Goal: Task Accomplishment & Management: Use online tool/utility

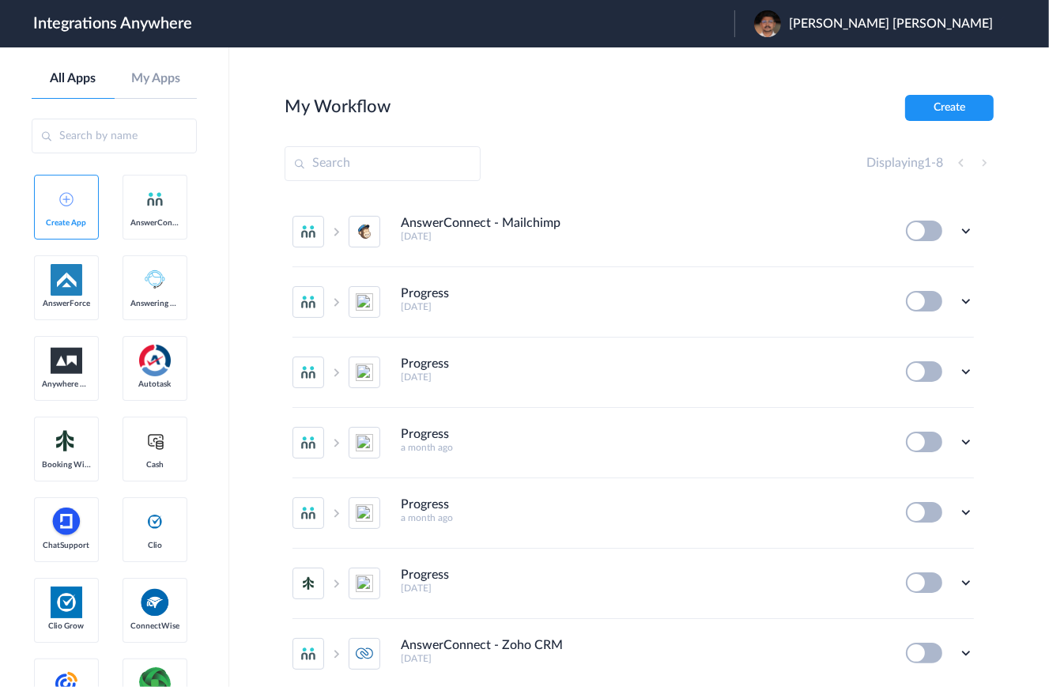
scroll to position [131, 0]
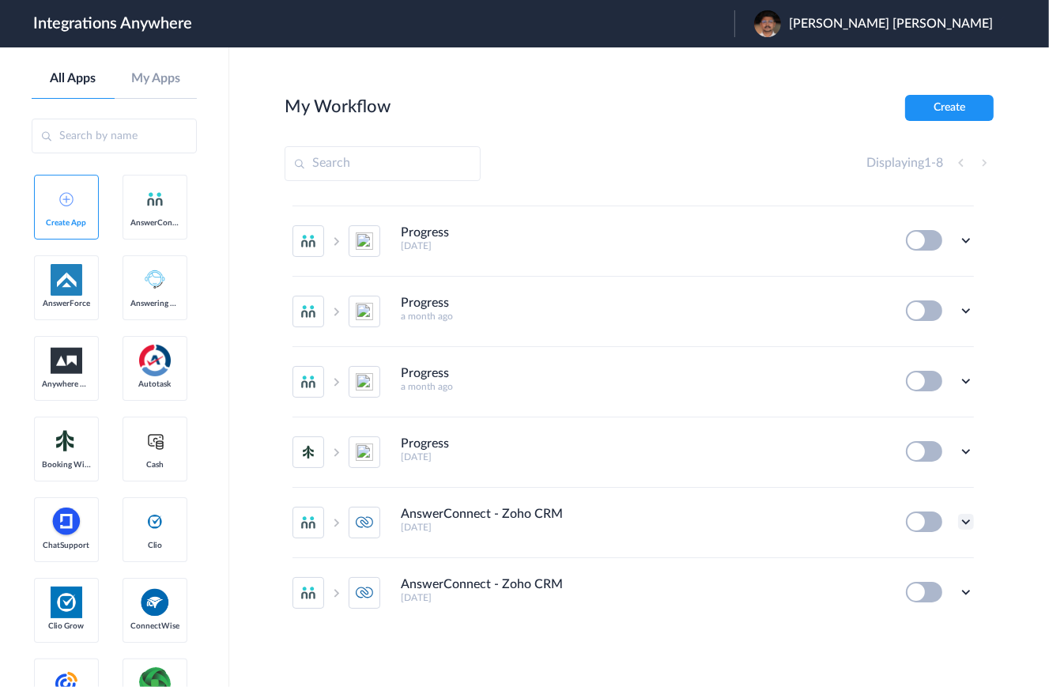
click at [961, 521] on icon at bounding box center [966, 522] width 16 height 16
click at [926, 554] on li "Edit" at bounding box center [922, 558] width 103 height 29
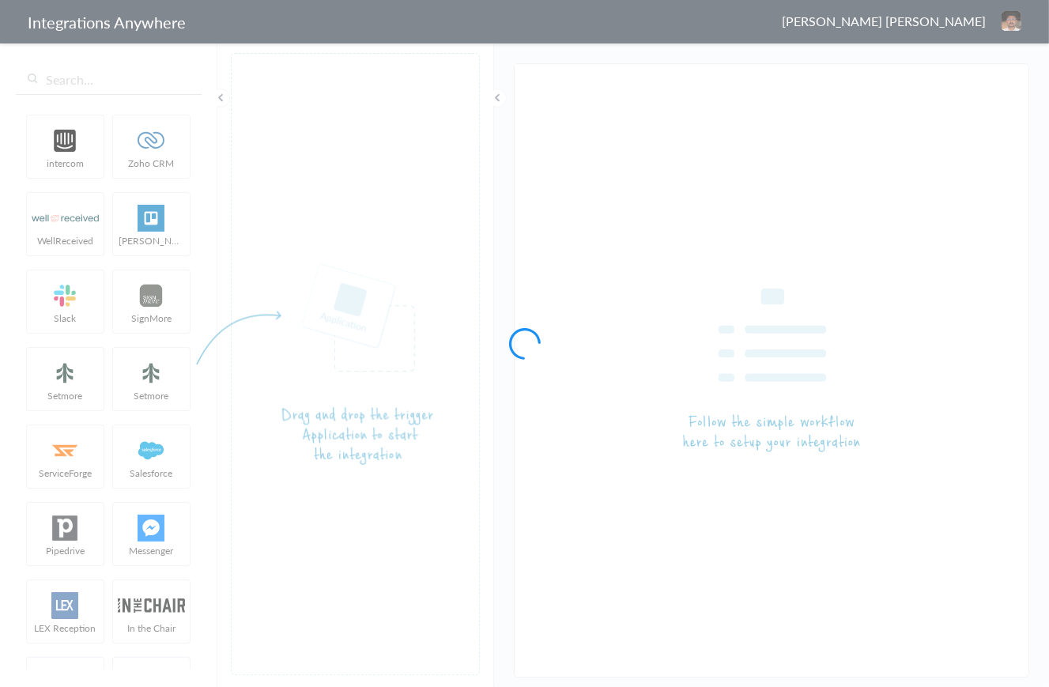
type input "AnswerConnect - Zoho CRM"
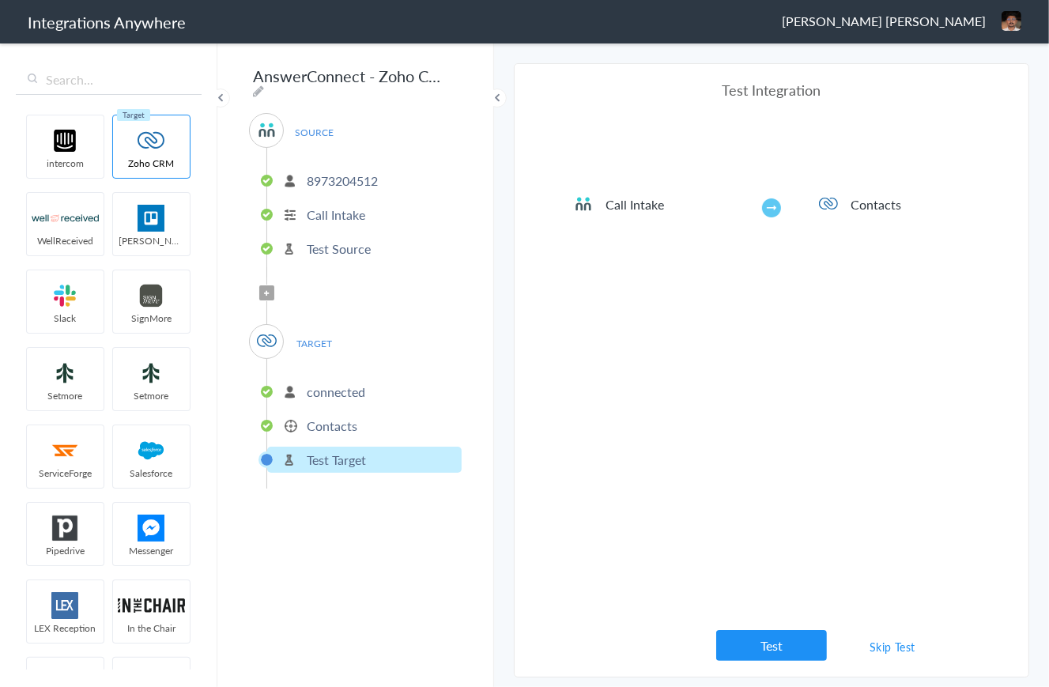
click at [589, 385] on div "Test Integration Call Intake Contacts View test data Your Integration has been …" at bounding box center [771, 370] width 395 height 581
click at [374, 425] on li "Contacts" at bounding box center [364, 426] width 195 height 26
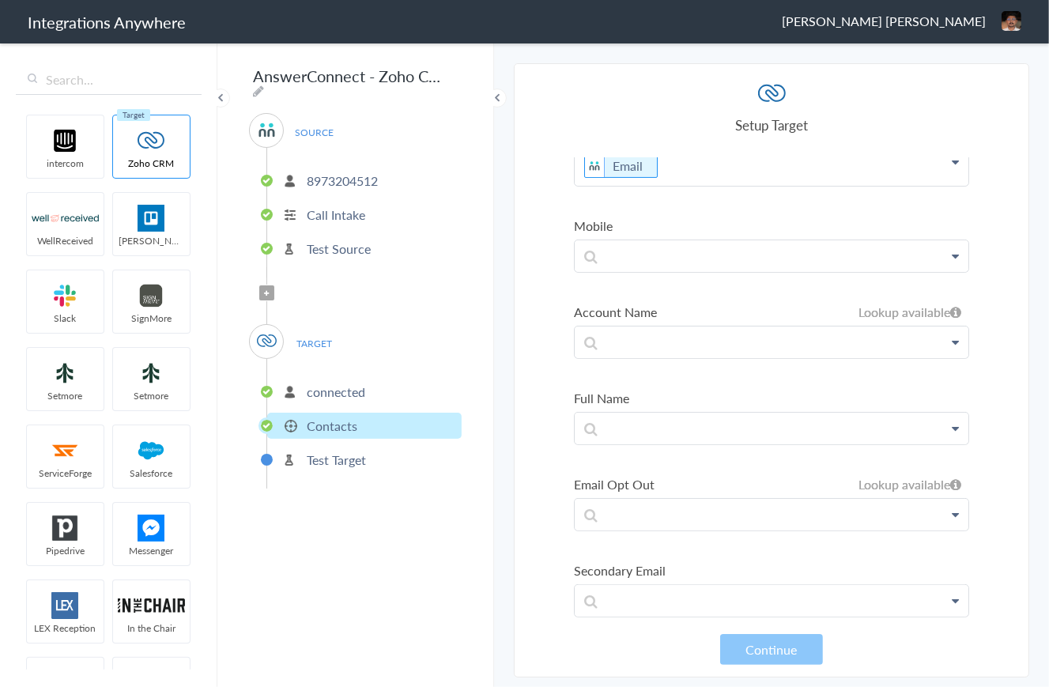
scroll to position [509, 0]
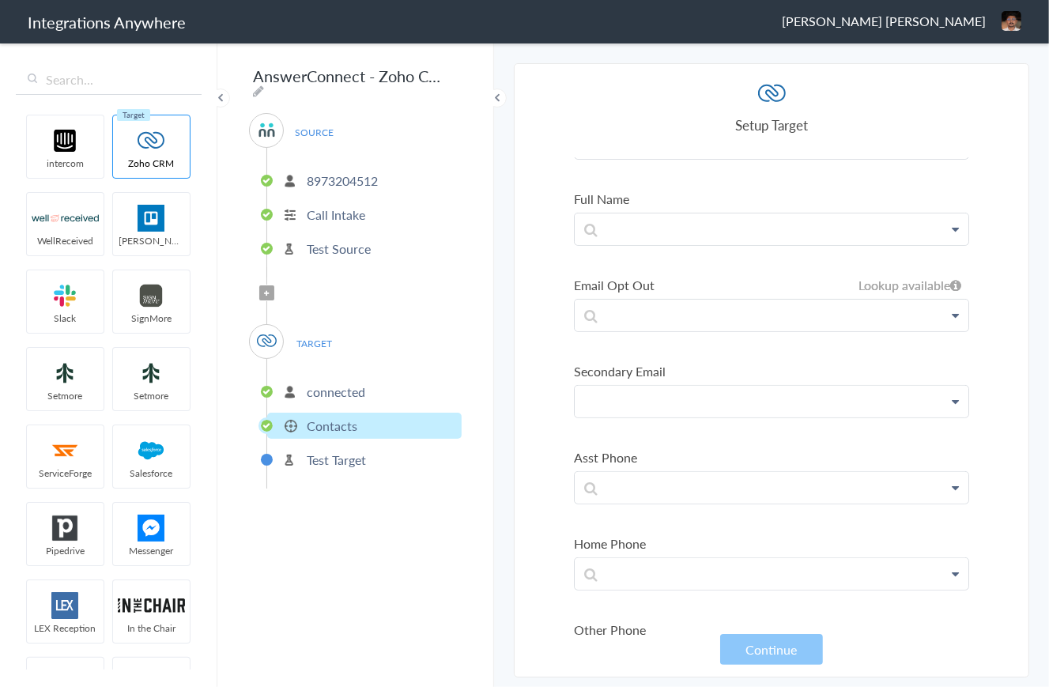
click at [694, 400] on p at bounding box center [772, 401] width 394 height 31
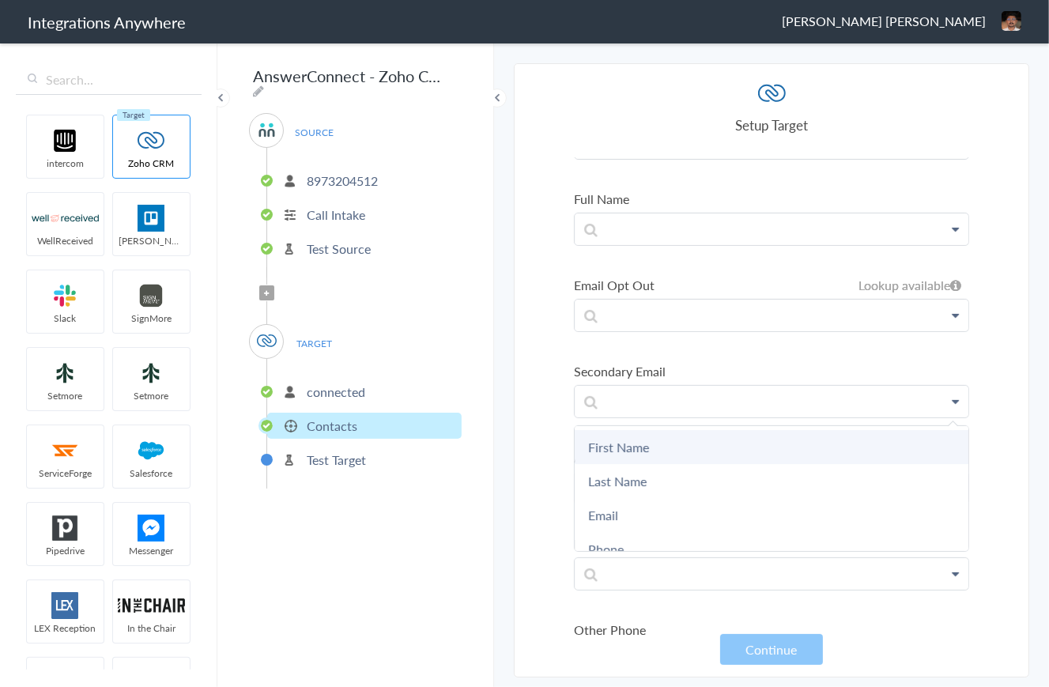
click at [680, 430] on link "First Name" at bounding box center [772, 447] width 394 height 34
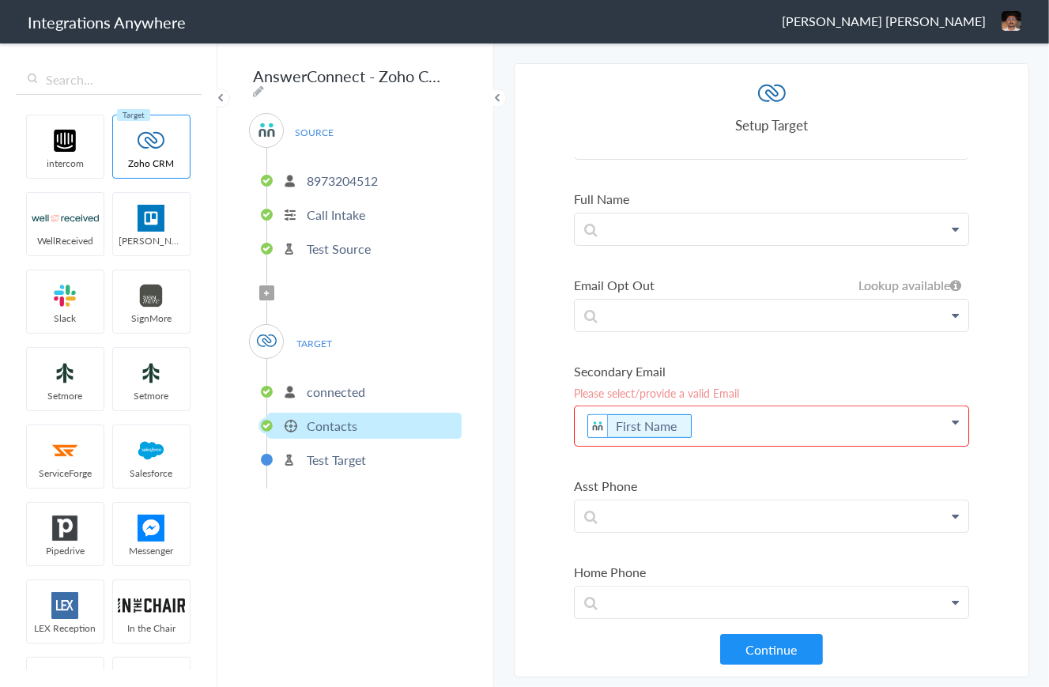
click at [735, 423] on p "First Name" at bounding box center [772, 426] width 394 height 40
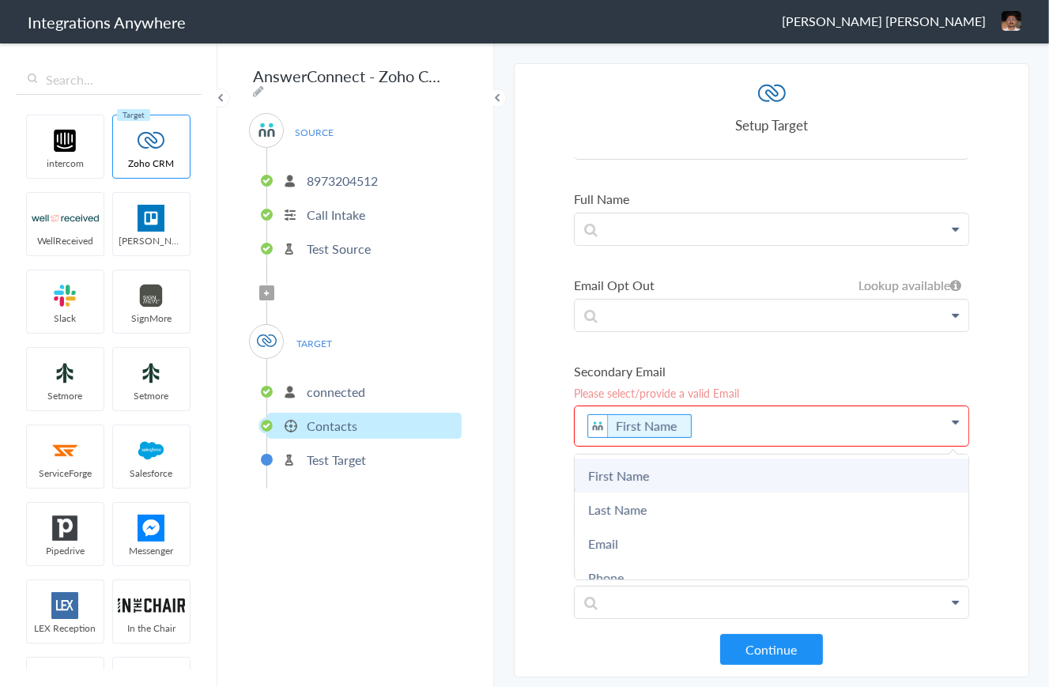
click at [638, 476] on link "First Name" at bounding box center [772, 476] width 394 height 34
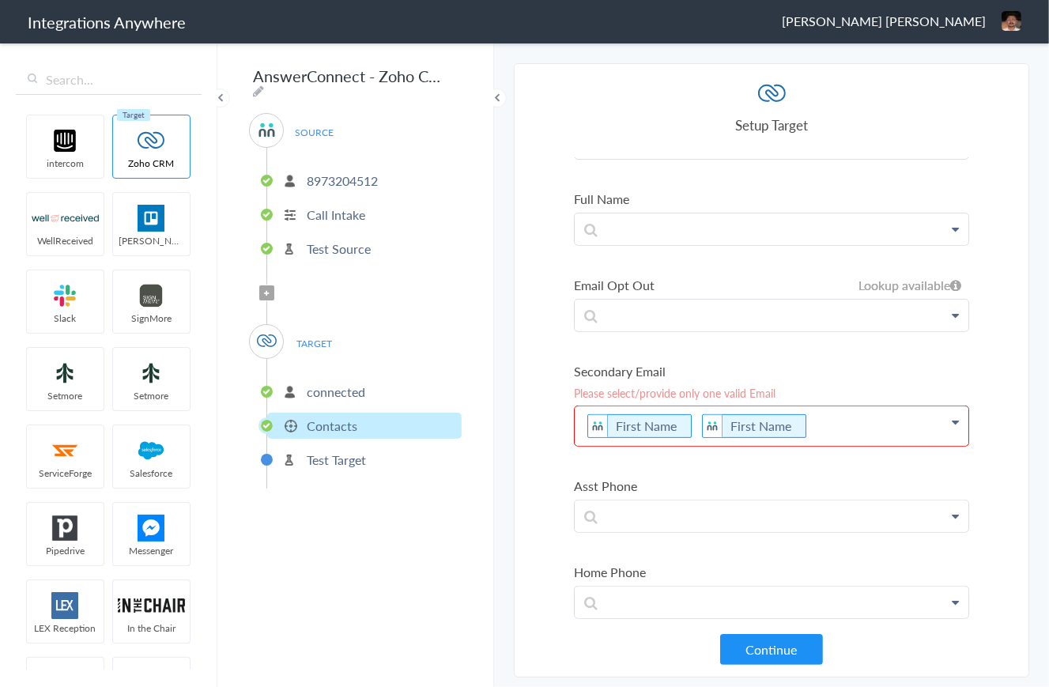
click at [842, 421] on p "First Name First Name" at bounding box center [772, 426] width 394 height 40
click at [691, 425] on p "First Name First Name sadfaslf" at bounding box center [772, 426] width 394 height 40
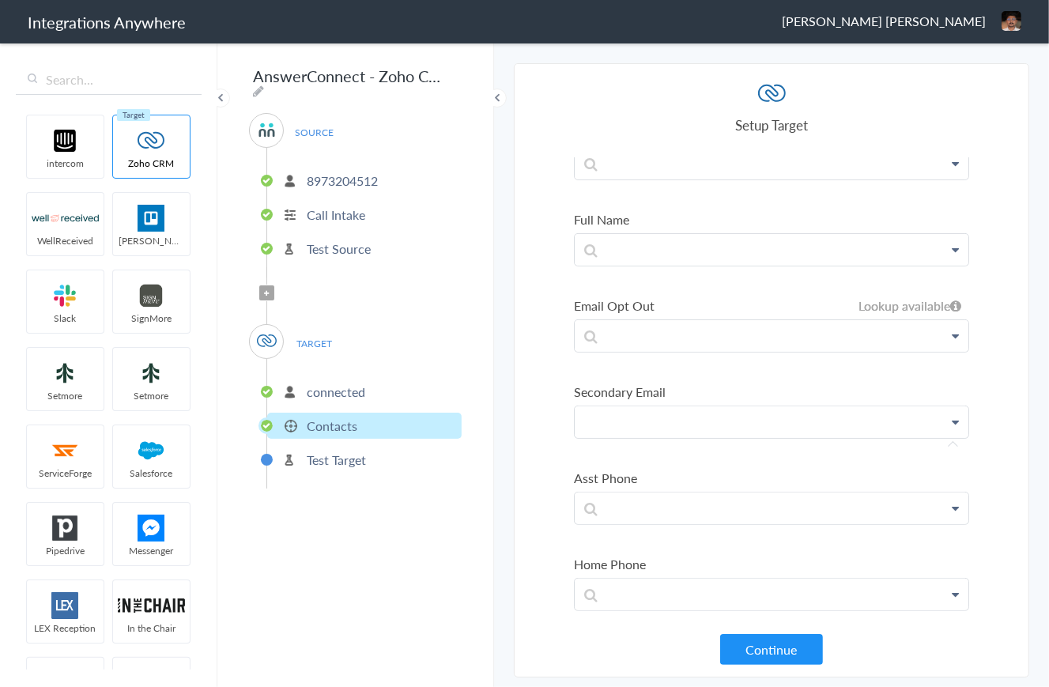
scroll to position [509, 0]
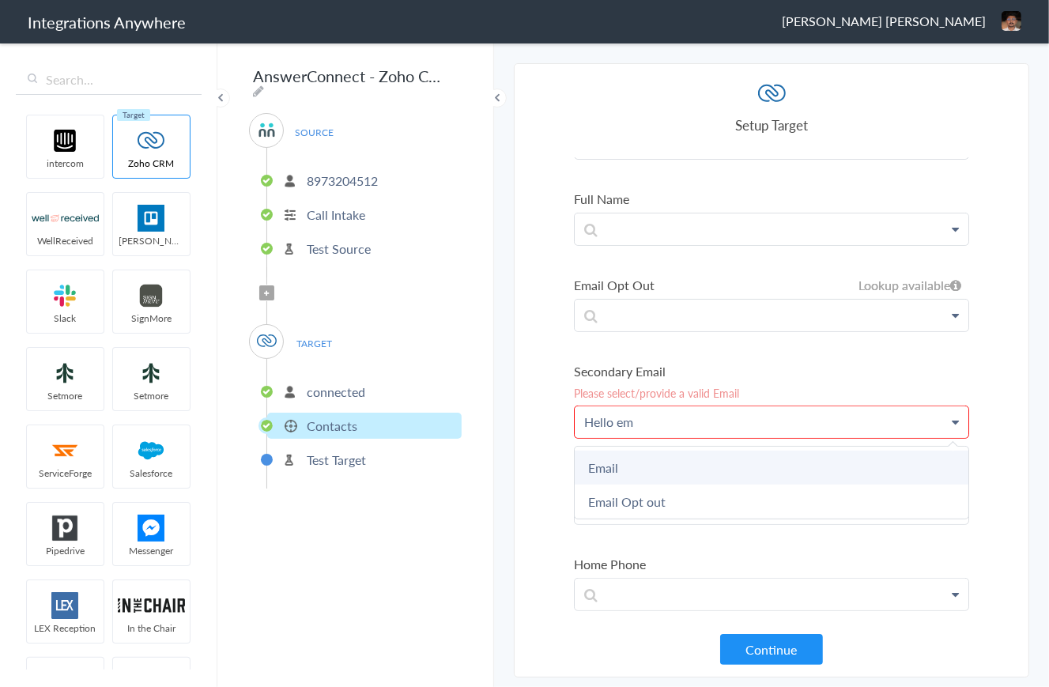
click at [698, 458] on link "Email" at bounding box center [772, 468] width 394 height 34
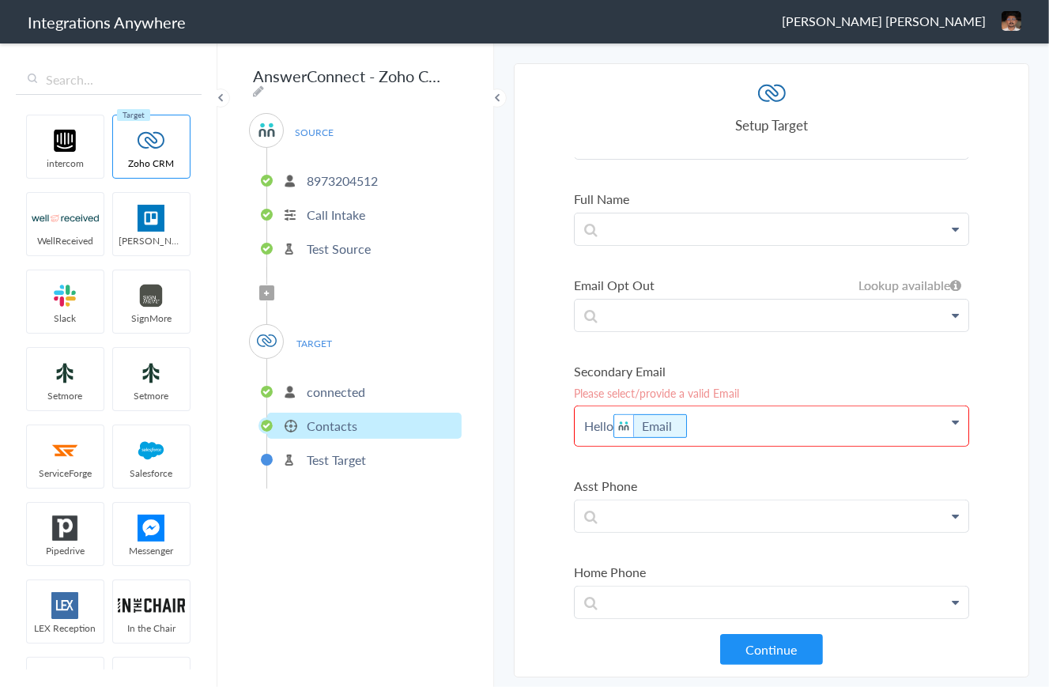
click at [717, 421] on p "Hello Email" at bounding box center [772, 426] width 394 height 40
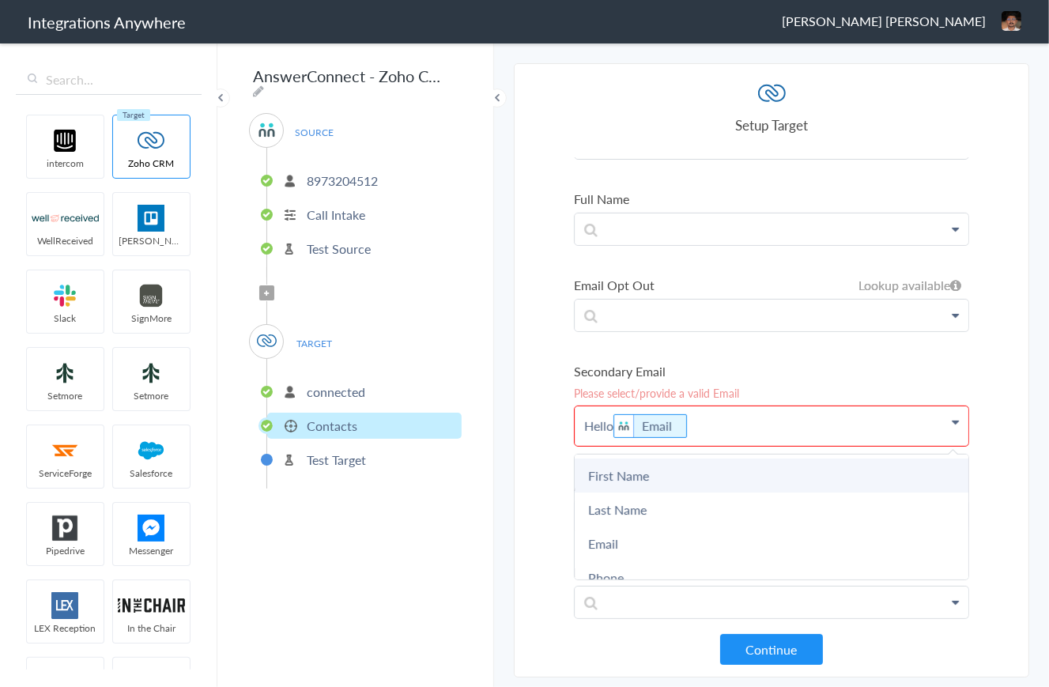
click at [690, 469] on link "First Name" at bounding box center [772, 476] width 394 height 34
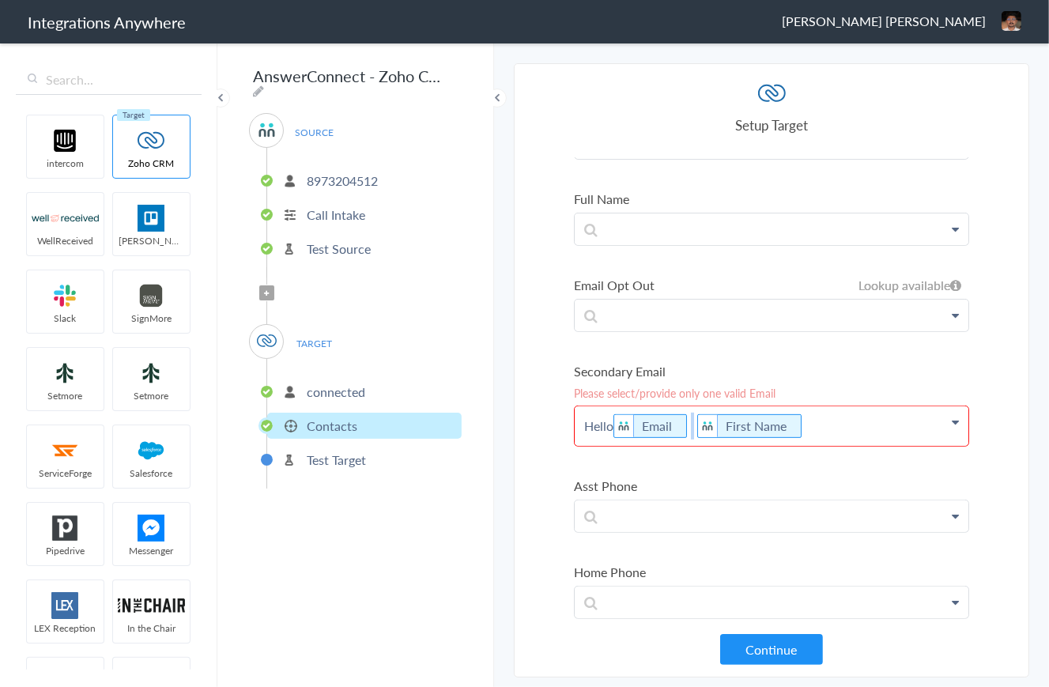
click at [690, 418] on p "Hello Email First Name" at bounding box center [772, 426] width 394 height 40
click at [616, 424] on p "Hello Email First Name" at bounding box center [772, 426] width 394 height 40
click at [839, 423] on p "Hello Email First Name" at bounding box center [772, 426] width 394 height 40
click at [799, 421] on icon at bounding box center [802, 427] width 17 height 20
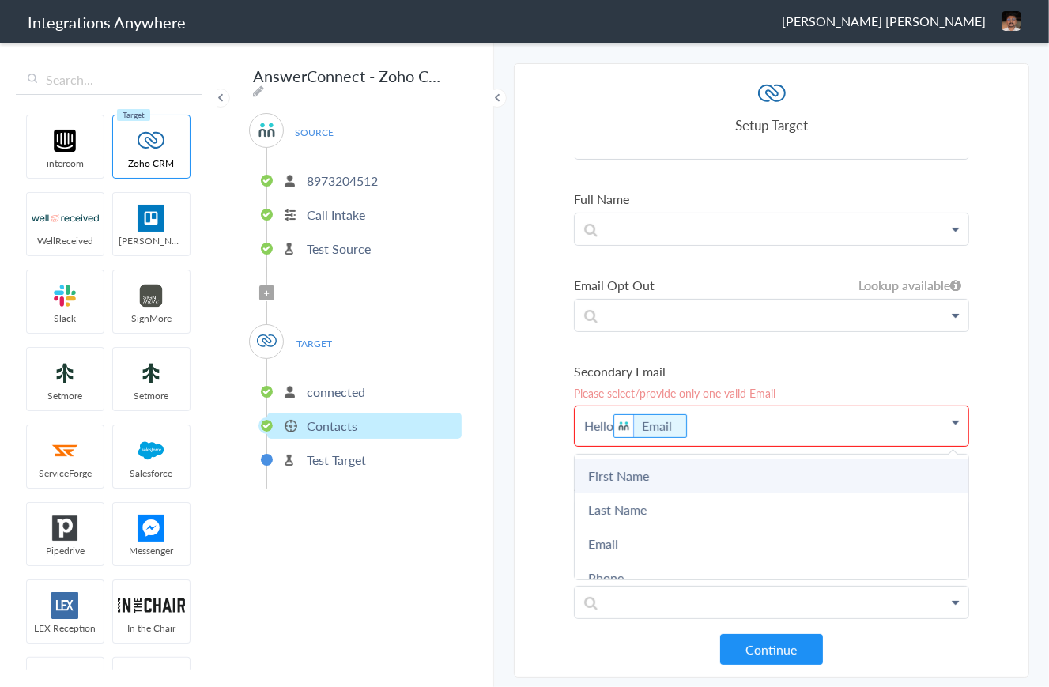
click at [639, 467] on link "First Name" at bounding box center [772, 476] width 394 height 34
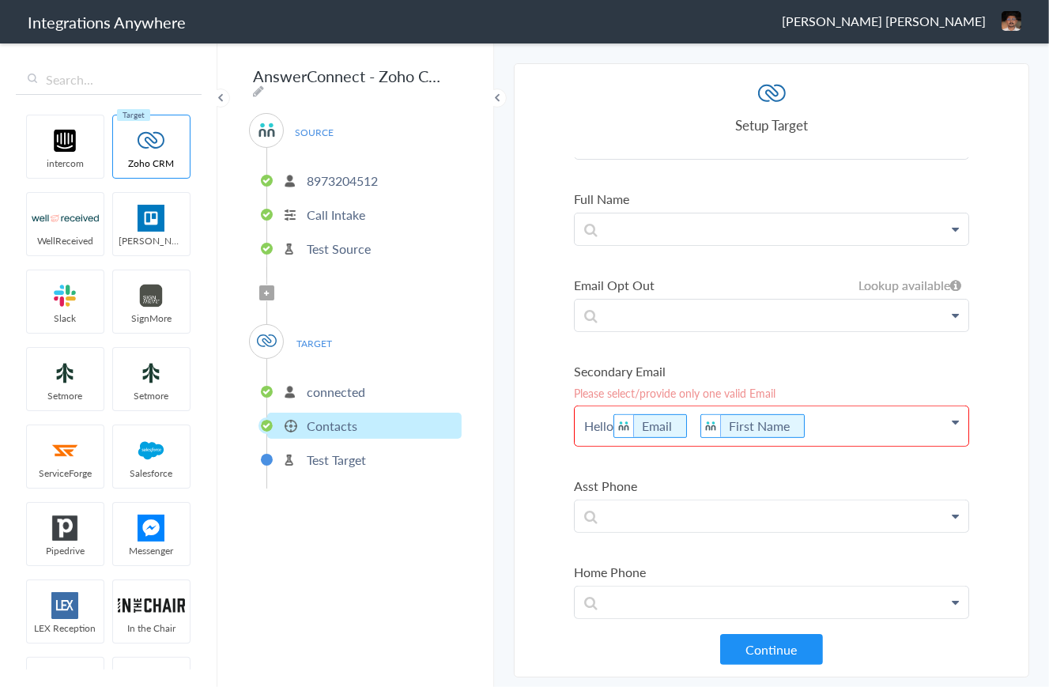
click at [823, 420] on p "Hello Email First Name" at bounding box center [772, 426] width 394 height 40
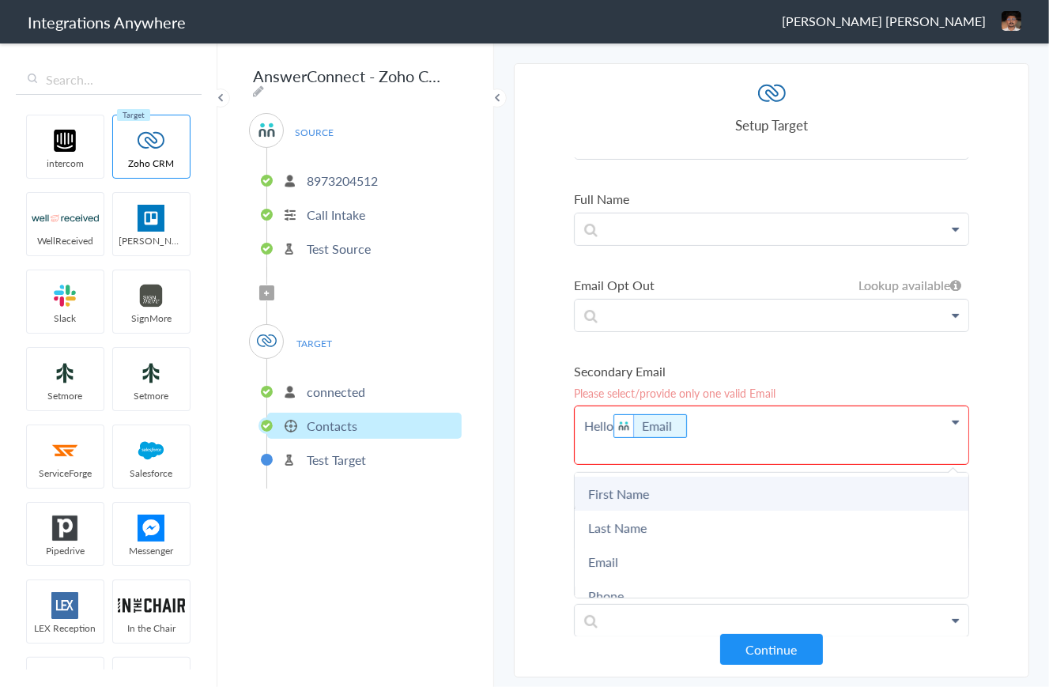
click at [669, 492] on link "First Name" at bounding box center [772, 494] width 394 height 34
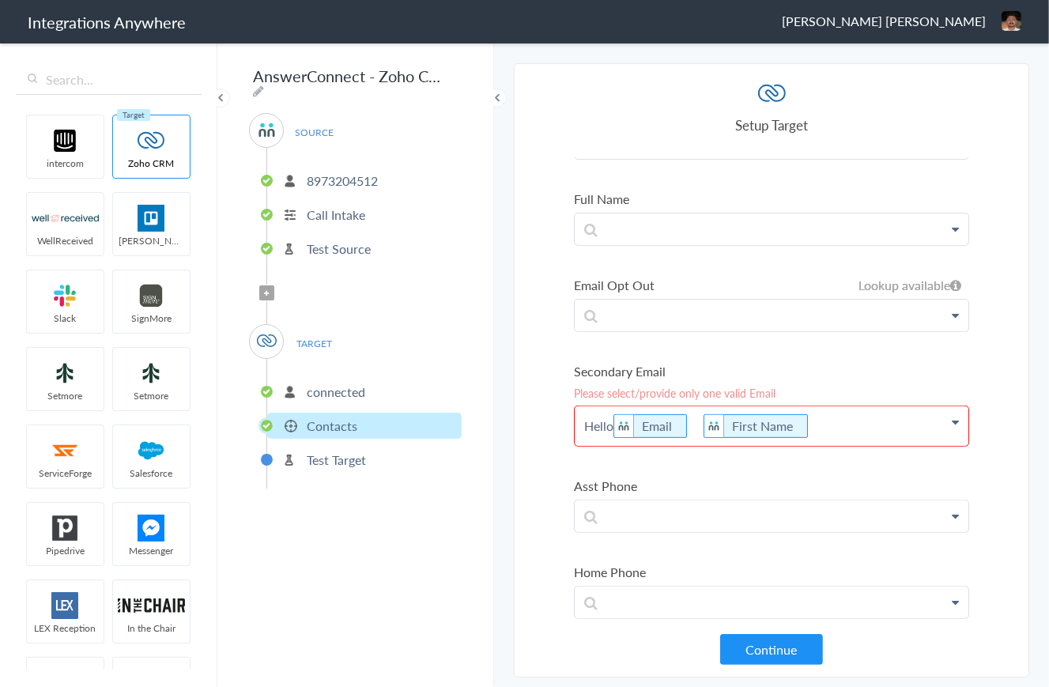
click at [862, 420] on p "Hello Email First Name" at bounding box center [772, 426] width 394 height 40
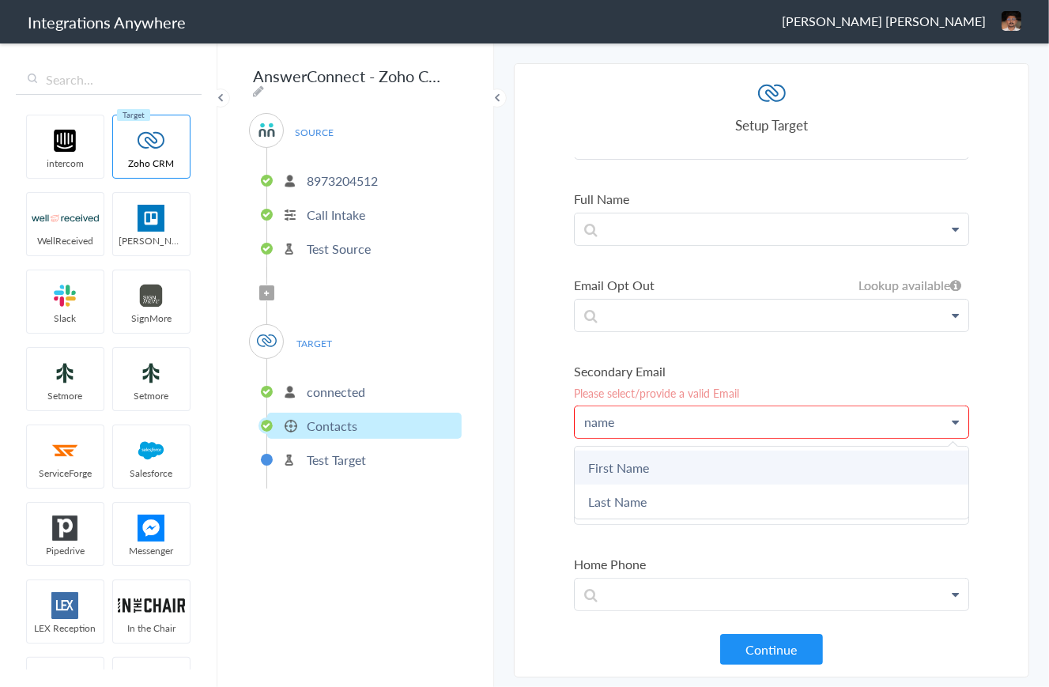
click at [690, 473] on link "First Name" at bounding box center [772, 468] width 394 height 34
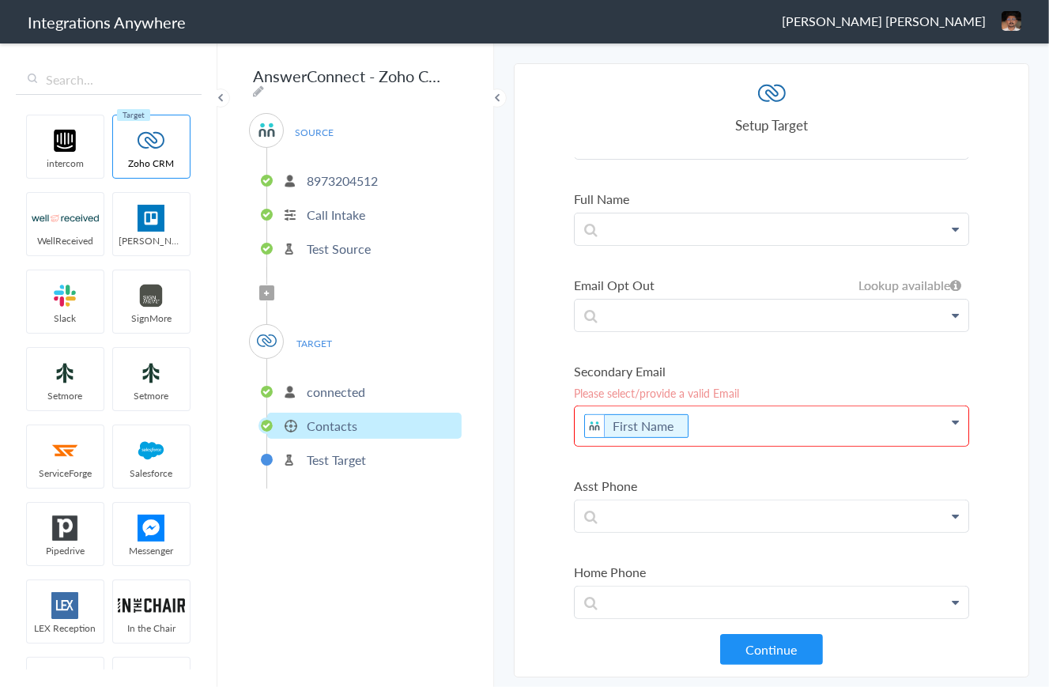
click at [749, 418] on p "First Name" at bounding box center [772, 426] width 394 height 40
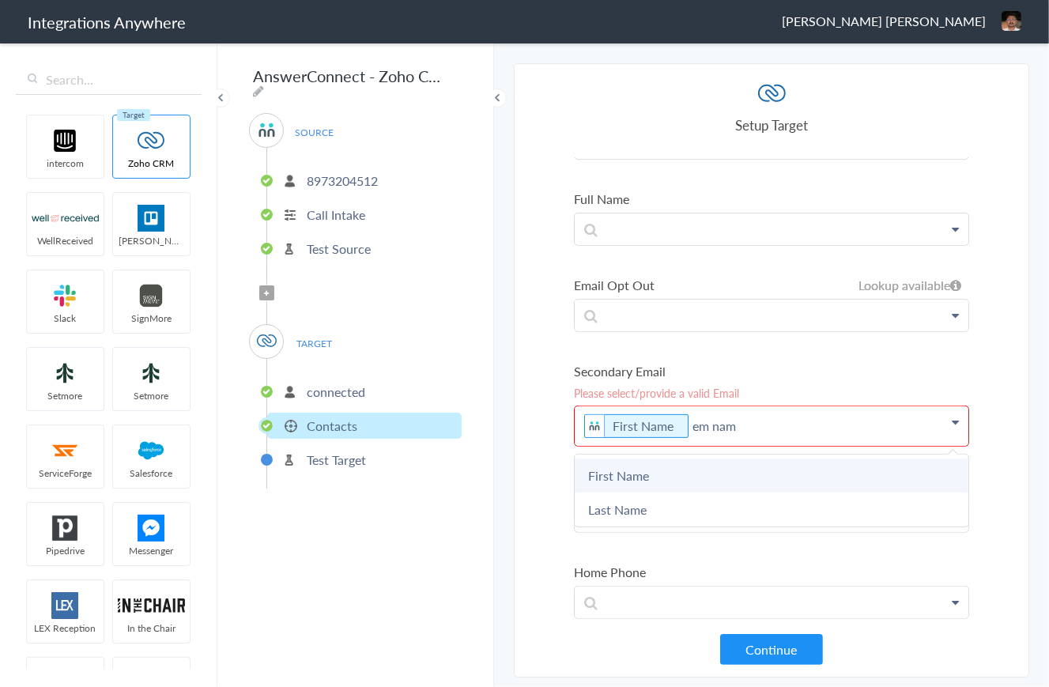
click at [701, 461] on link "First Name" at bounding box center [772, 476] width 394 height 34
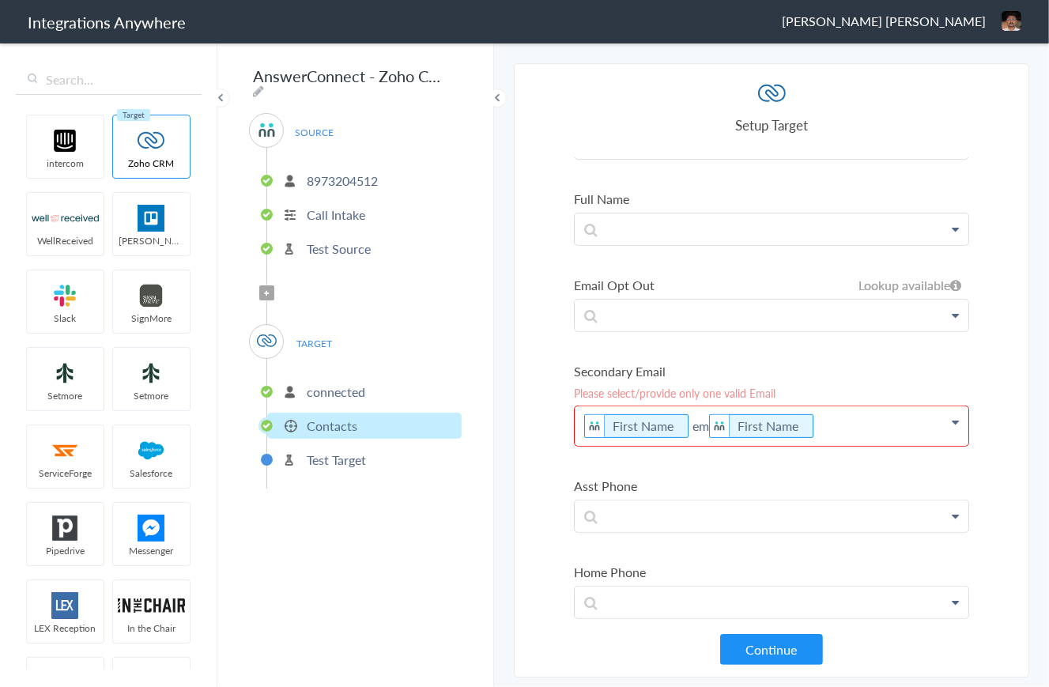
click at [818, 421] on p "First Name em First Name" at bounding box center [772, 426] width 394 height 40
click at [842, 414] on p "First Name em First Name" at bounding box center [772, 426] width 394 height 40
click at [511, 430] on main "The system encountered four errors. Check More Trigger Connect Action Setup Tes…" at bounding box center [771, 364] width 555 height 646
click at [570, 520] on section "Select Account 8973204512 Rename Delete ([DATE]) + connect Continue Setup Sourc…" at bounding box center [772, 370] width 516 height 614
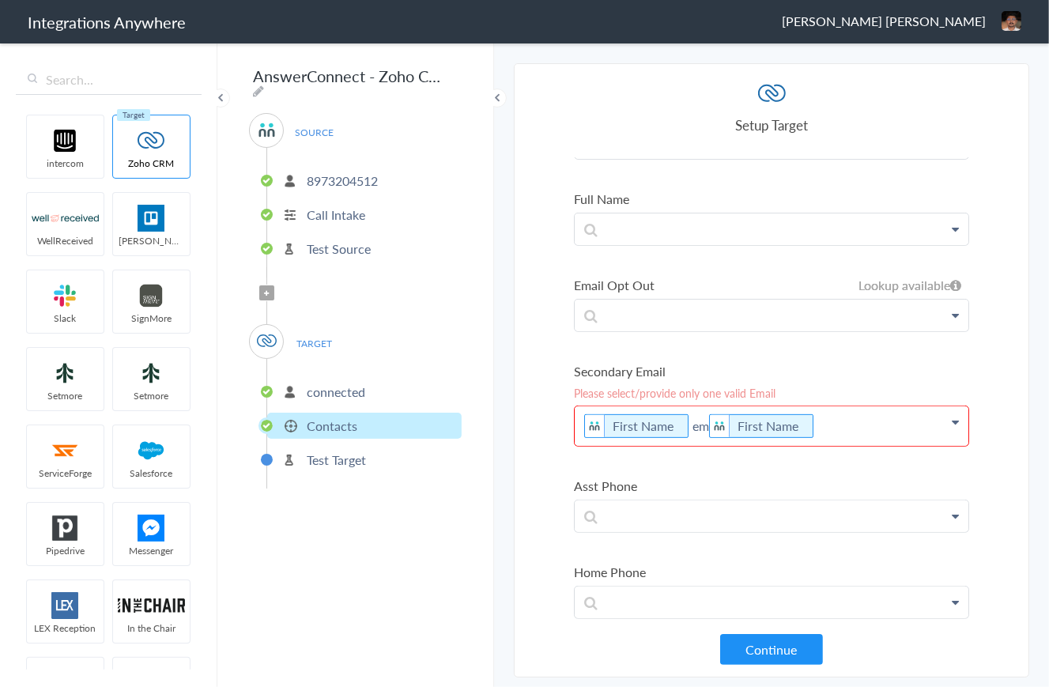
click at [532, 505] on section "Select Account 8973204512 Rename Delete ([DATE]) + connect Continue Setup Sourc…" at bounding box center [772, 370] width 516 height 614
click at [862, 426] on p "First Name em First Name" at bounding box center [772, 426] width 394 height 40
click at [706, 423] on p "First Name em First Name" at bounding box center [772, 426] width 394 height 40
click at [690, 423] on p "First Name em First Name" at bounding box center [772, 426] width 394 height 40
click at [681, 422] on p "First Name em First Name" at bounding box center [772, 426] width 394 height 40
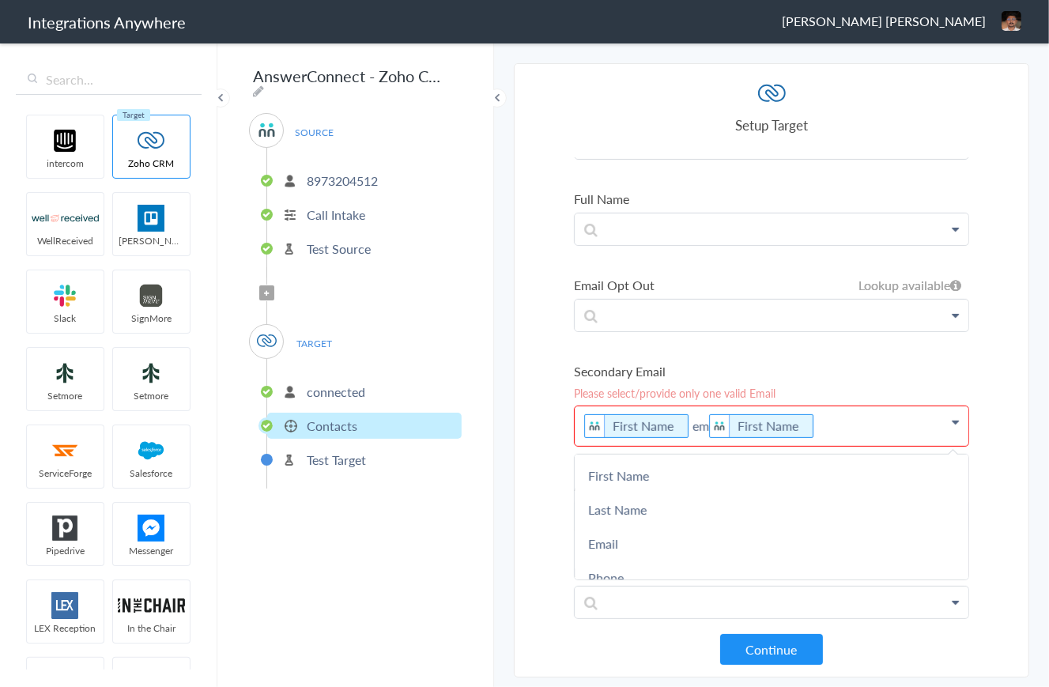
click at [516, 449] on section "Select Account 8973204512 Rename Delete ([DATE]) + connect Continue Setup Sourc…" at bounding box center [772, 370] width 516 height 614
click at [536, 453] on section "Select Account 8973204512 Rename Delete ([DATE]) + connect Continue Setup Sourc…" at bounding box center [772, 370] width 516 height 614
click at [552, 461] on section "Select Account 8973204512 Rename Delete ([DATE]) + connect Continue Setup Sourc…" at bounding box center [772, 370] width 516 height 614
click at [858, 416] on p "First Name em First Name" at bounding box center [772, 426] width 394 height 40
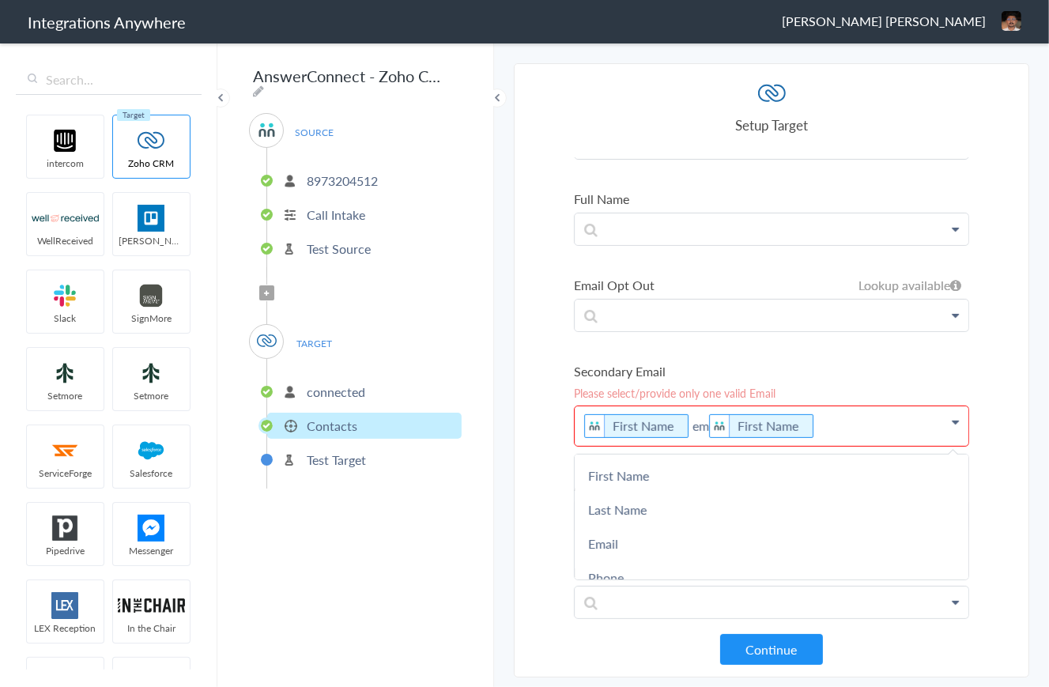
click at [437, 573] on div "AnswerConnect - Zoho CRM SOURCE [PHONE_NUMBER] Call Intake Test Source Filter A…" at bounding box center [355, 364] width 277 height 646
click at [512, 494] on main "The system encountered four errors. Check More Trigger Connect Action Setup Tes…" at bounding box center [771, 364] width 555 height 646
click at [380, 513] on div "AnswerConnect - Zoho CRM SOURCE [PHONE_NUMBER] Call Intake Test Source Filter A…" at bounding box center [355, 364] width 277 height 646
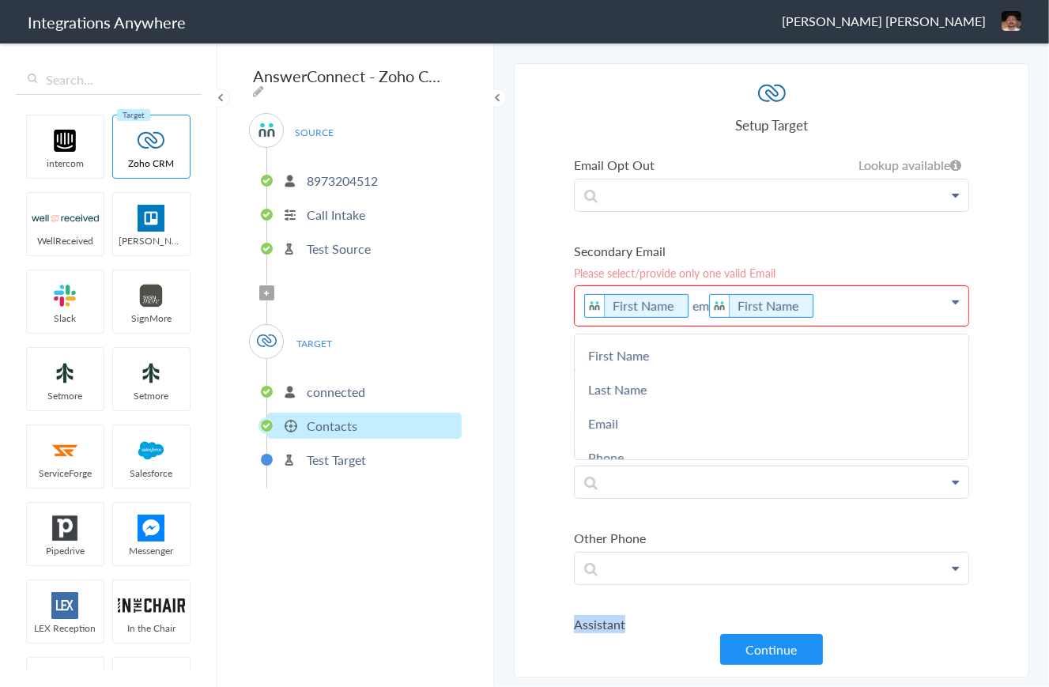
drag, startPoint x: 880, startPoint y: 658, endPoint x: 710, endPoint y: 630, distance: 172.3
click at [710, 630] on article "Select Account connected Rename Delete ([DATE]) + connect Continue Setup Target…" at bounding box center [771, 370] width 395 height 581
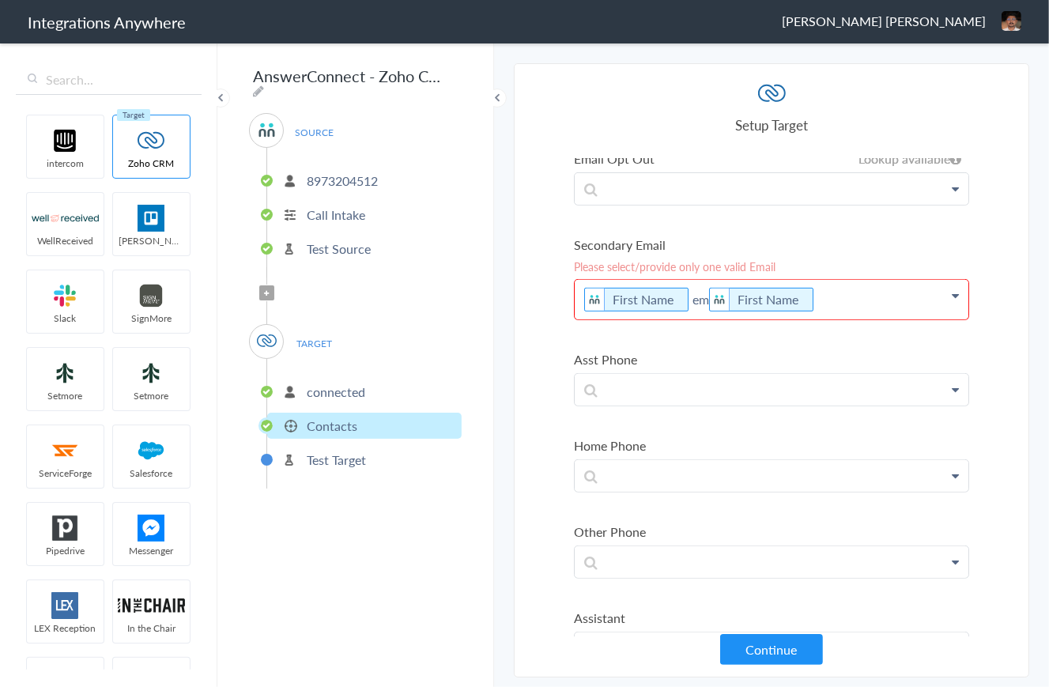
click at [421, 565] on div "AnswerConnect - Zoho CRM SOURCE [PHONE_NUMBER] Call Intake Test Source Filter A…" at bounding box center [355, 364] width 277 height 646
click at [448, 534] on div "AnswerConnect - Zoho CRM SOURCE [PHONE_NUMBER] Call Intake Test Source Filter A…" at bounding box center [355, 364] width 277 height 646
click at [648, 191] on p at bounding box center [772, 188] width 394 height 31
click at [535, 175] on section "Select Account 8973204512 Rename Delete ([DATE]) + connect Continue Setup Sourc…" at bounding box center [772, 370] width 516 height 614
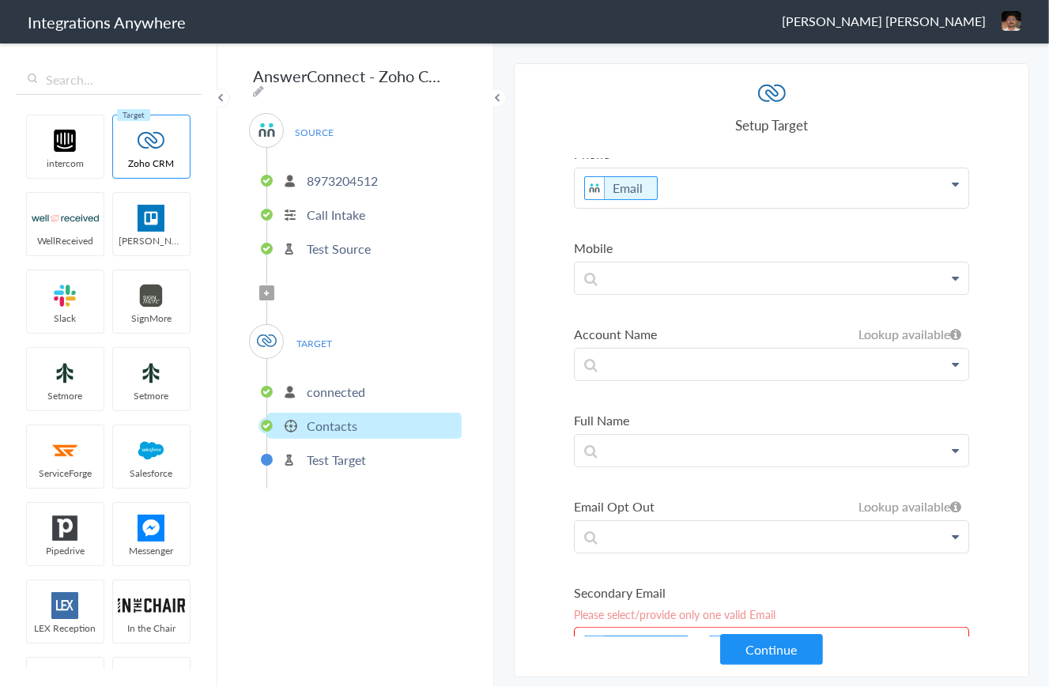
scroll to position [0, 0]
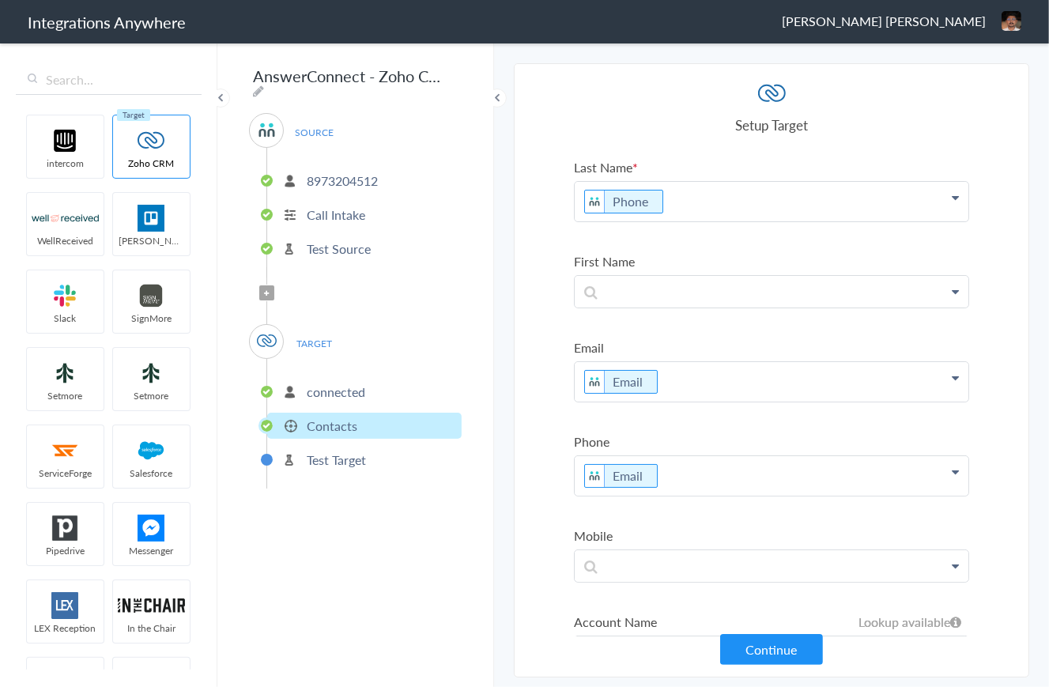
click at [555, 321] on section "Select Account 8973204512 Rename Delete ([DATE]) + connect Continue Setup Sourc…" at bounding box center [772, 370] width 516 height 614
click at [691, 474] on p "Email" at bounding box center [772, 476] width 394 height 40
click at [713, 382] on p "Email" at bounding box center [772, 382] width 394 height 40
click at [539, 418] on section "Select Account 8973204512 Rename Delete ([DATE]) + connect Continue Setup Sourc…" at bounding box center [772, 370] width 516 height 614
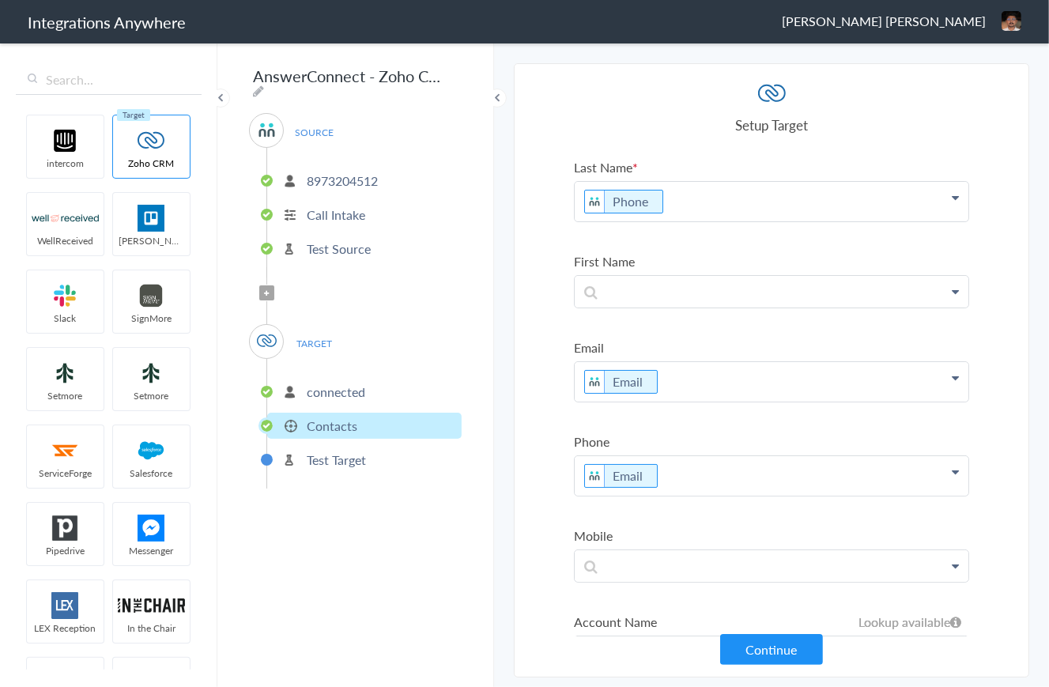
click at [661, 384] on p "Email" at bounding box center [772, 382] width 394 height 40
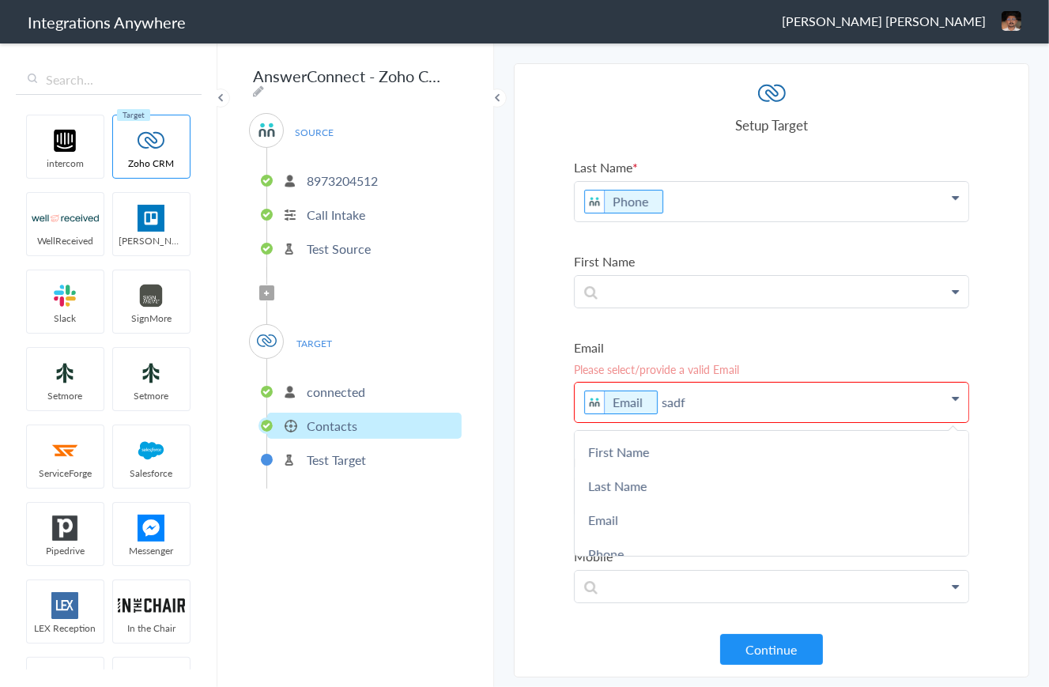
click at [547, 433] on section "Select Account 8973204512 Rename Delete ([DATE]) + connect Continue Setup Sourc…" at bounding box center [772, 370] width 516 height 614
click at [704, 403] on p "Email sadf" at bounding box center [772, 403] width 394 height 40
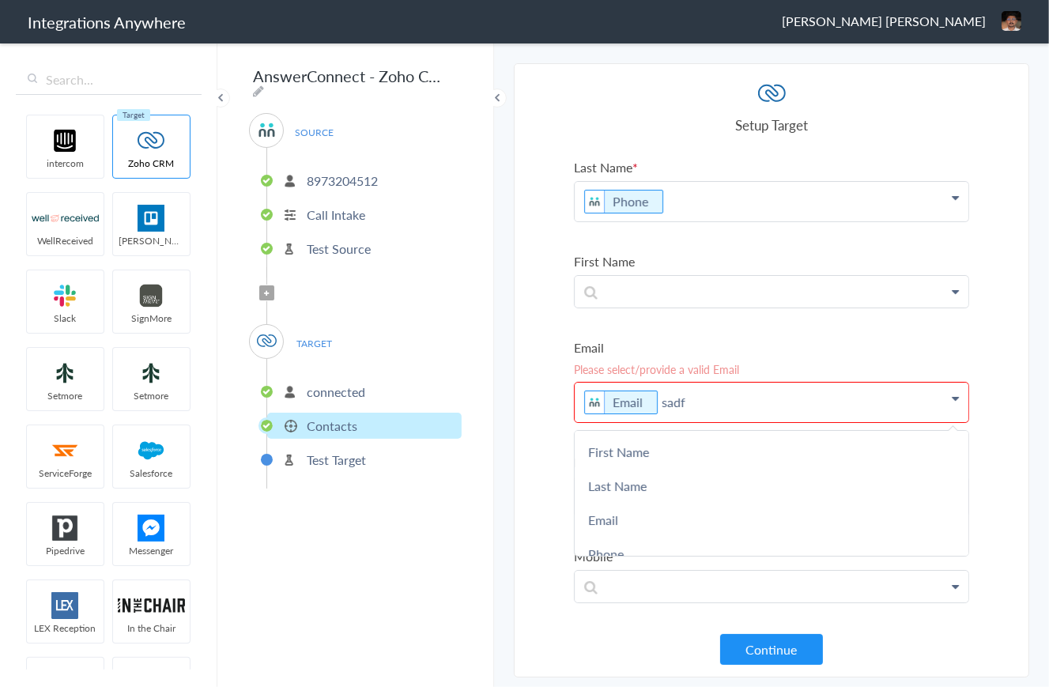
click at [539, 313] on section "Select Account 8973204512 Rename Delete ([DATE]) + connect Continue Setup Sourc…" at bounding box center [772, 370] width 516 height 614
click at [650, 293] on p at bounding box center [772, 291] width 394 height 31
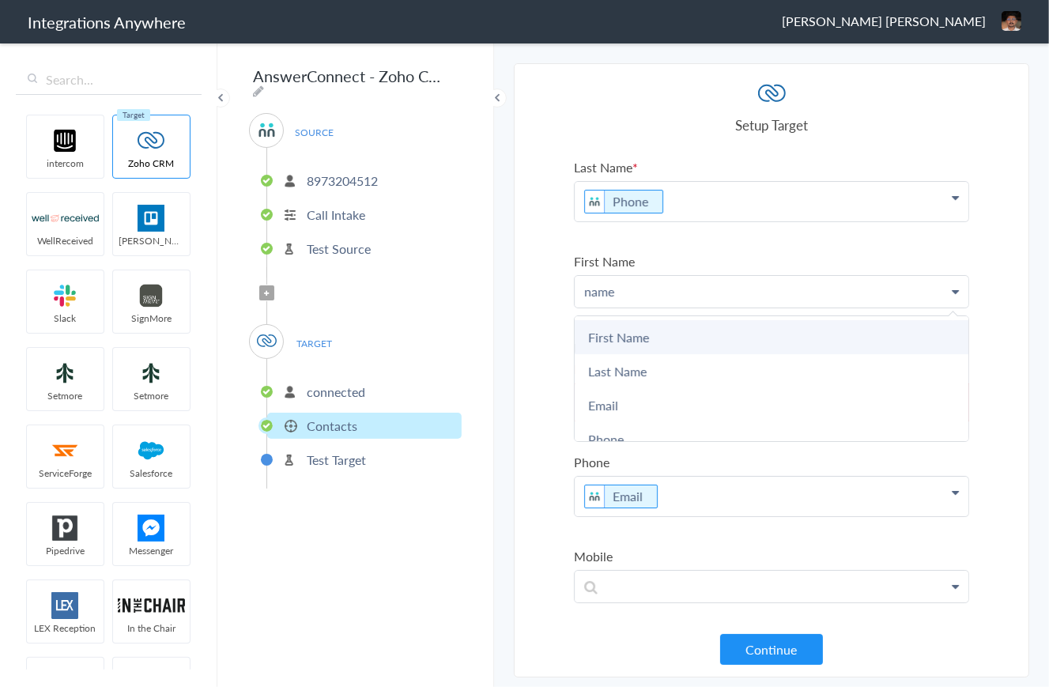
click at [638, 338] on link "First Name" at bounding box center [772, 337] width 394 height 34
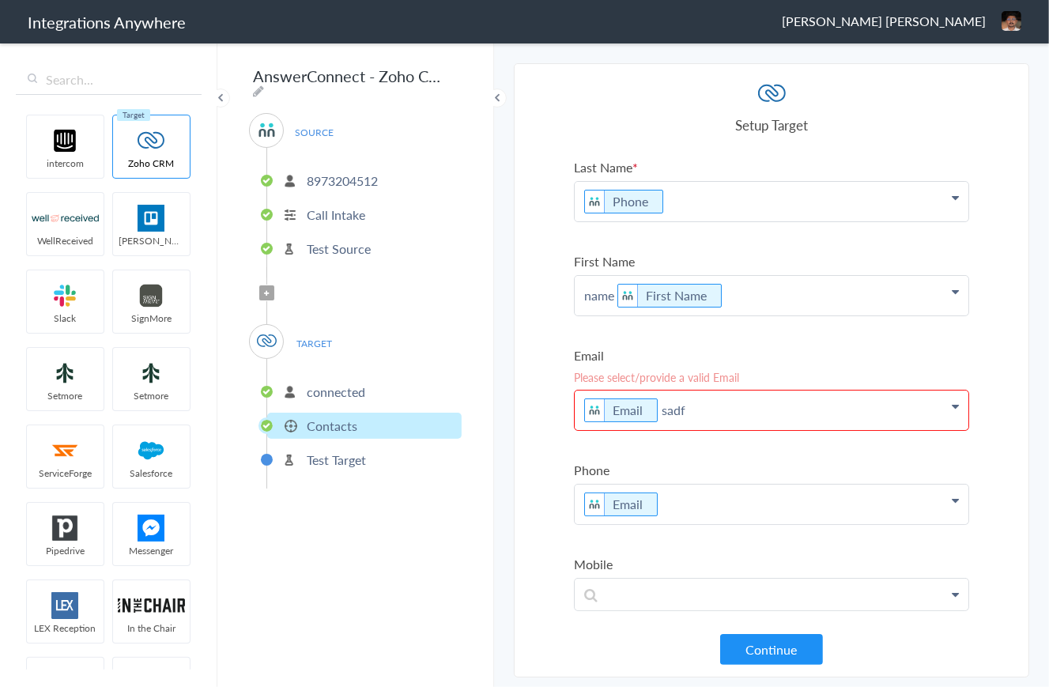
click at [761, 293] on p "name First Name" at bounding box center [772, 296] width 394 height 40
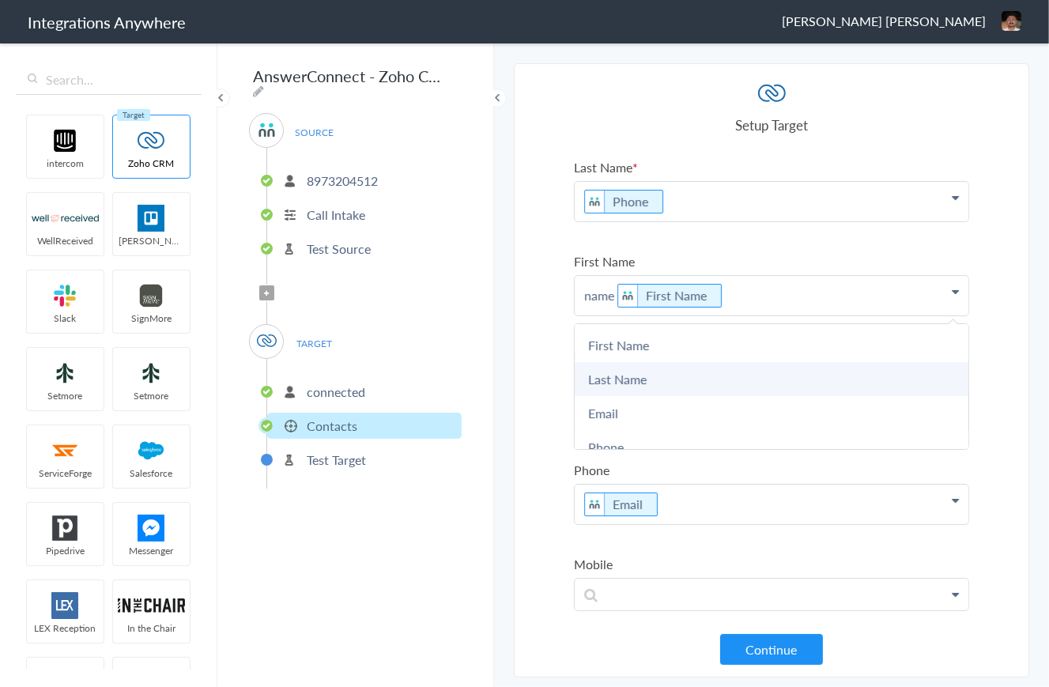
click at [675, 372] on link "Last Name" at bounding box center [772, 379] width 394 height 34
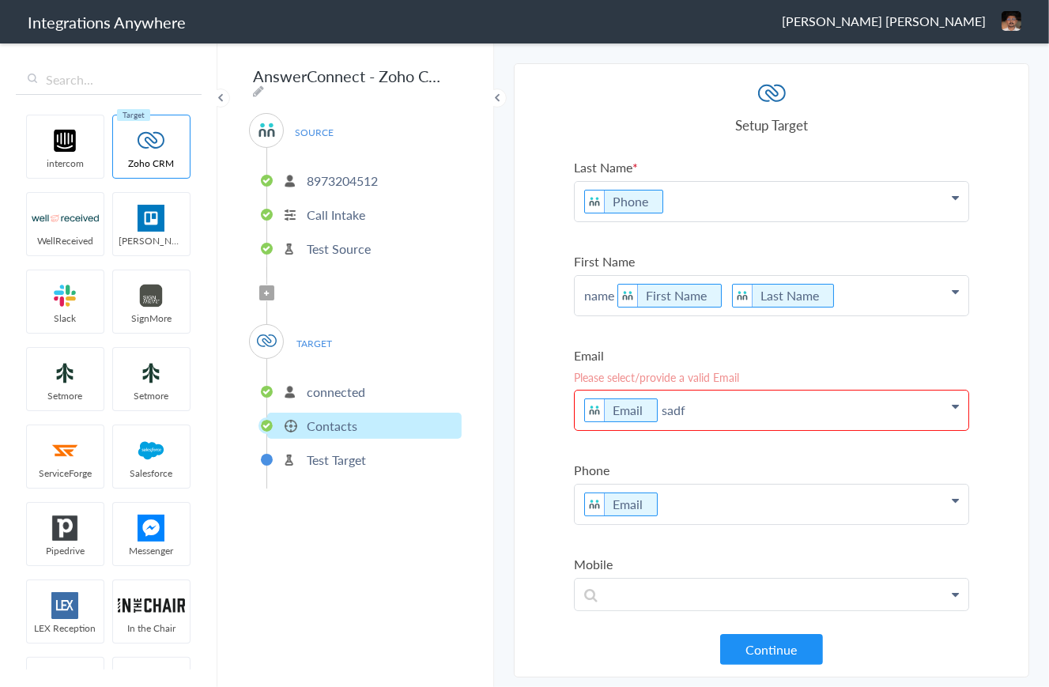
click at [860, 300] on p "name First Name Last Name" at bounding box center [772, 296] width 394 height 40
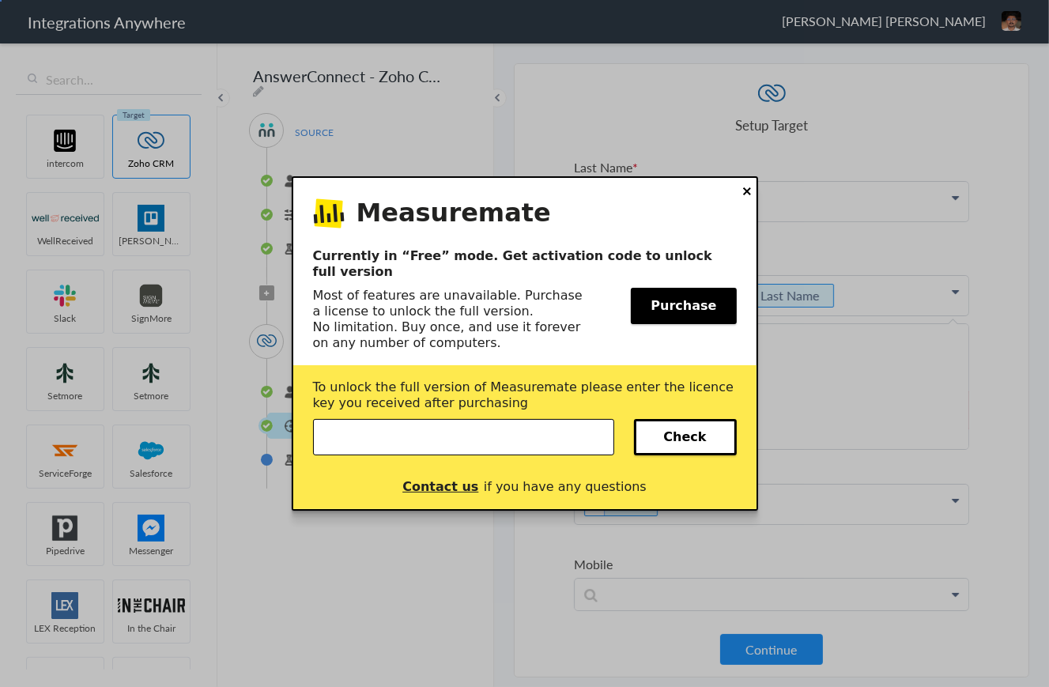
drag, startPoint x: 740, startPoint y: 198, endPoint x: 235, endPoint y: 135, distance: 509.2
click at [743, 198] on button at bounding box center [747, 191] width 8 height 16
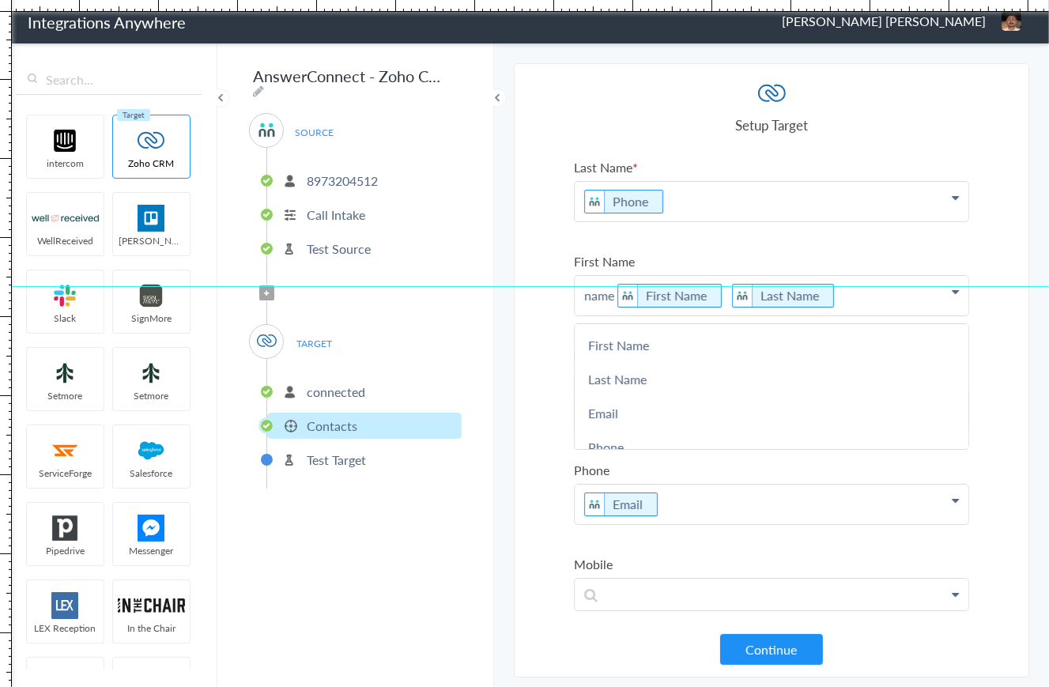
click at [747, 286] on div at bounding box center [524, 286] width 1049 height 1
click at [750, 6] on div at bounding box center [524, 6] width 1049 height 12
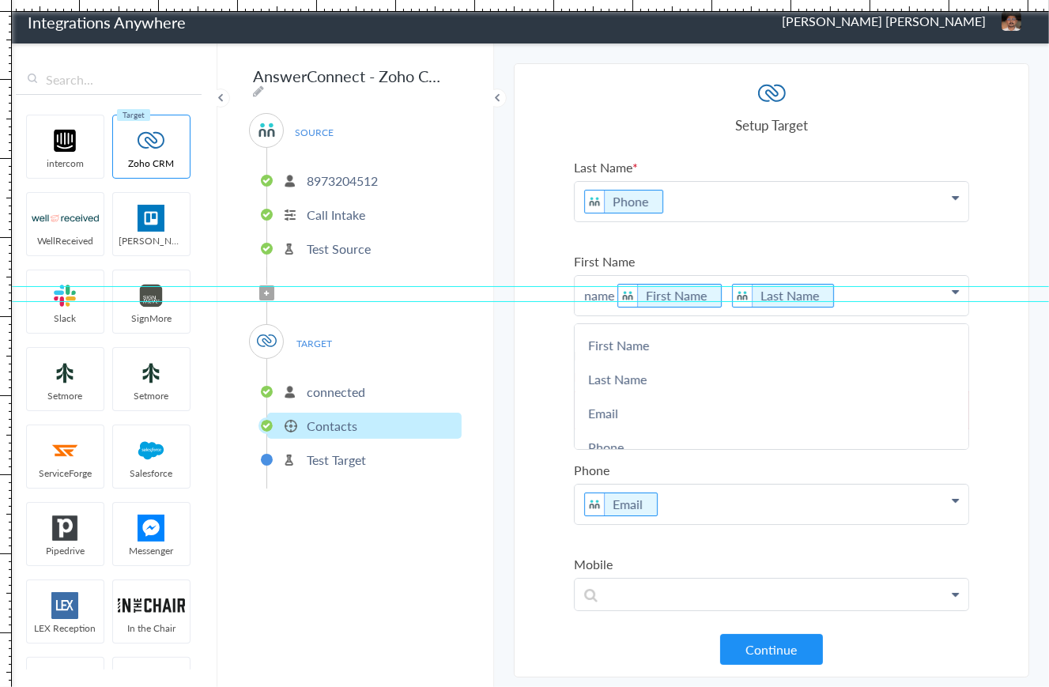
click at [822, 301] on div at bounding box center [524, 301] width 1049 height 1
click at [845, 295] on div at bounding box center [524, 301] width 1049 height 13
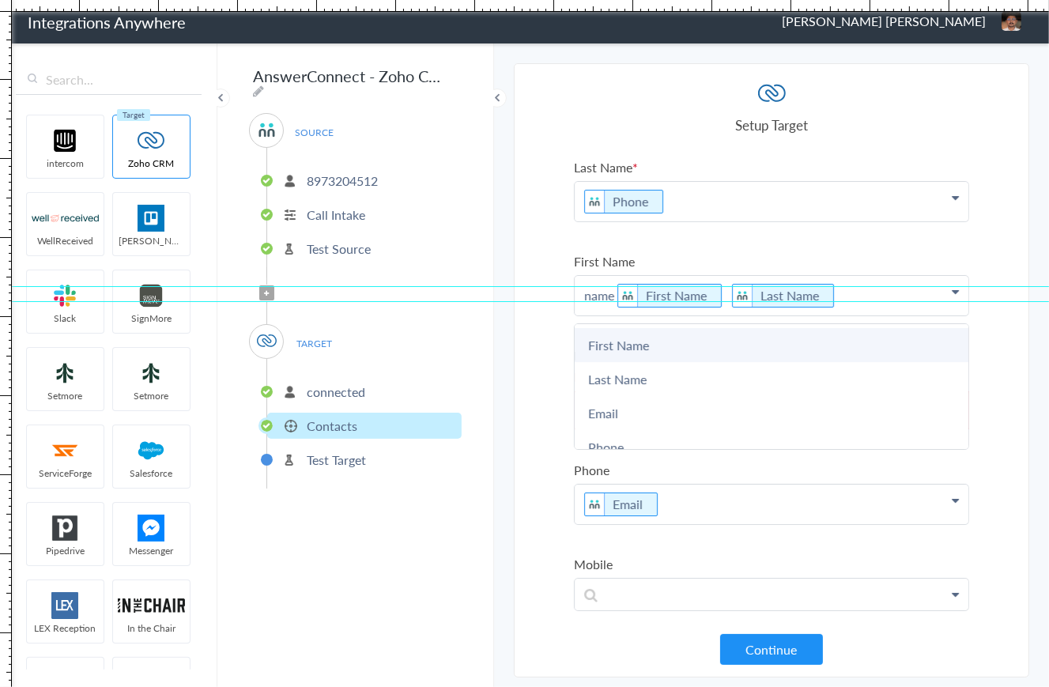
click at [859, 346] on link "First Name" at bounding box center [772, 345] width 394 height 34
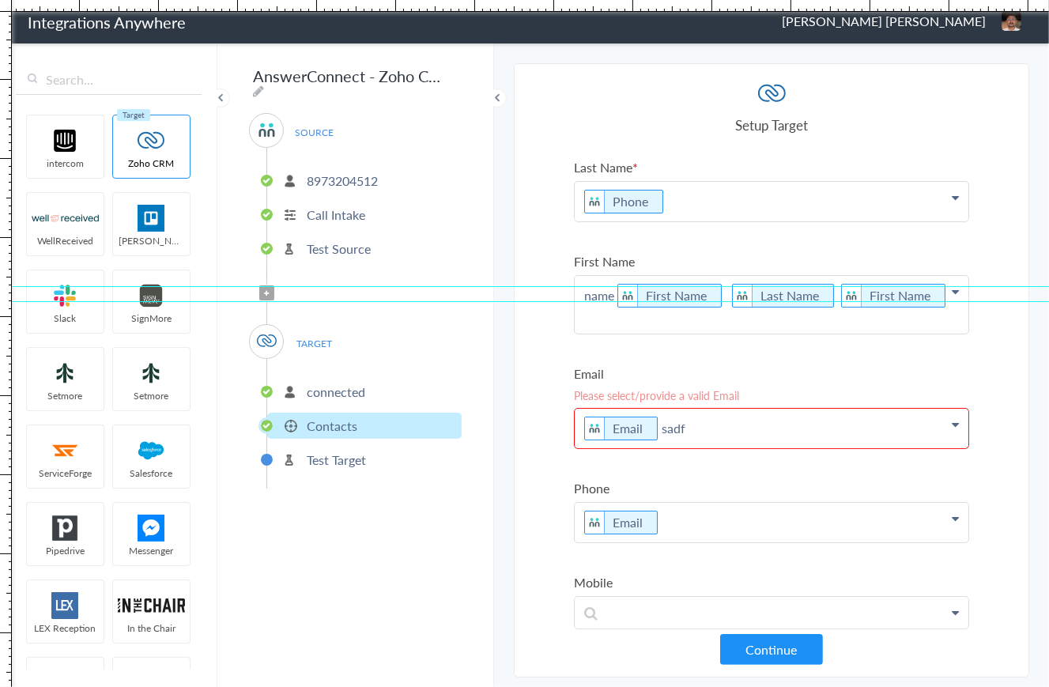
click at [726, 310] on p "name First Name Last Name First Name" at bounding box center [772, 305] width 394 height 58
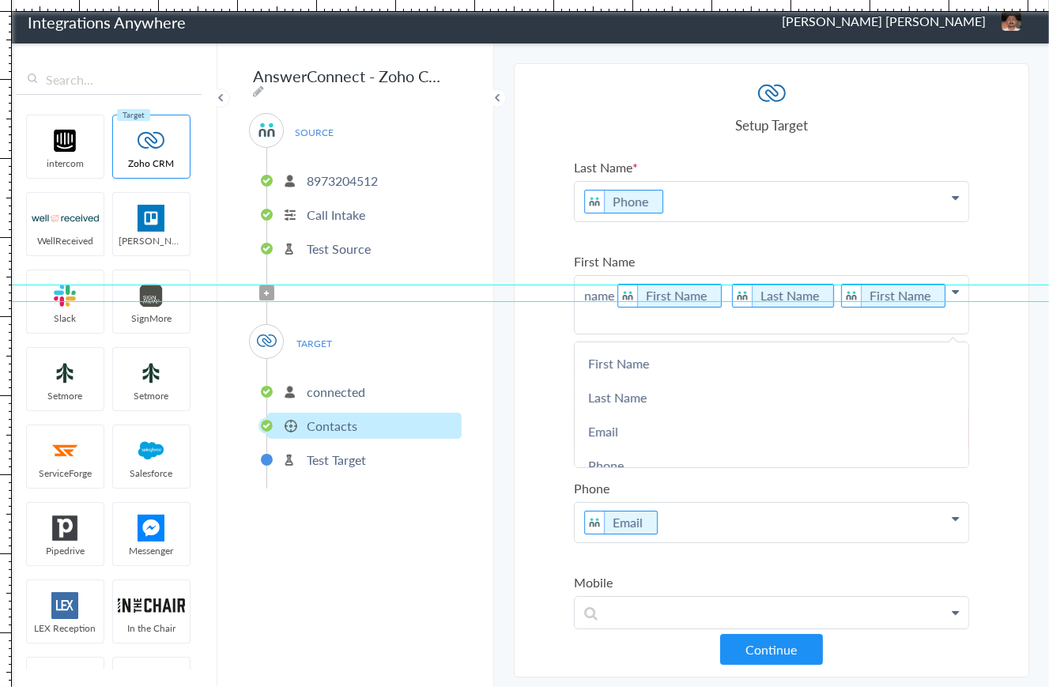
click at [994, 285] on div at bounding box center [524, 284] width 1049 height 13
click at [535, 205] on section "Select Account 8973204512 Rename Delete ([DATE]) + connect Continue Setup Sourc…" at bounding box center [772, 370] width 516 height 614
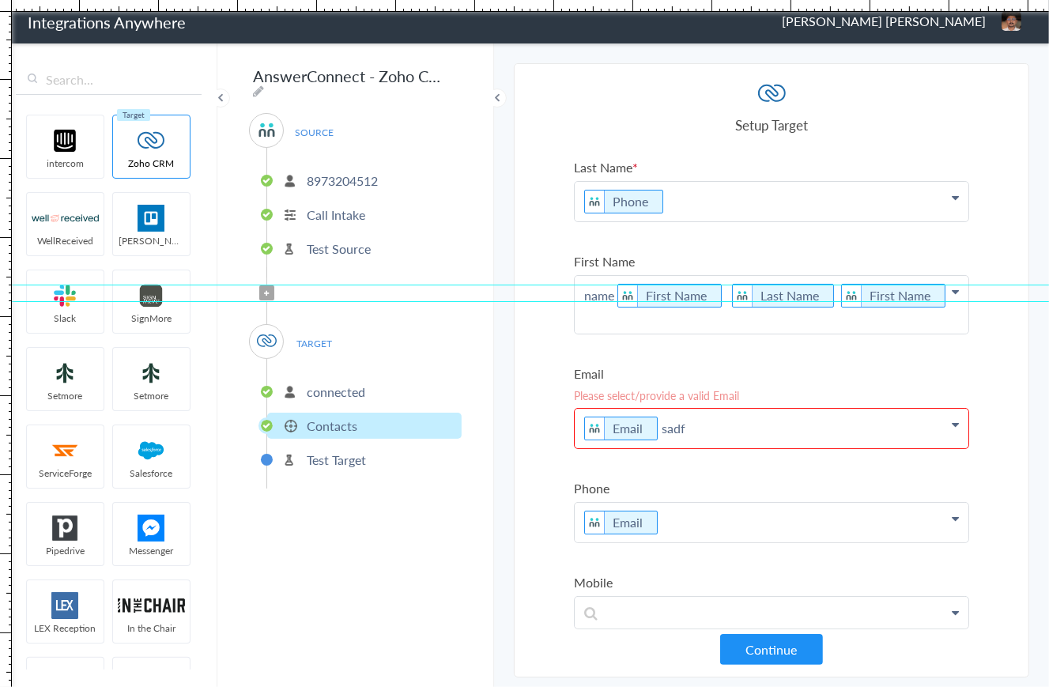
click at [537, 316] on section "Select Account 8973204512 Rename Delete ([DATE]) + connect Continue Setup Sourc…" at bounding box center [772, 370] width 516 height 614
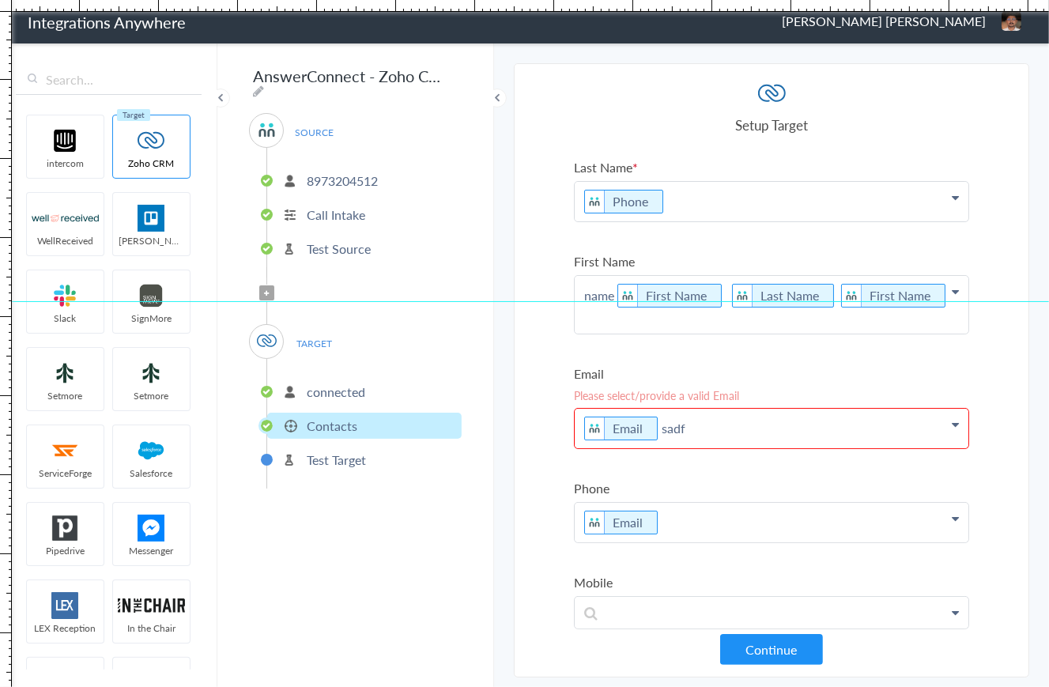
drag, startPoint x: 548, startPoint y: 274, endPoint x: 562, endPoint y: -17, distance: 290.6
click at [562, 0] on html "Integrations Anywhere [PERSON_NAME] [PERSON_NAME] Logout Dashboard intercom Zoh…" at bounding box center [524, 61] width 1049 height 122
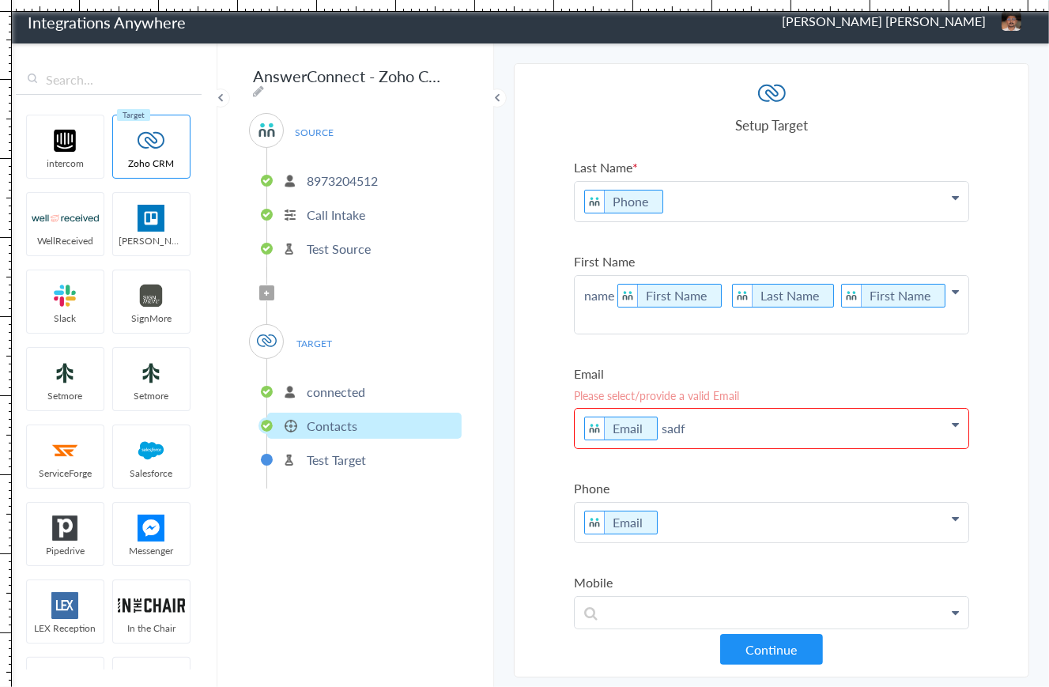
drag, startPoint x: 554, startPoint y: 301, endPoint x: 594, endPoint y: -11, distance: 314.2
click at [594, 0] on html "Integrations Anywhere [PERSON_NAME] [PERSON_NAME] Logout Dashboard intercom Zoh…" at bounding box center [524, 61] width 1049 height 122
click at [936, 292] on p "name First Name Last Name First Name" at bounding box center [772, 305] width 394 height 58
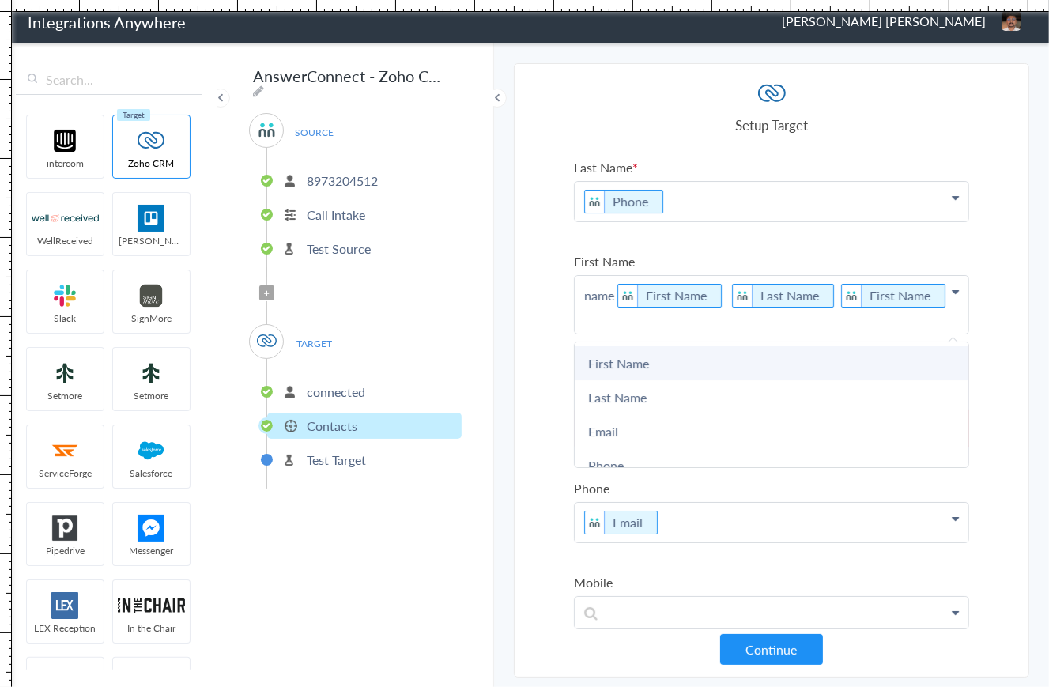
click at [750, 346] on link "First Name" at bounding box center [772, 363] width 394 height 34
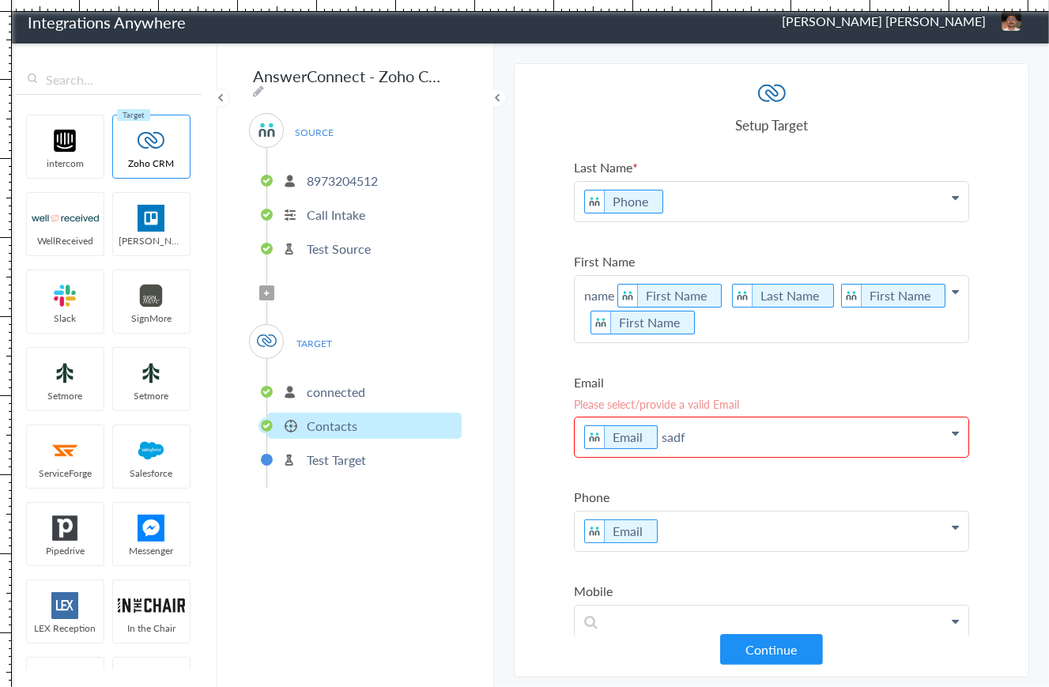
click at [735, 323] on p "name First Name Last Name First Name First Name" at bounding box center [772, 309] width 394 height 66
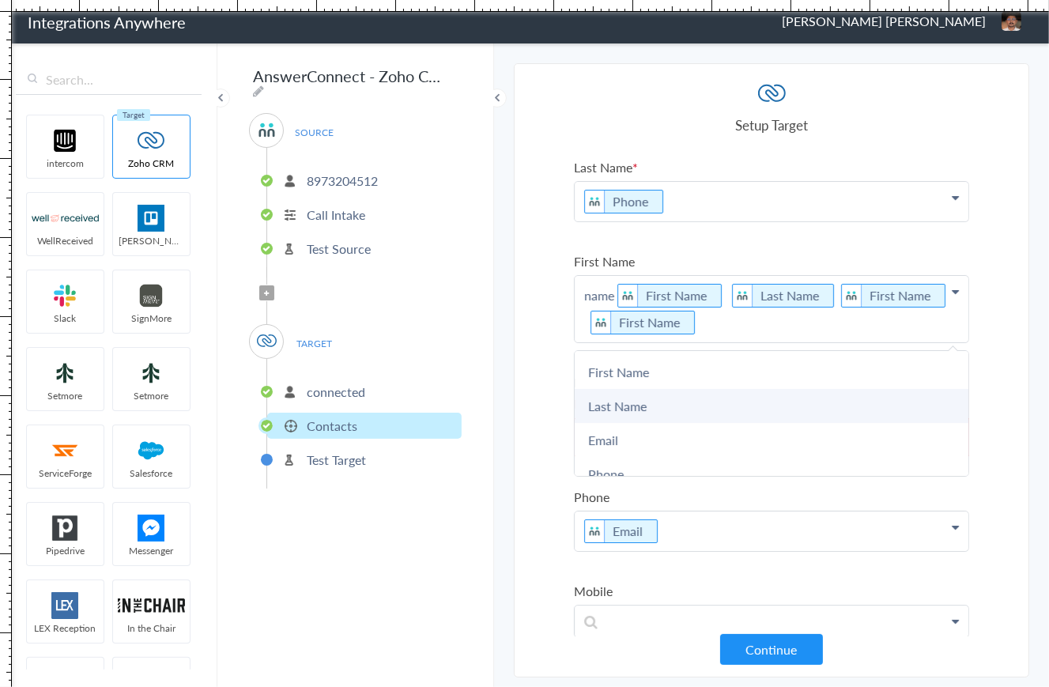
click at [691, 414] on link "Last Name" at bounding box center [772, 406] width 394 height 34
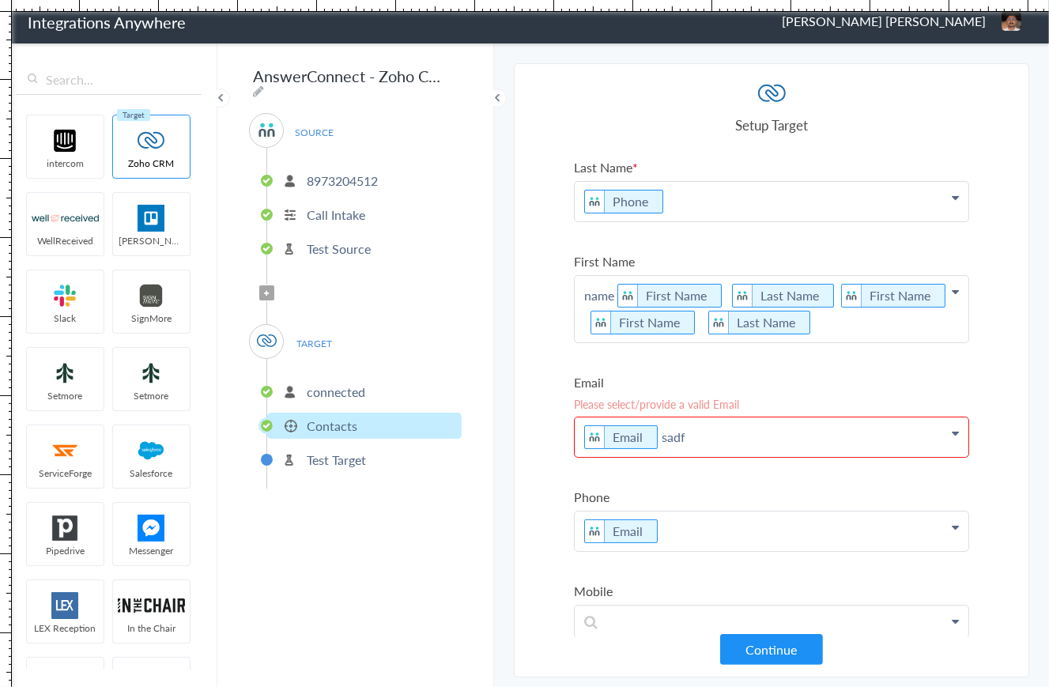
click at [823, 323] on p "name First Name Last Name First Name First Name Last Name" at bounding box center [772, 309] width 394 height 66
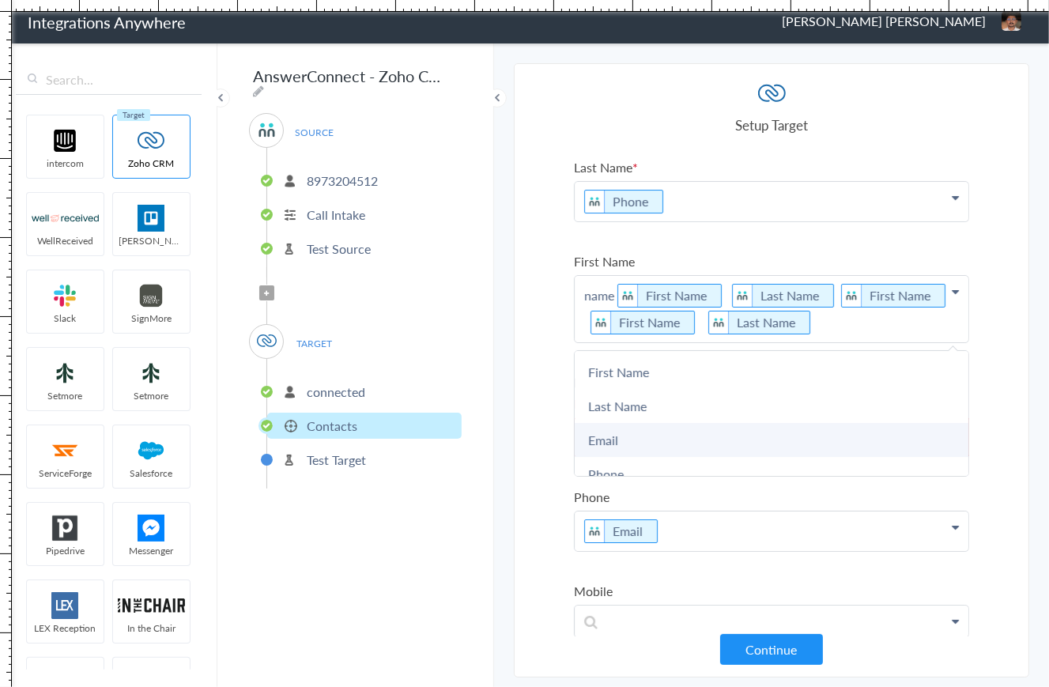
click at [728, 444] on link "Email" at bounding box center [772, 440] width 394 height 34
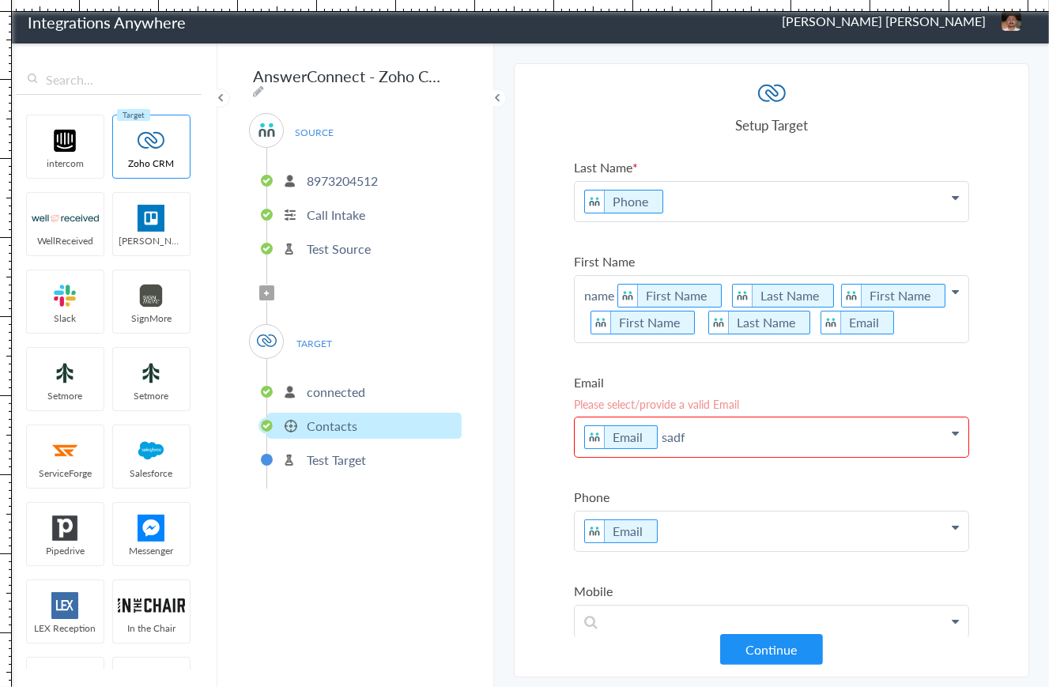
click at [898, 316] on p "name First Name Last Name First Name First Name Last Name Email" at bounding box center [772, 309] width 394 height 66
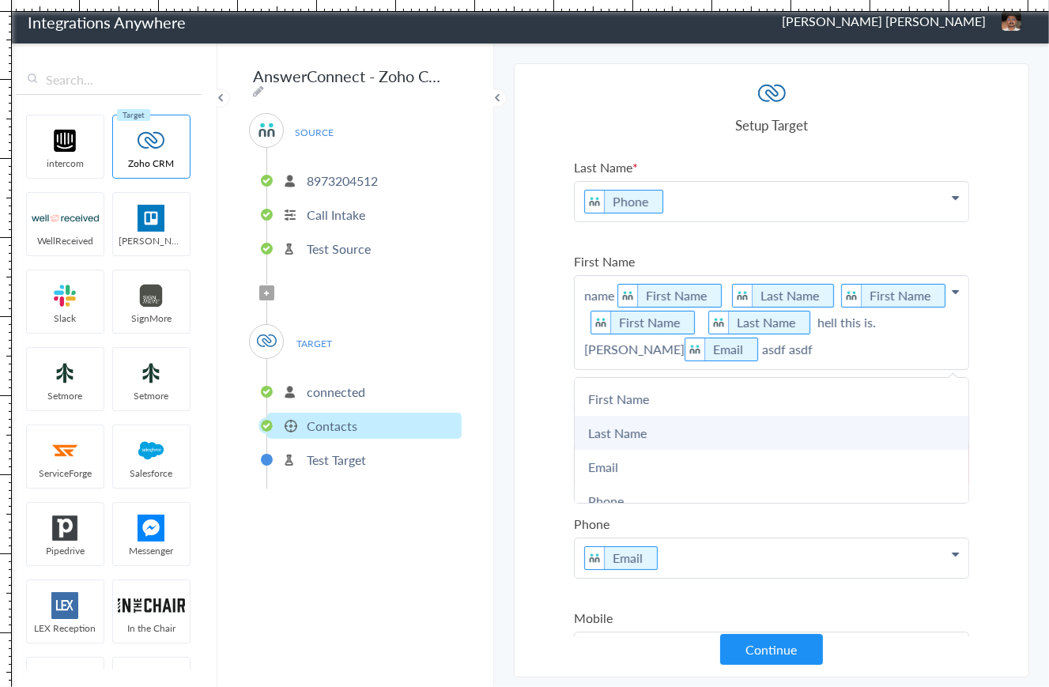
click at [709, 429] on link "Last Name" at bounding box center [772, 433] width 394 height 34
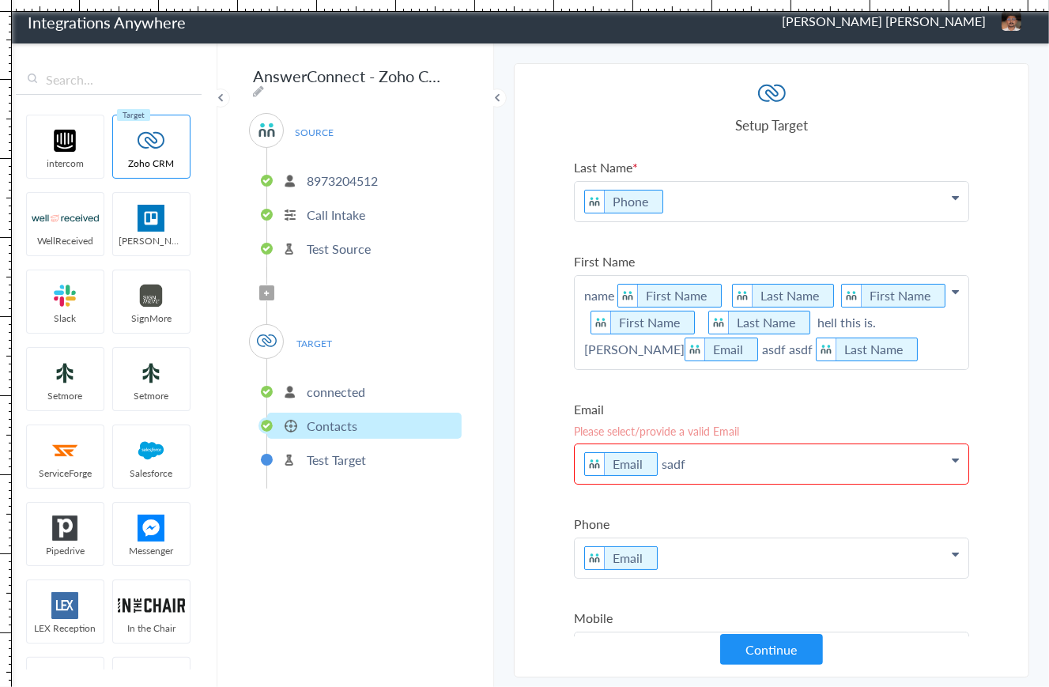
click at [863, 353] on p "name First Name Last Name First Name First Name Last Name hell this is. [PERSON…" at bounding box center [772, 322] width 394 height 93
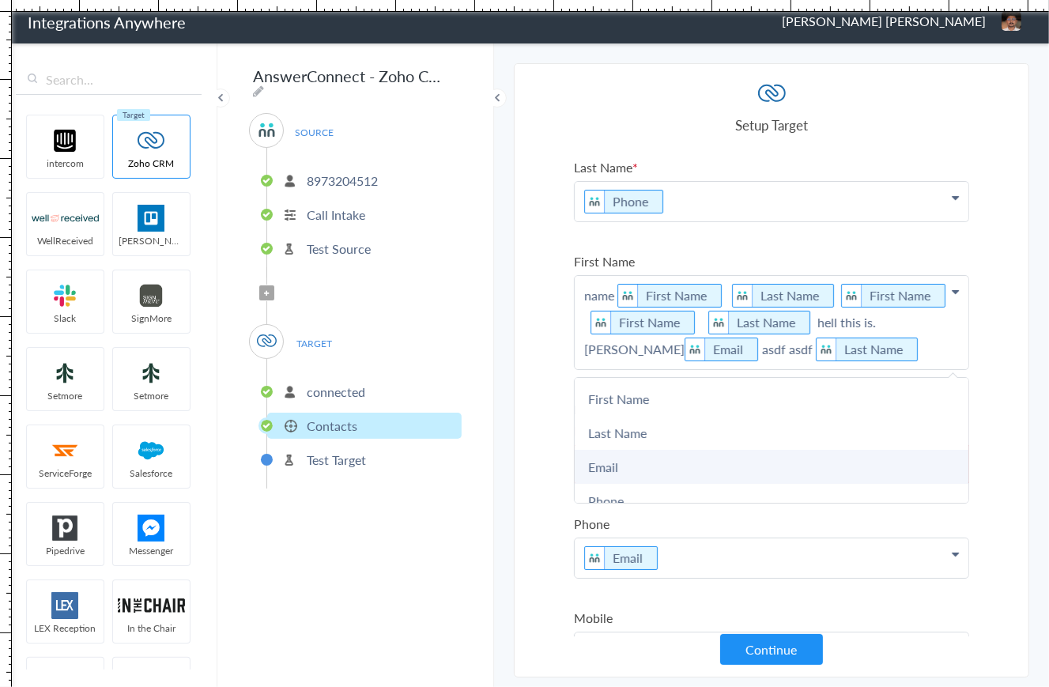
click at [713, 456] on link "Email" at bounding box center [772, 467] width 394 height 34
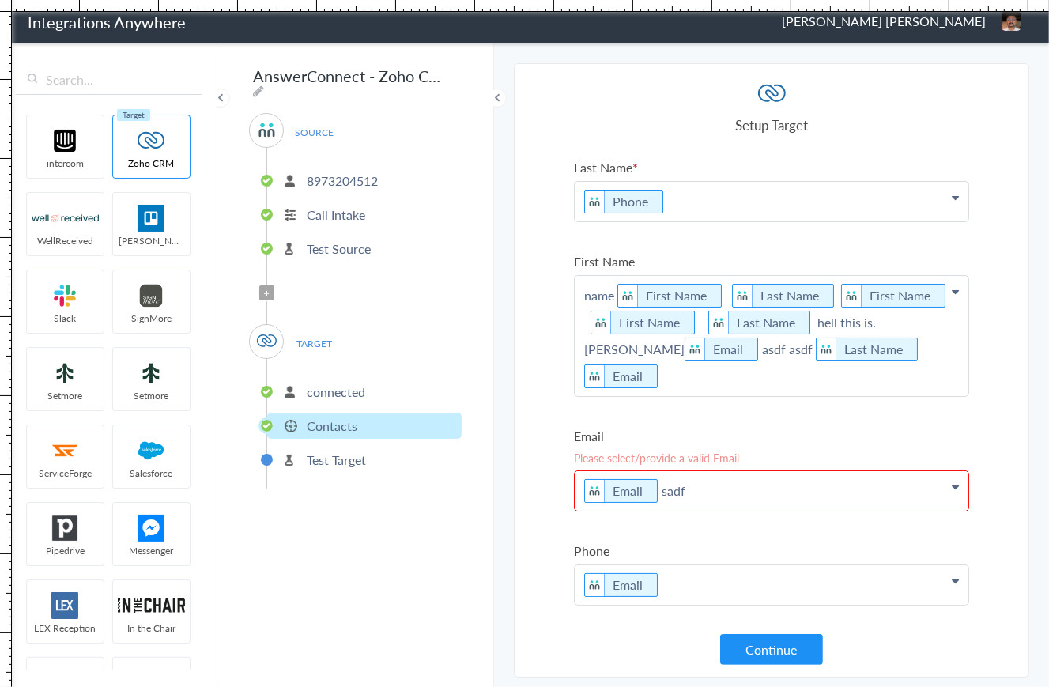
click at [927, 351] on p "name First Name Last Name First Name First Name Last Name hell this is. [PERSON…" at bounding box center [772, 336] width 394 height 120
click at [529, 353] on section "Select Account 8973204512 Rename Delete ([DATE]) + connect Continue Setup Sourc…" at bounding box center [772, 370] width 516 height 614
click at [932, 323] on p "name First Name Last Name First Name First Name Last Name hell this is. [PERSON…" at bounding box center [772, 336] width 394 height 120
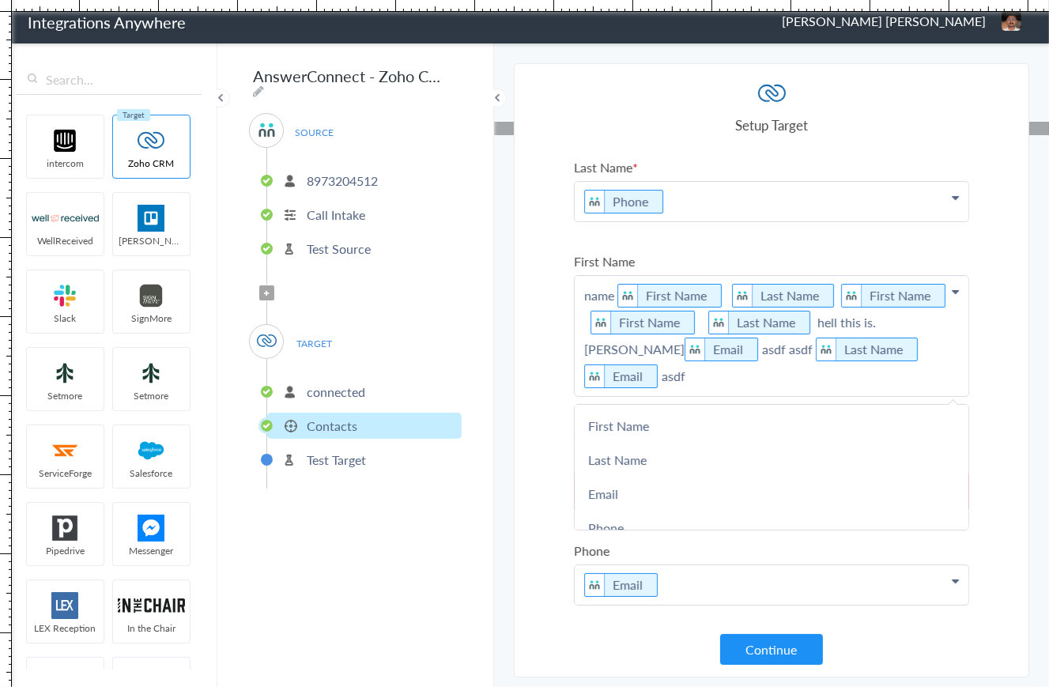
click at [474, 500] on div "AnswerConnect - Zoho CRM SOURCE [PHONE_NUMBER] Call Intake Test Source Filter A…" at bounding box center [355, 364] width 277 height 646
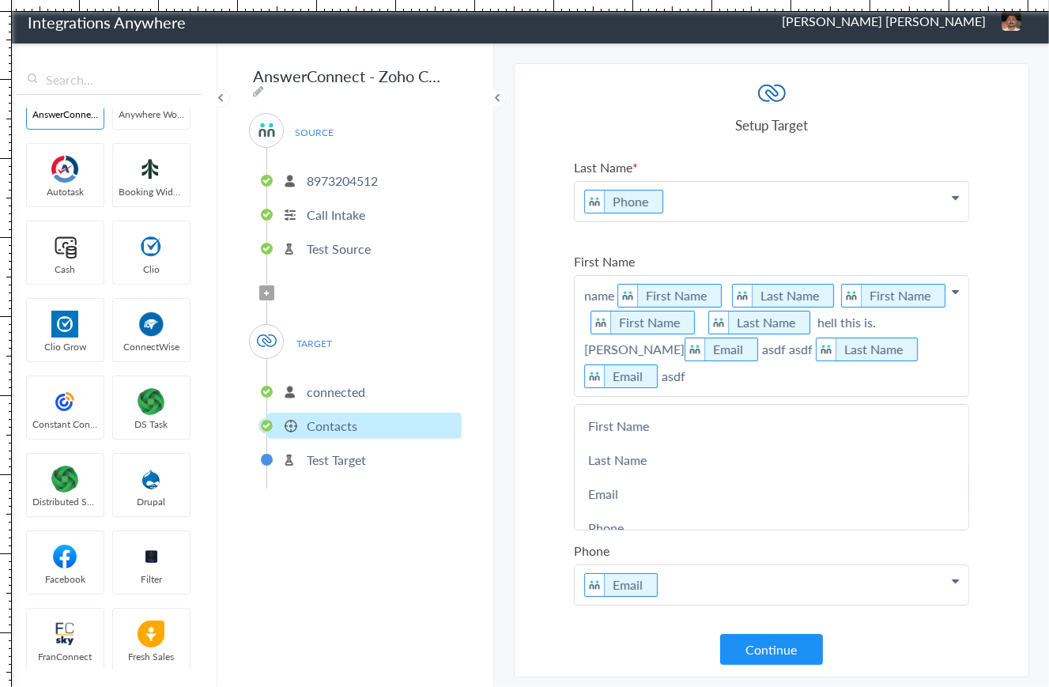
scroll to position [1049, 0]
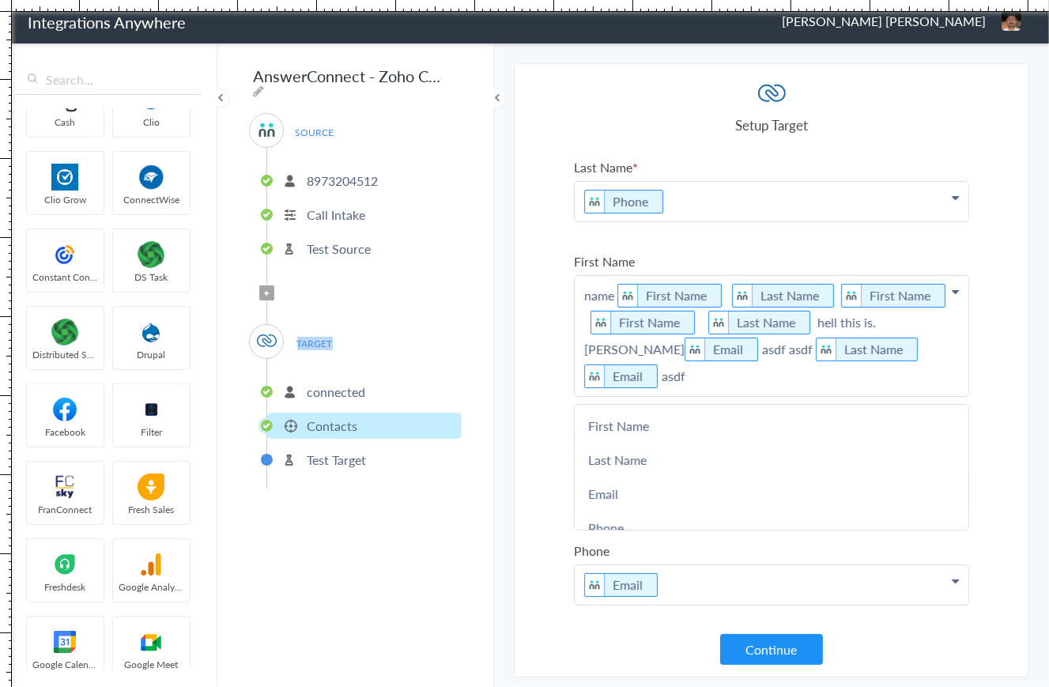
drag, startPoint x: 332, startPoint y: 338, endPoint x: 293, endPoint y: 336, distance: 39.6
click at [293, 336] on span "TARGET" at bounding box center [315, 343] width 60 height 21
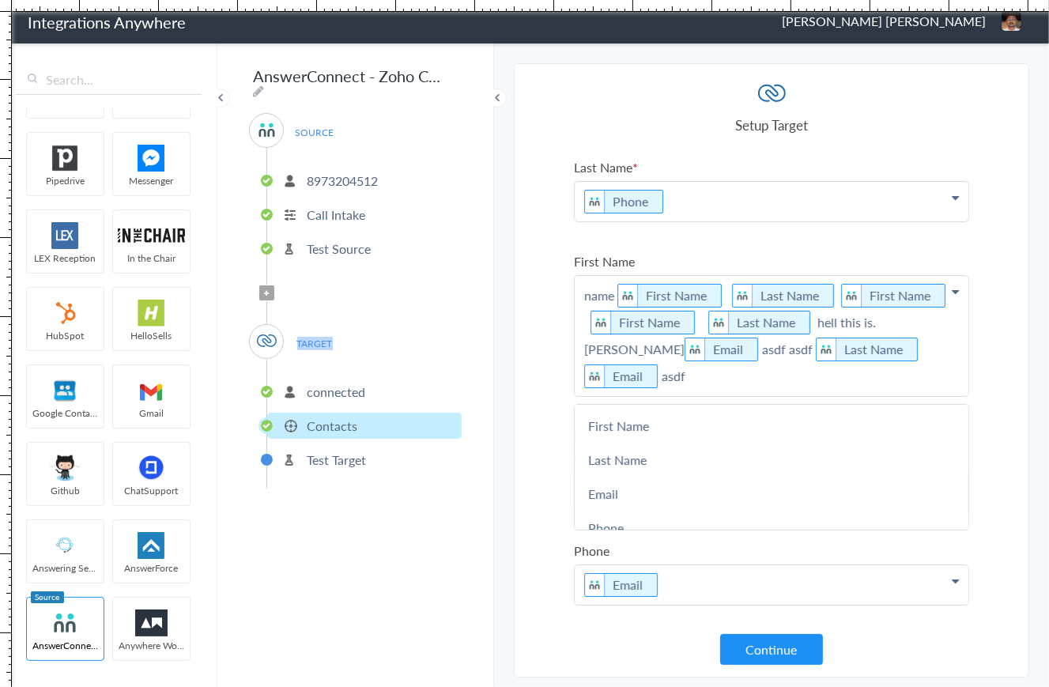
scroll to position [0, 0]
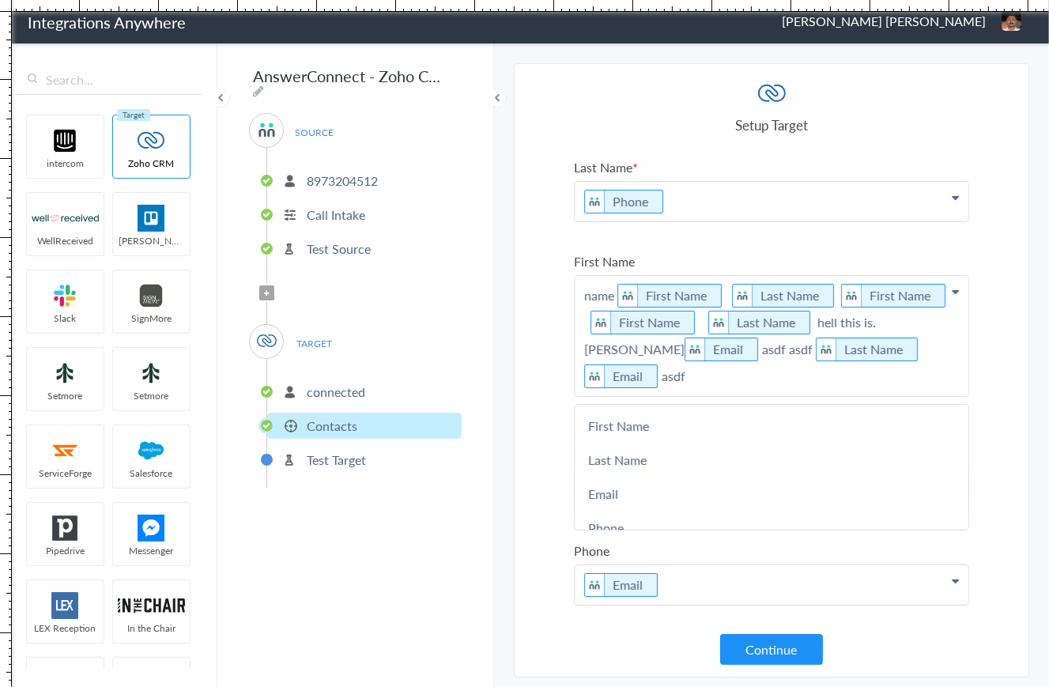
click at [363, 554] on div "AnswerConnect - Zoho CRM SOURCE [PHONE_NUMBER] Call Intake Test Source Filter A…" at bounding box center [355, 364] width 277 height 646
click at [442, 598] on div "AnswerConnect - Zoho CRM SOURCE [PHONE_NUMBER] Call Intake Test Source Filter A…" at bounding box center [355, 364] width 277 height 646
click at [360, 582] on div "AnswerConnect - Zoho CRM SOURCE [PHONE_NUMBER] Call Intake Test Source Filter A…" at bounding box center [355, 364] width 277 height 646
click at [404, 503] on div "AnswerConnect - Zoho CRM SOURCE [PHONE_NUMBER] Call Intake Test Source Filter A…" at bounding box center [355, 364] width 277 height 646
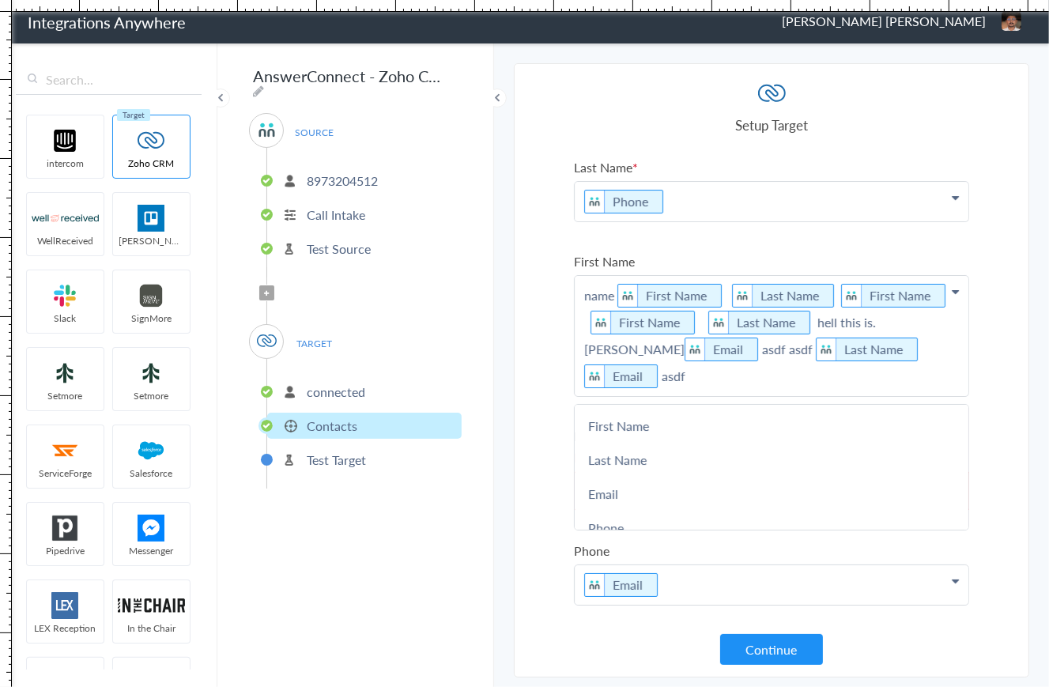
click at [550, 411] on section "Select Account 8973204512 Rename Delete ([DATE]) + connect Continue Setup Sourc…" at bounding box center [772, 370] width 516 height 614
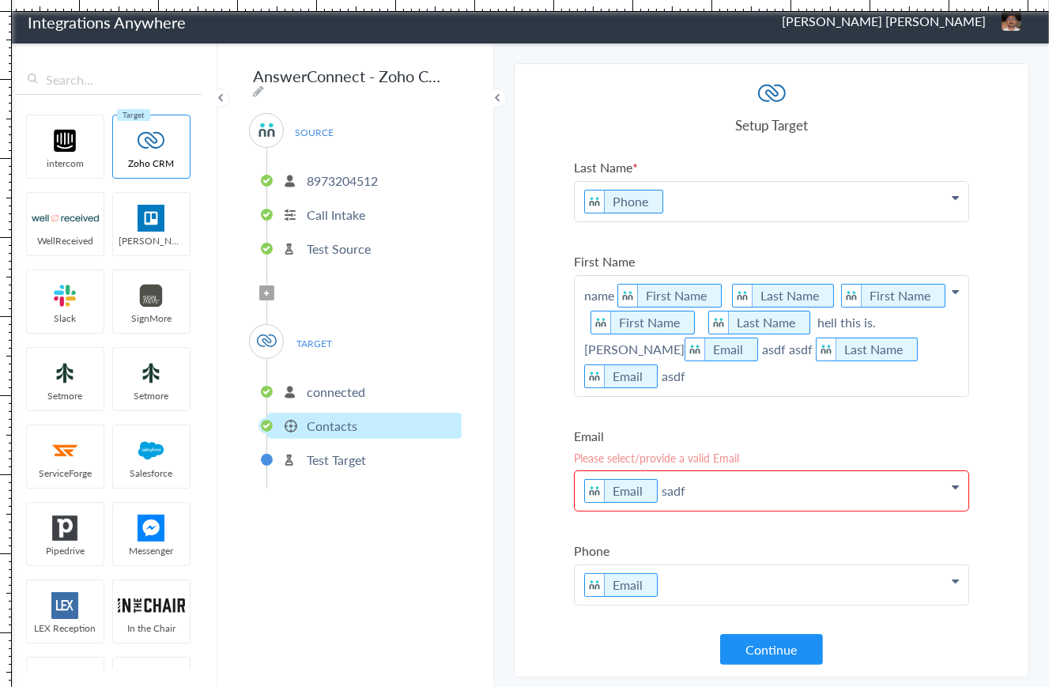
drag, startPoint x: 936, startPoint y: 348, endPoint x: 497, endPoint y: 254, distance: 448.9
click at [497, 254] on main "The system encountered four errors. Check More Trigger Connect Action Setup Tes…" at bounding box center [771, 364] width 555 height 646
click at [517, 297] on section "Select Account 8973204512 Rename Delete ([DATE]) + connect Continue Setup Sourc…" at bounding box center [772, 370] width 516 height 614
click at [553, 413] on section "Select Account 8973204512 Rename Delete ([DATE]) + connect Continue Setup Sourc…" at bounding box center [772, 370] width 516 height 614
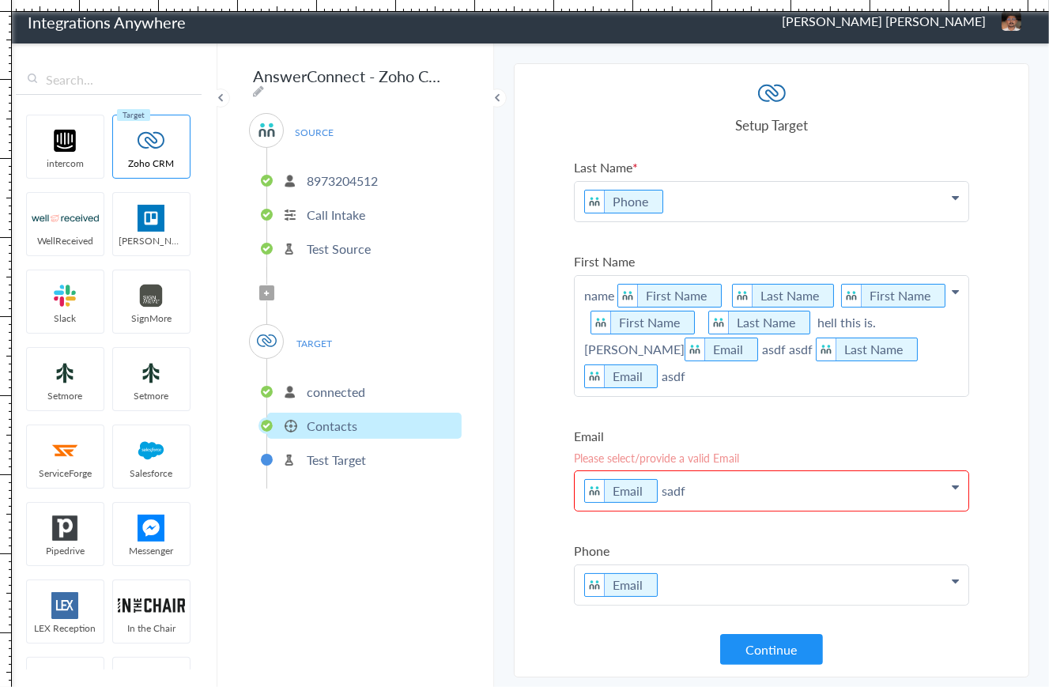
click at [540, 410] on section "Select Account 8973204512 Rename Delete ([DATE]) + connect Continue Setup Sourc…" at bounding box center [772, 370] width 516 height 614
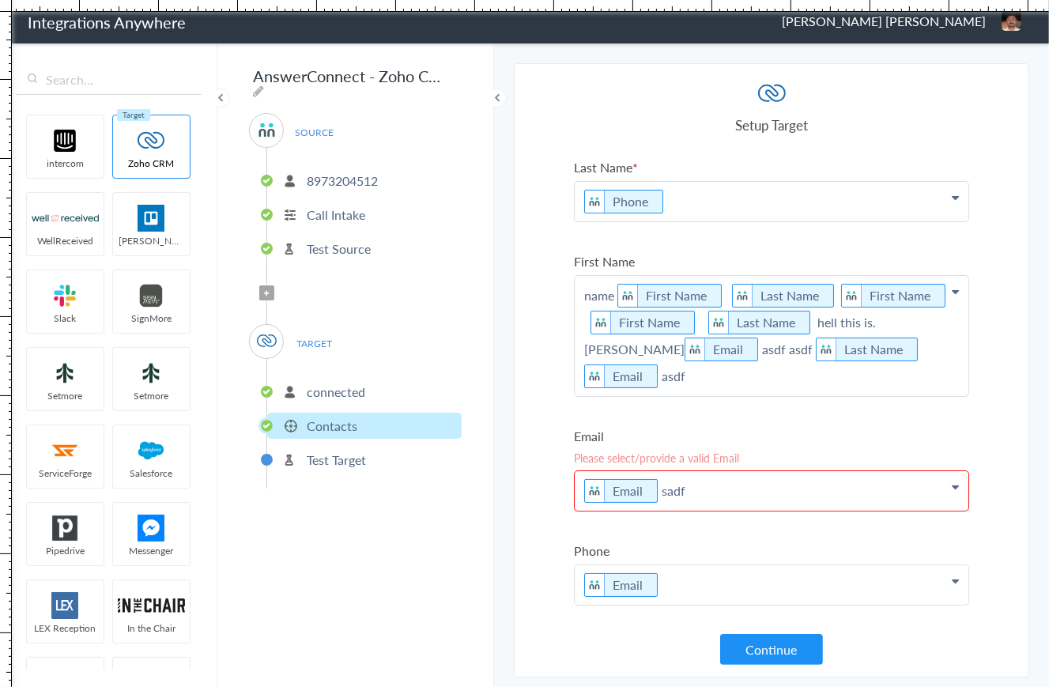
click at [818, 471] on p "Email sadf" at bounding box center [772, 491] width 394 height 40
click at [817, 471] on p "Email sadf" at bounding box center [772, 491] width 394 height 40
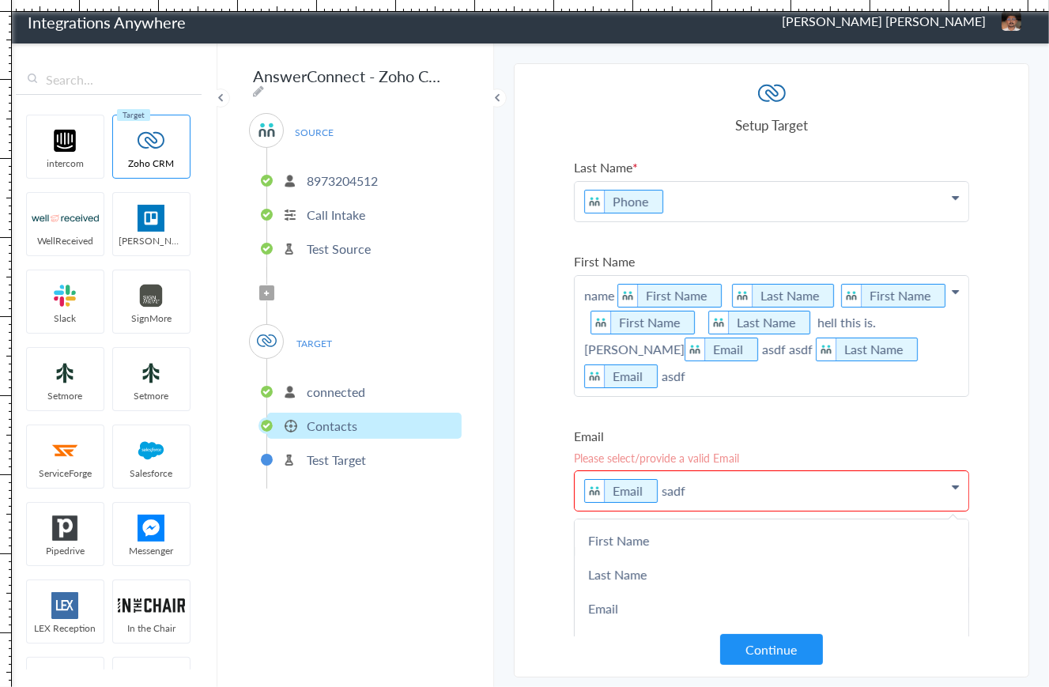
click at [758, 471] on p "Email sadf" at bounding box center [772, 491] width 394 height 40
drag, startPoint x: 758, startPoint y: 458, endPoint x: 565, endPoint y: 452, distance: 193.1
click at [565, 452] on section "Select Account 8973204512 Rename Delete ([DATE]) + connect Continue Setup Sourc…" at bounding box center [772, 370] width 516 height 614
click at [535, 450] on section "Select Account 8973204512 Rename Delete ([DATE]) + connect Continue Setup Sourc…" at bounding box center [772, 370] width 516 height 614
click at [532, 431] on section "Select Account 8973204512 Rename Delete ([DATE]) + connect Continue Setup Sourc…" at bounding box center [772, 370] width 516 height 614
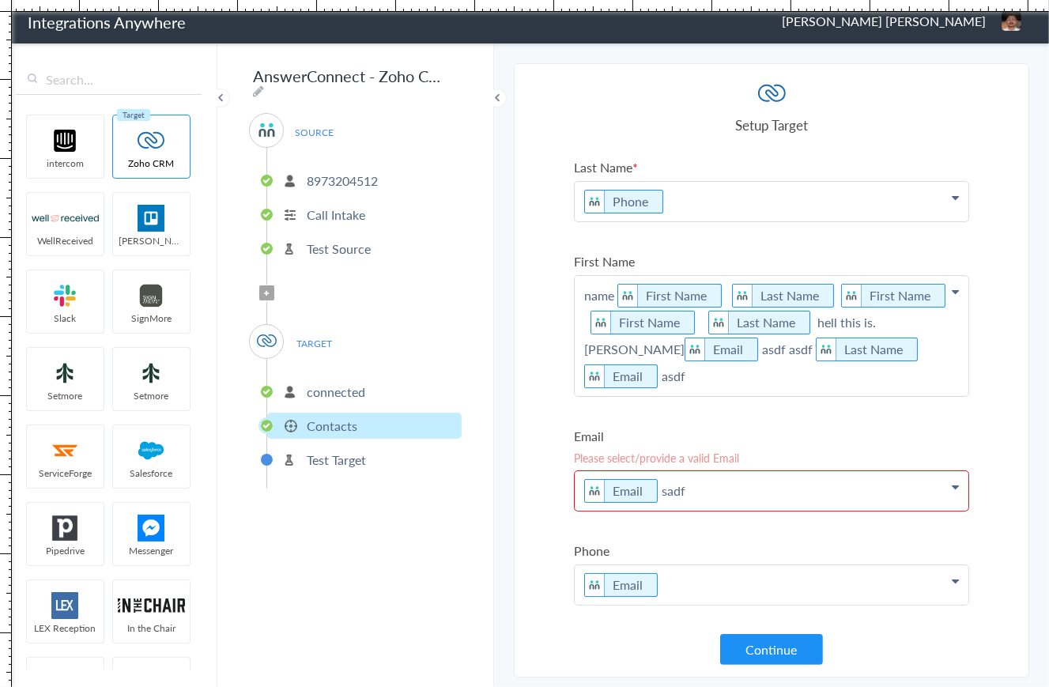
click at [532, 431] on section "Select Account 8973204512 Rename Delete ([DATE]) + connect Continue Setup Sourc…" at bounding box center [772, 370] width 516 height 614
click at [720, 208] on p "Phone" at bounding box center [772, 202] width 394 height 40
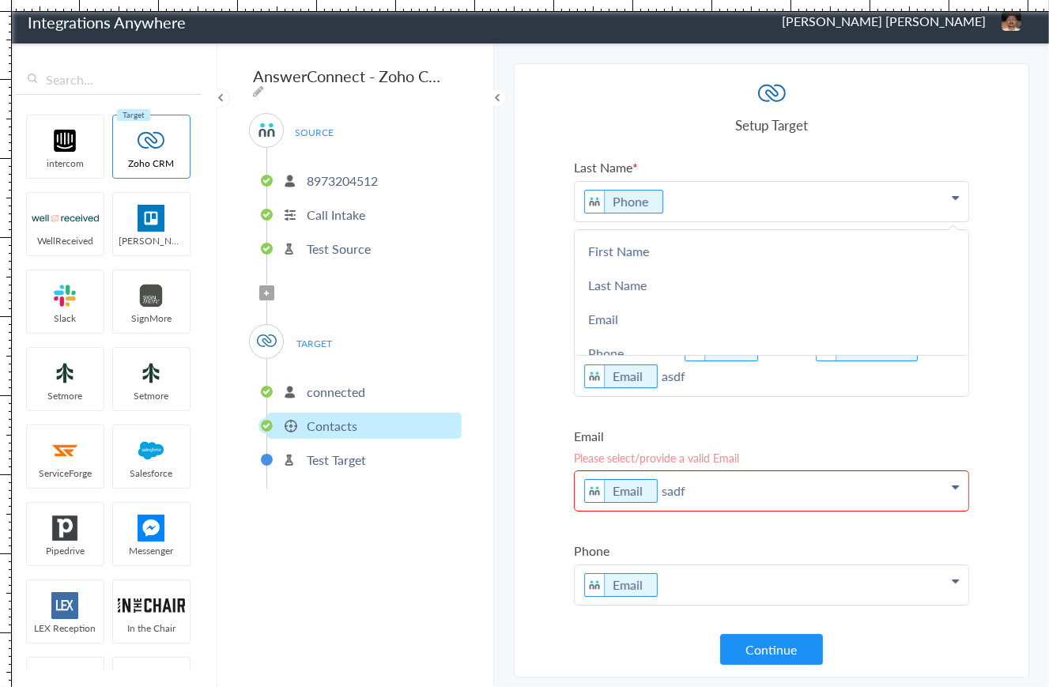
click at [535, 209] on section "Select Account 8973204512 Rename Delete ([DATE]) + connect Continue Setup Sourc…" at bounding box center [772, 370] width 516 height 614
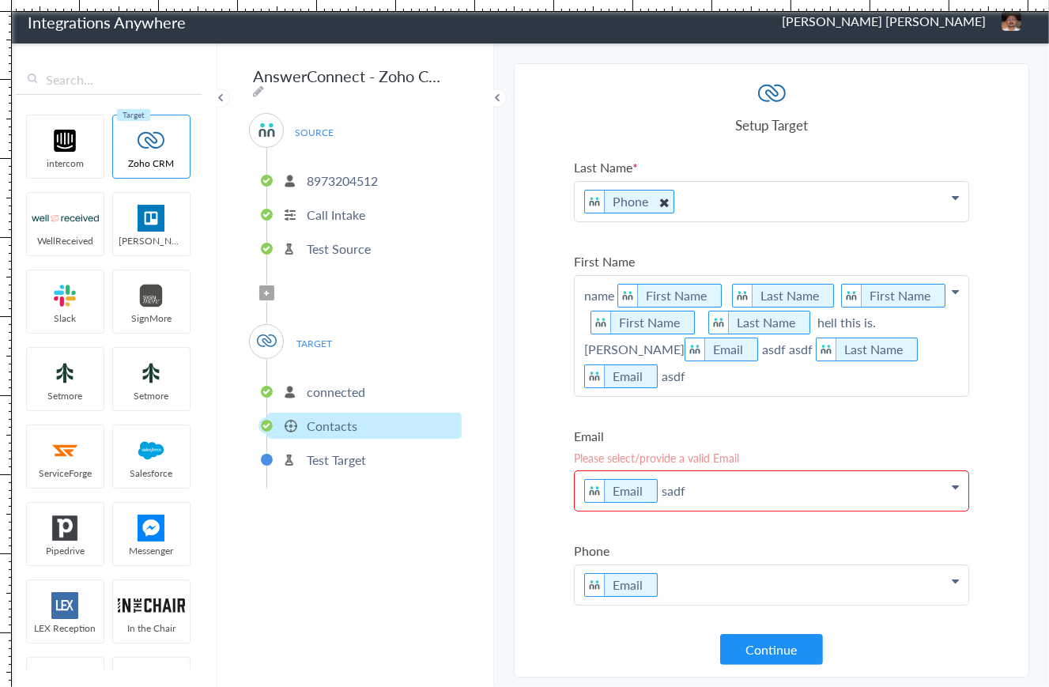
click at [663, 202] on icon at bounding box center [664, 202] width 17 height 20
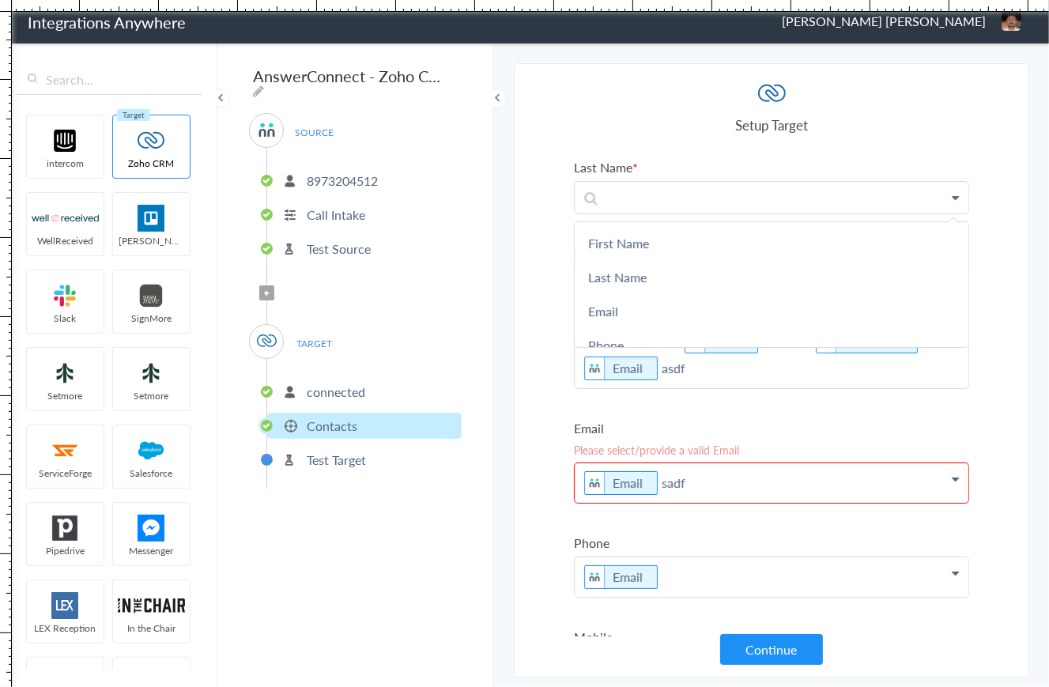
click at [538, 225] on section "Select Account 8973204512 Rename Delete ([DATE]) + connect Continue Setup Sourc…" at bounding box center [772, 370] width 516 height 614
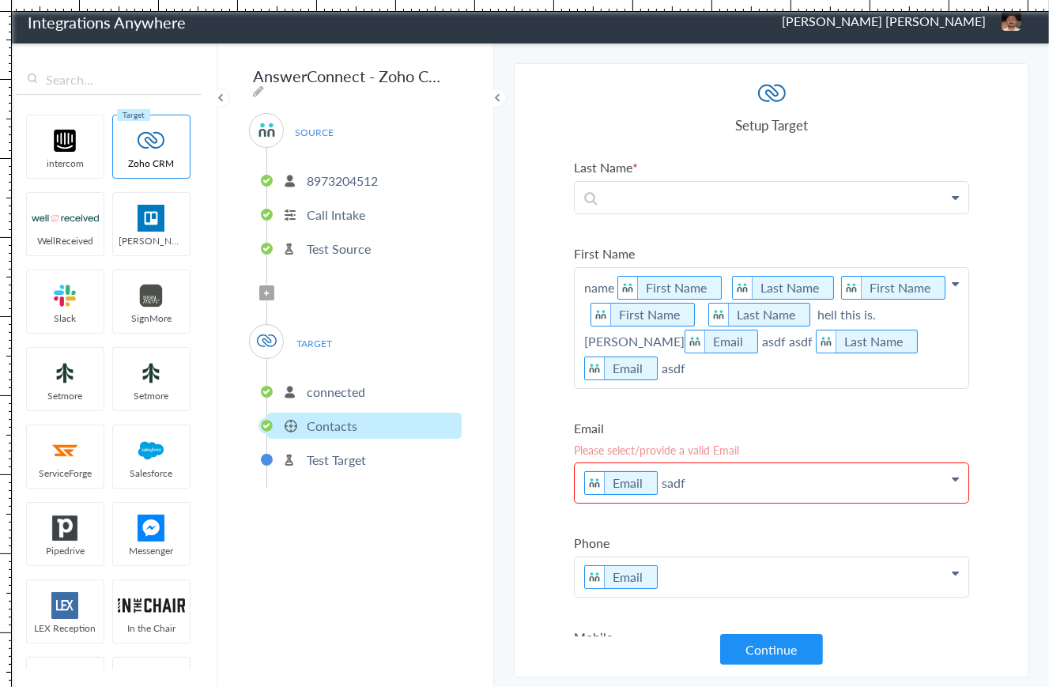
drag, startPoint x: 931, startPoint y: 339, endPoint x: 522, endPoint y: 284, distance: 412.6
click at [522, 284] on section "Select Account 8973204512 Rename Delete ([DATE]) + connect Continue Setup Sourc…" at bounding box center [772, 370] width 516 height 614
drag, startPoint x: 820, startPoint y: 344, endPoint x: 542, endPoint y: 286, distance: 284.3
click at [542, 286] on section "Select Account 8973204512 Rename Delete ([DATE]) + connect Continue Setup Sourc…" at bounding box center [772, 370] width 516 height 614
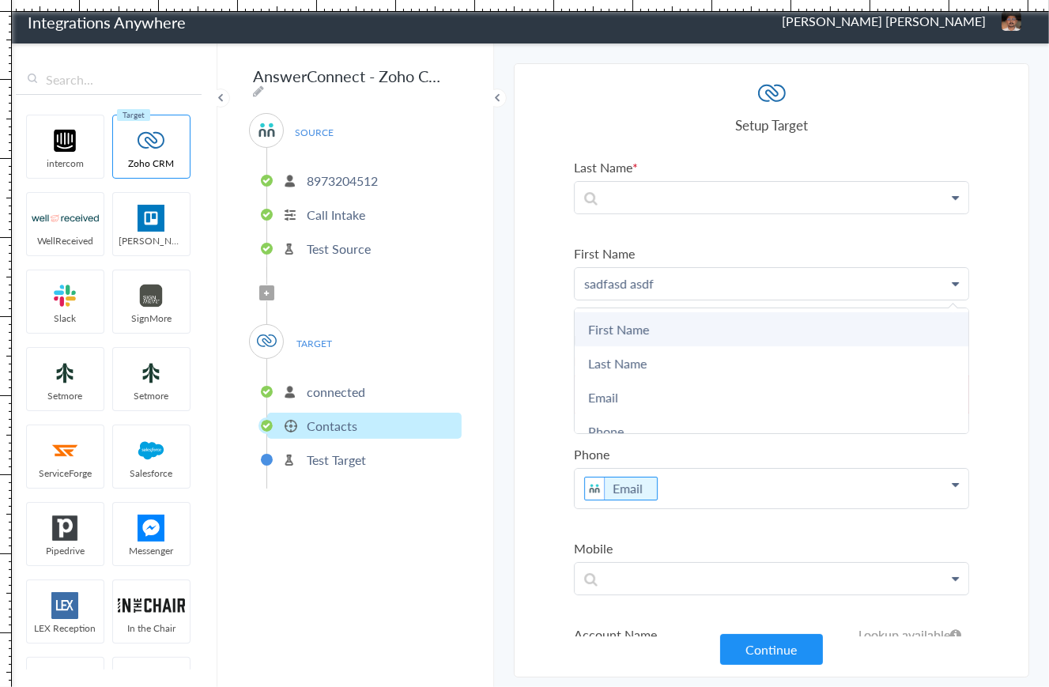
click at [645, 344] on link "First Name" at bounding box center [772, 329] width 394 height 34
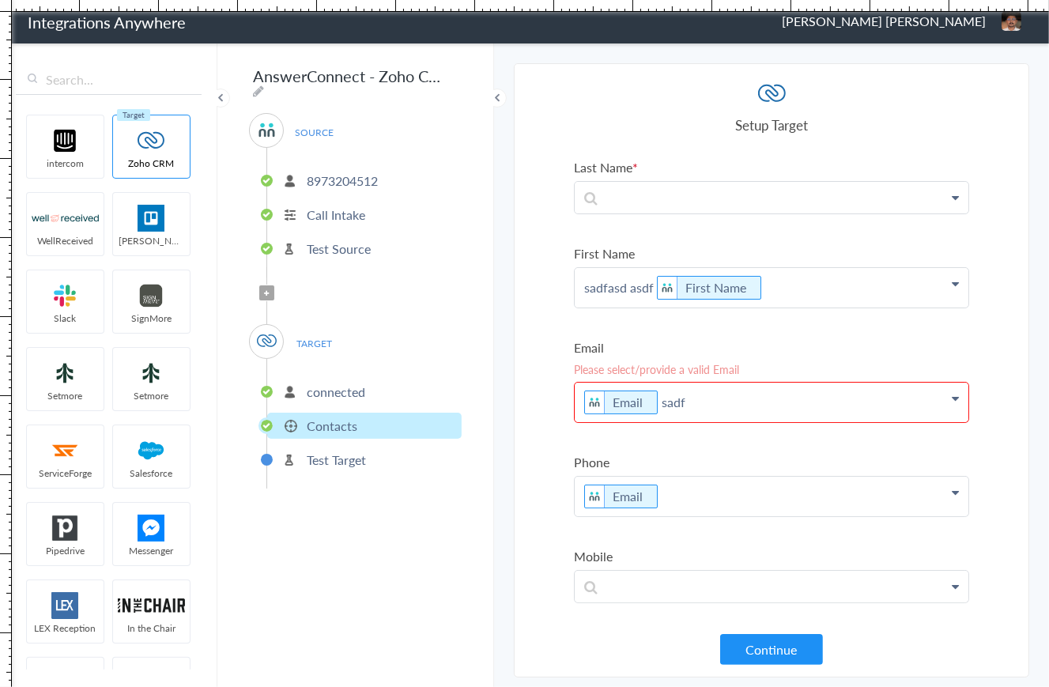
click at [811, 288] on p "sadfasd asdf First Name" at bounding box center [772, 288] width 394 height 40
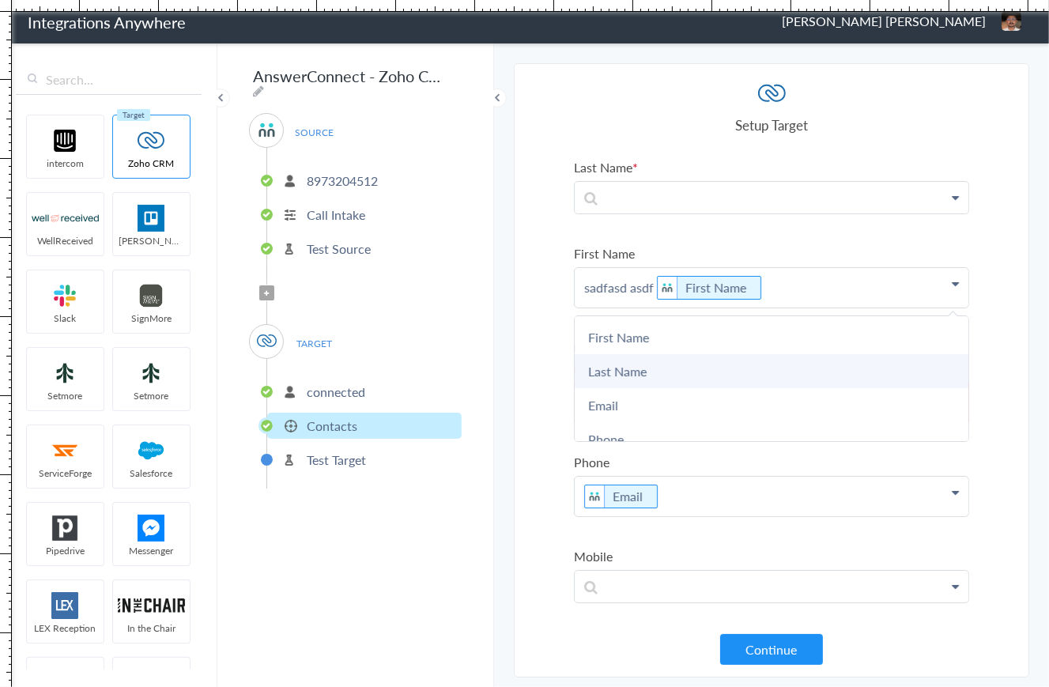
click at [680, 355] on link "Last Name" at bounding box center [772, 371] width 394 height 34
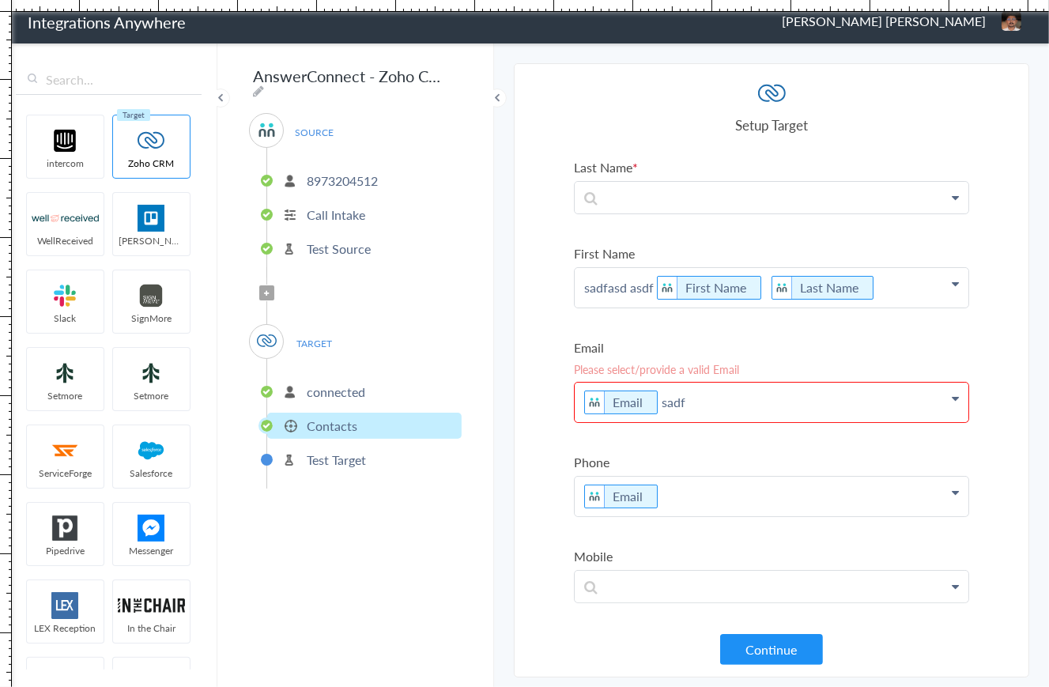
click at [887, 288] on p "sadfasd asdf First Name Last Name" at bounding box center [772, 288] width 394 height 40
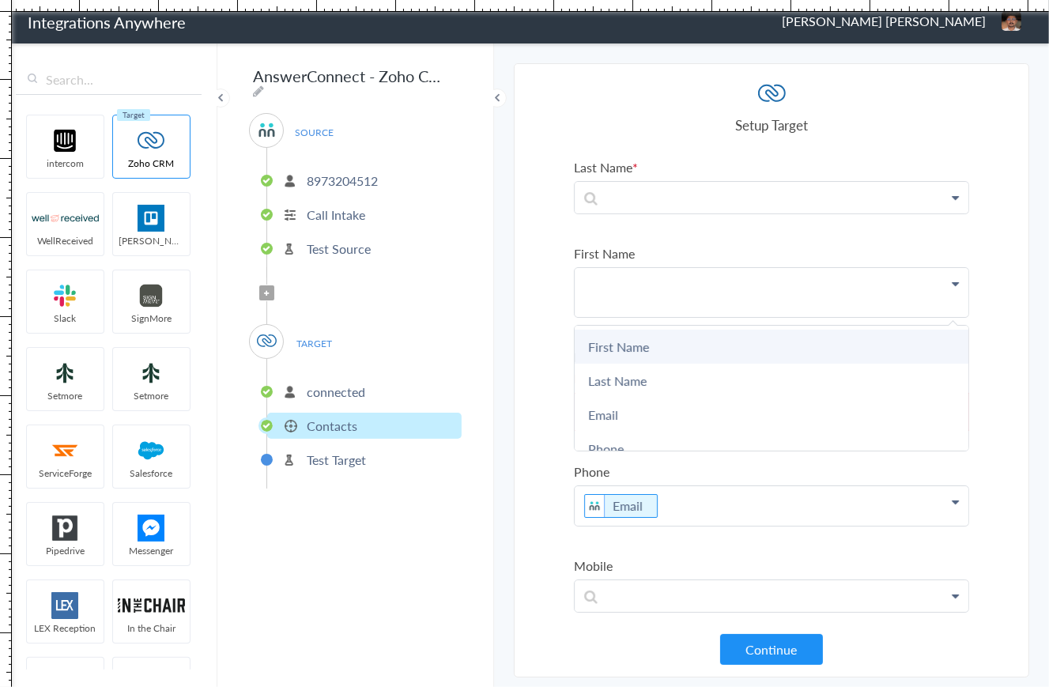
click at [691, 348] on link "First Name" at bounding box center [772, 347] width 394 height 34
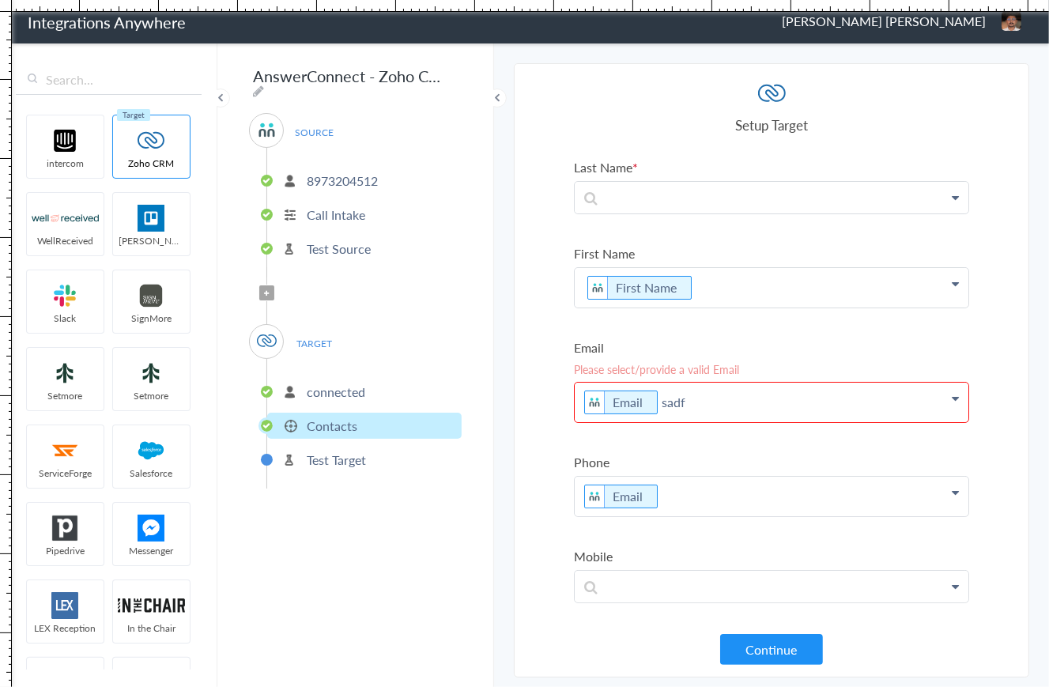
click at [743, 289] on p "First Name" at bounding box center [772, 288] width 394 height 40
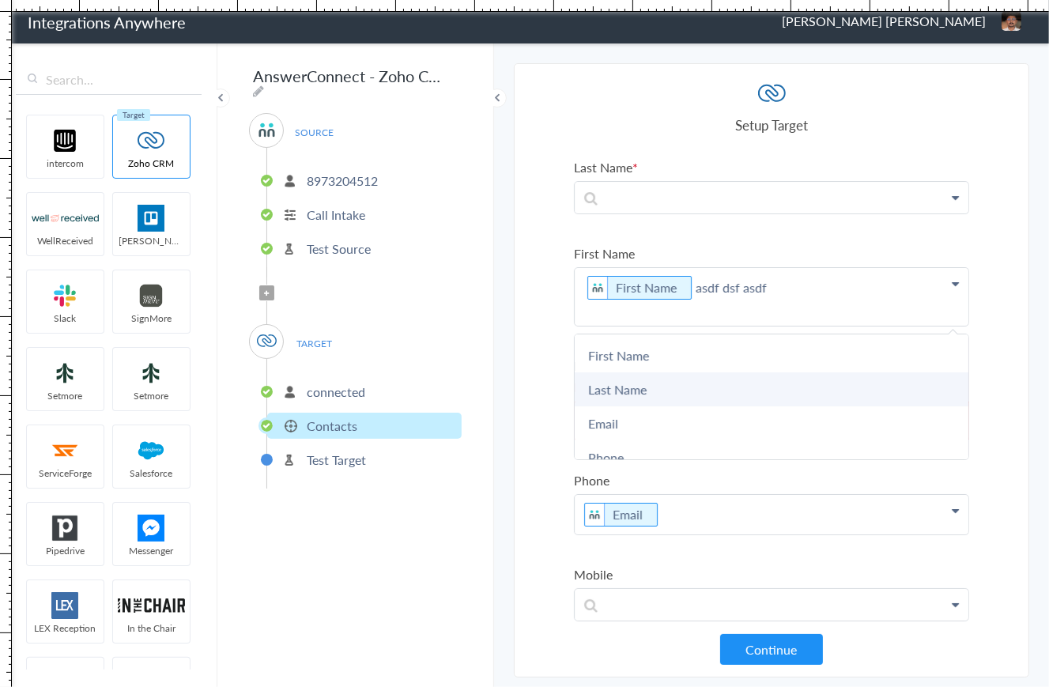
click at [645, 387] on link "Last Name" at bounding box center [772, 389] width 394 height 34
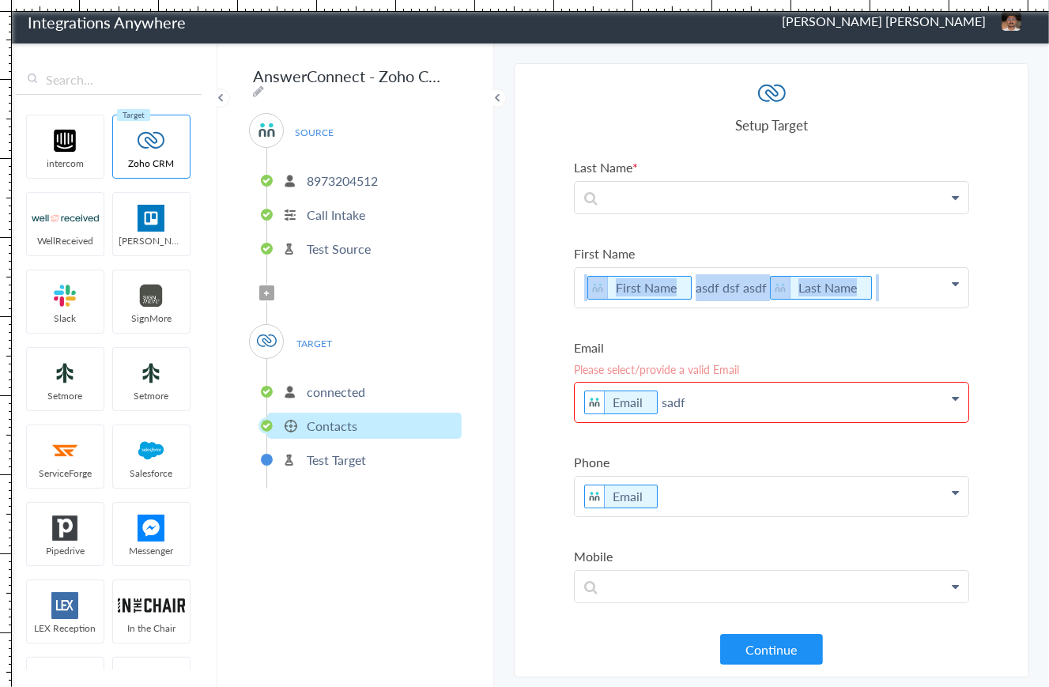
drag, startPoint x: 890, startPoint y: 289, endPoint x: 560, endPoint y: 276, distance: 330.0
click at [560, 276] on section "Select Account 8973204512 Rename Delete ([DATE]) + connect Continue Setup Sourc…" at bounding box center [772, 370] width 516 height 614
click at [623, 580] on p at bounding box center [772, 586] width 394 height 31
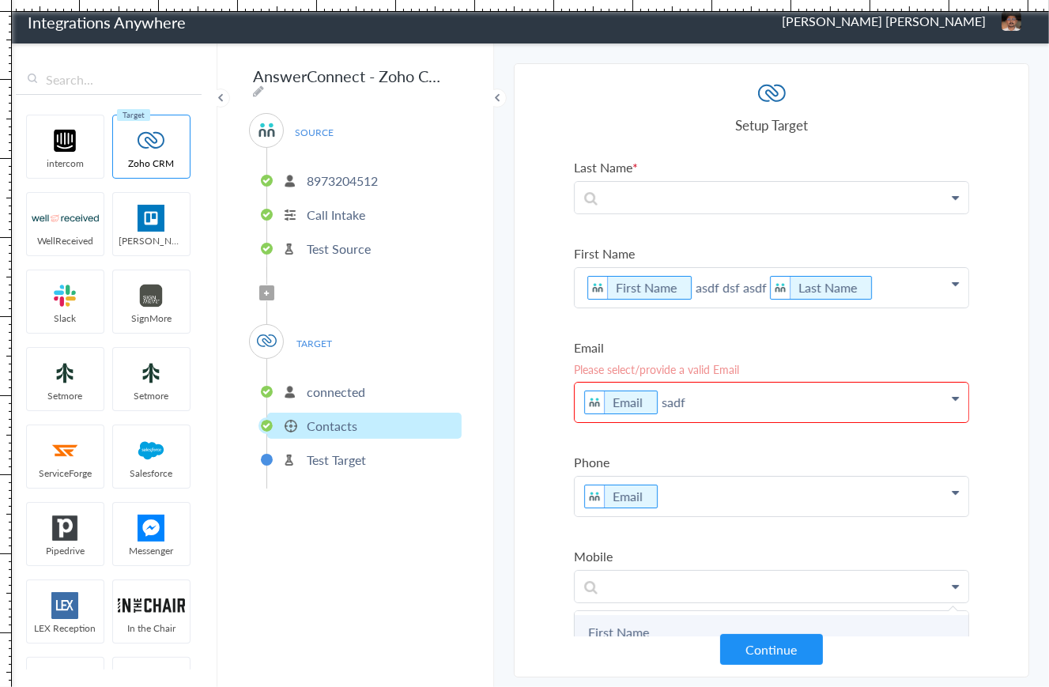
click at [610, 622] on link "First Name" at bounding box center [772, 632] width 394 height 34
click at [530, 580] on section "Select Account 8973204512 Rename Delete ([DATE]) + connect Continue Setup Sourc…" at bounding box center [772, 370] width 516 height 614
click at [738, 584] on p "First Name" at bounding box center [772, 591] width 394 height 40
click at [692, 589] on icon at bounding box center [692, 591] width 17 height 20
click at [525, 544] on section "Select Account 8973204512 Rename Delete ([DATE]) + connect Continue Setup Sourc…" at bounding box center [772, 370] width 516 height 614
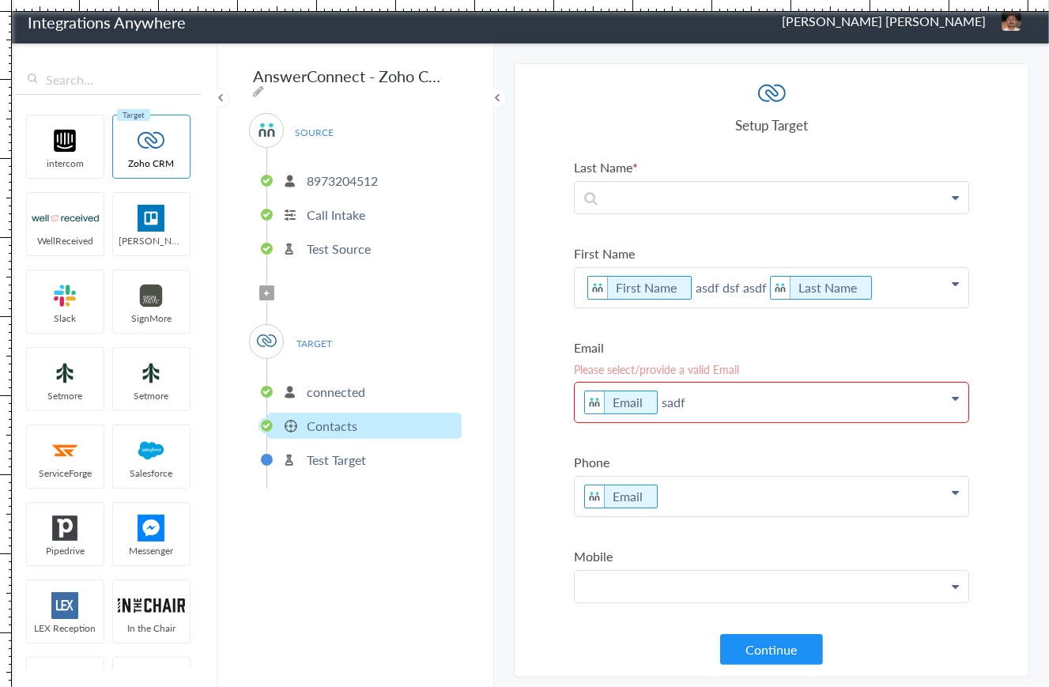
click at [618, 580] on p at bounding box center [772, 586] width 394 height 31
click at [542, 563] on section "Select Account 8973204512 Rename Delete ([DATE]) + connect Continue Setup Sourc…" at bounding box center [772, 370] width 516 height 614
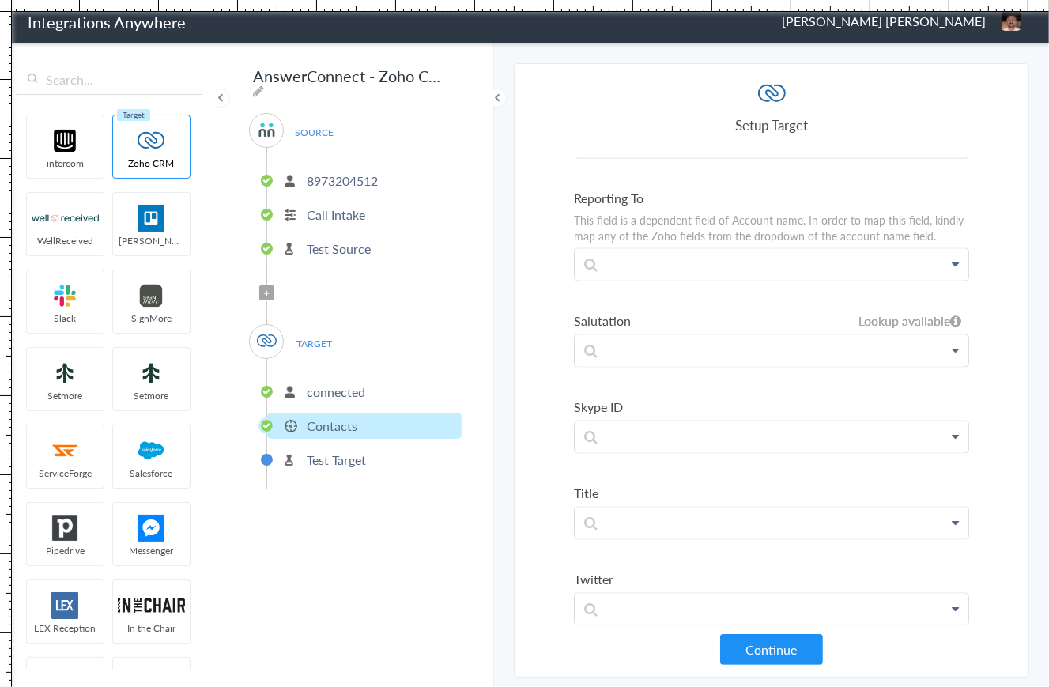
scroll to position [2587, 0]
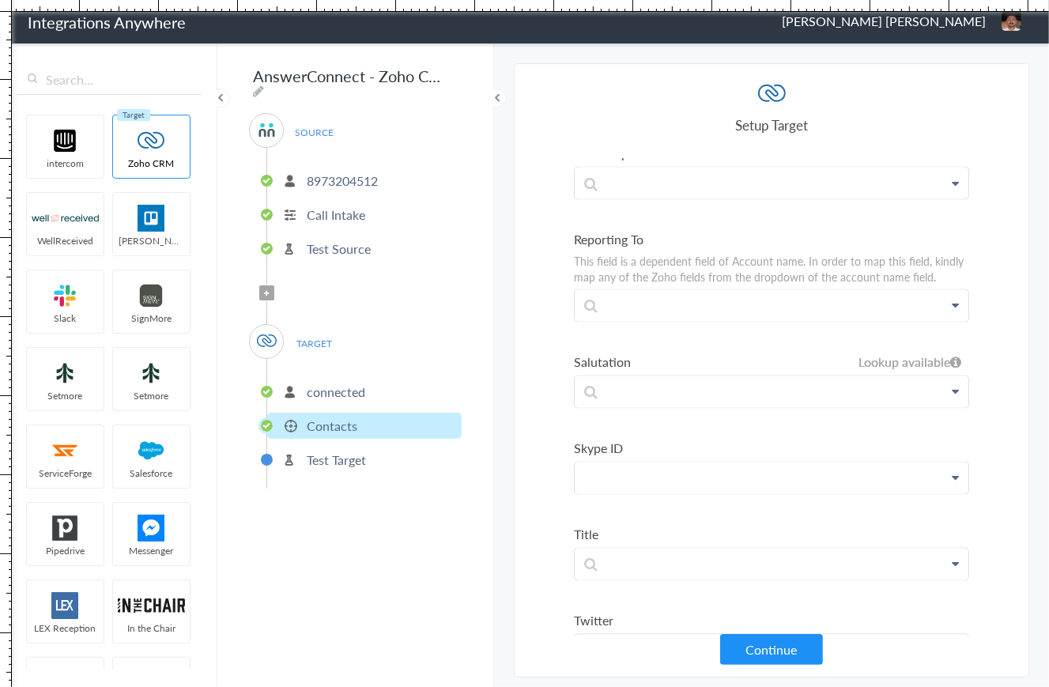
click at [620, 463] on p at bounding box center [772, 478] width 394 height 31
click at [527, 470] on section "Select Account 8973204512 Rename Delete ([DATE]) + connect Continue Setup Sourc…" at bounding box center [772, 370] width 516 height 614
click at [317, 333] on span "TARGET" at bounding box center [315, 343] width 60 height 21
click at [329, 335] on span "TARGET" at bounding box center [315, 343] width 60 height 21
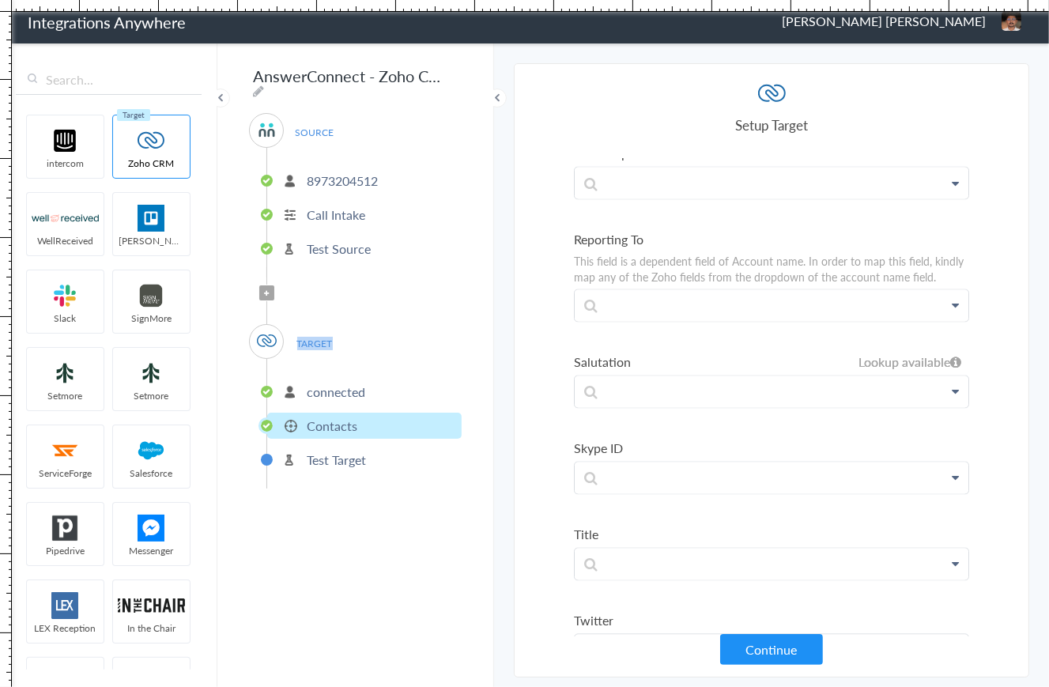
click at [329, 335] on span "TARGET" at bounding box center [315, 343] width 60 height 21
click at [537, 296] on section "Select Account 8973204512 Rename Delete ([DATE]) + connect Continue Setup Sourc…" at bounding box center [772, 370] width 516 height 614
click at [639, 376] on p at bounding box center [772, 391] width 394 height 31
click at [536, 343] on section "Select Account 8973204512 Rename Delete ([DATE]) + connect Continue Setup Sourc…" at bounding box center [772, 370] width 516 height 614
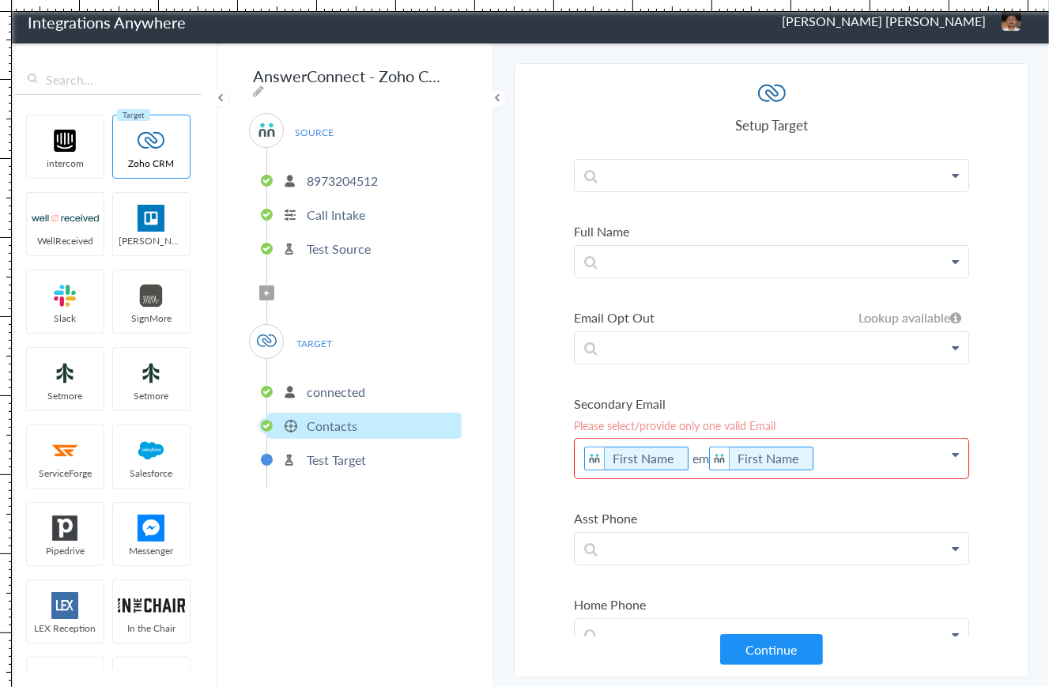
scroll to position [0, 0]
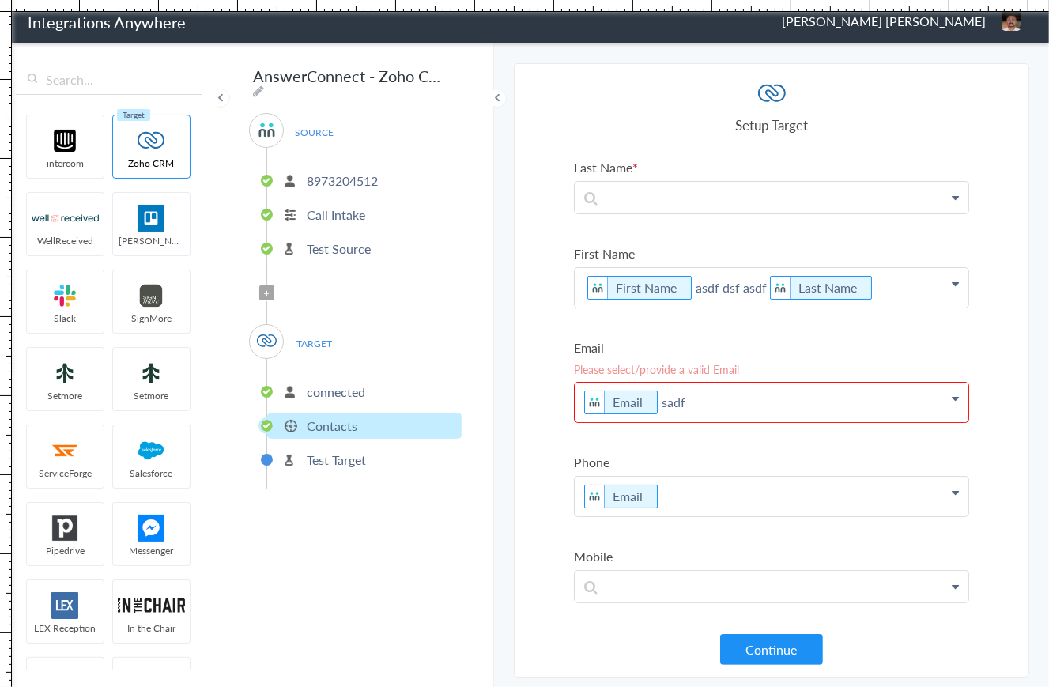
click at [529, 319] on section "Select Account 8973204512 Rename Delete ([DATE]) + connect Continue Setup Sourc…" at bounding box center [772, 370] width 516 height 614
click at [657, 399] on icon at bounding box center [658, 403] width 17 height 20
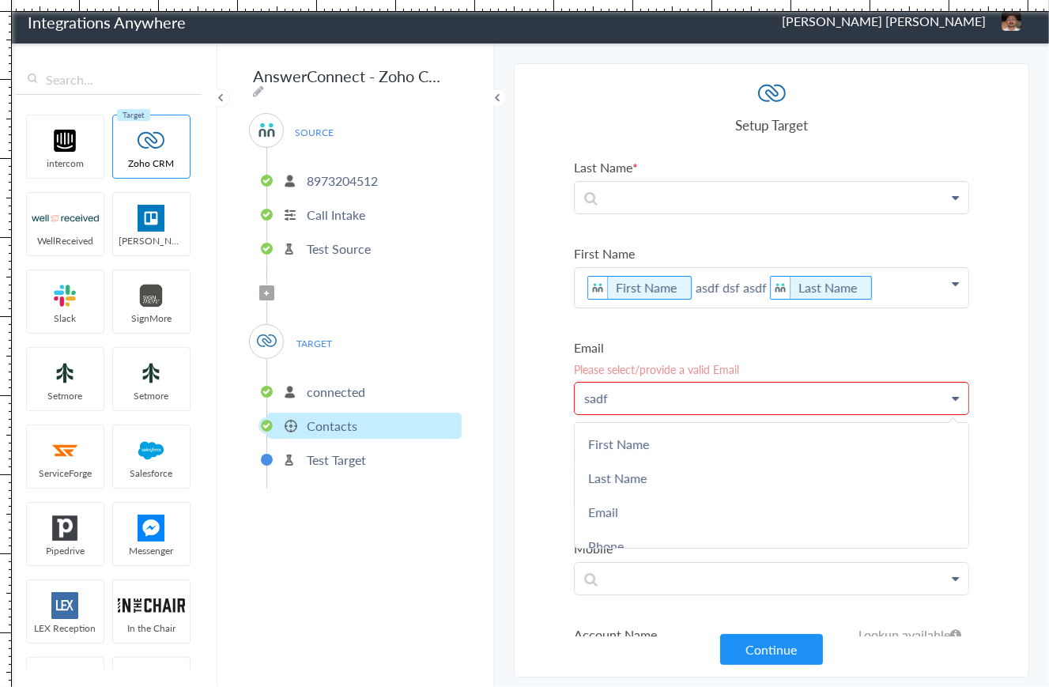
drag, startPoint x: 615, startPoint y: 392, endPoint x: 574, endPoint y: 398, distance: 41.5
click at [574, 398] on div "sadf First Name Last Name Email Phone Amount Email Opt out Phone1 Phone2 Date s…" at bounding box center [771, 398] width 395 height 33
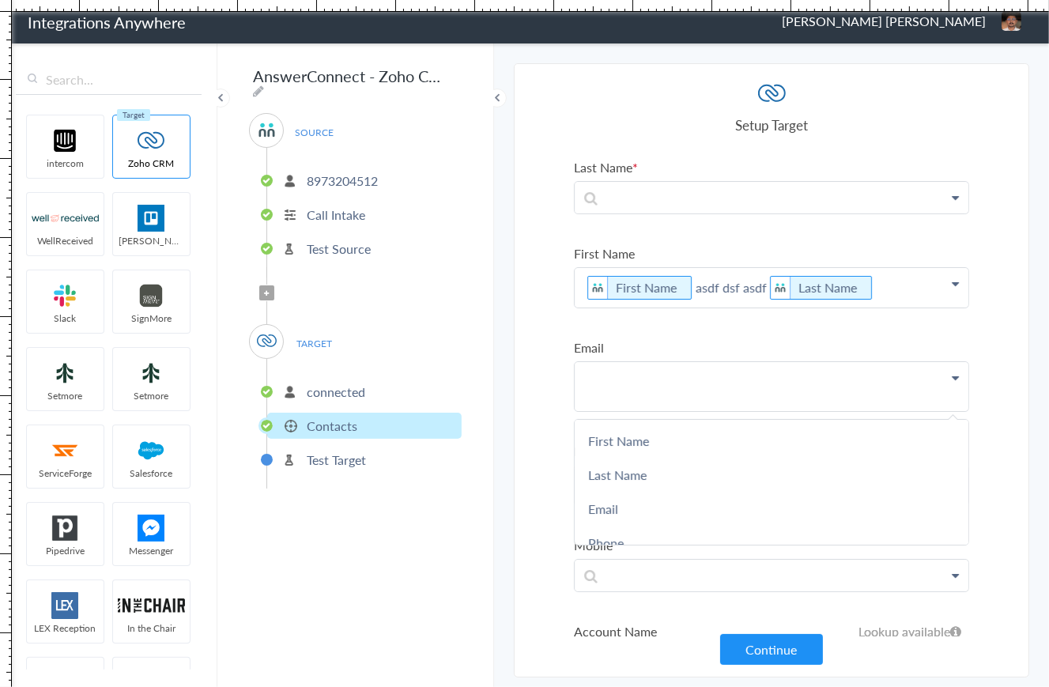
click at [884, 290] on p "First Name asdf dsf asdf Last Name" at bounding box center [772, 288] width 394 height 40
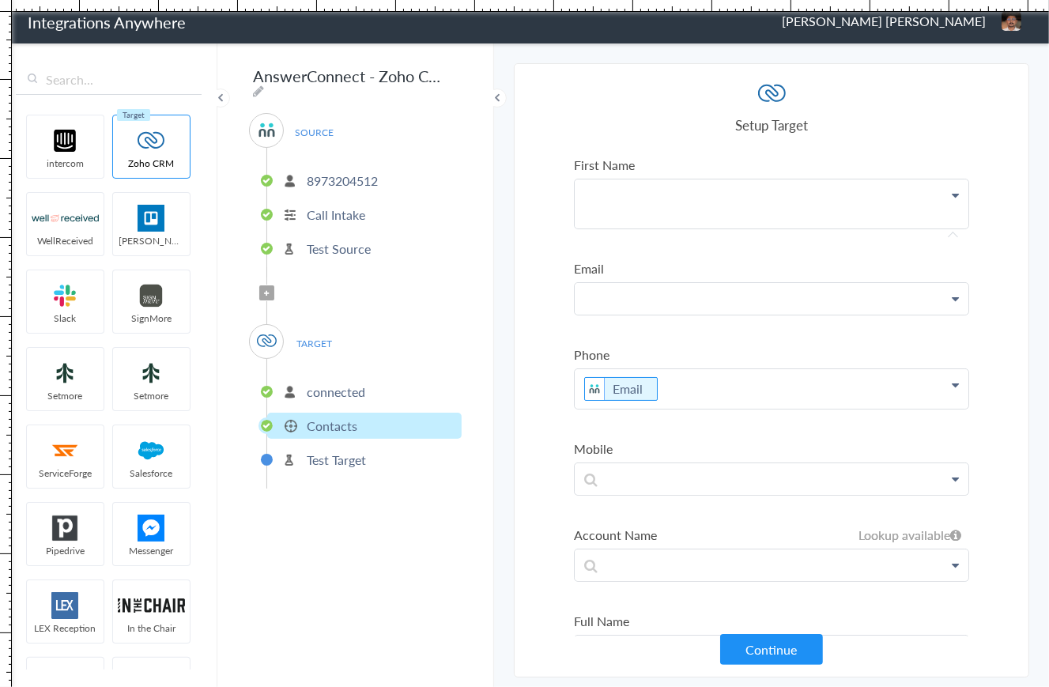
click at [705, 385] on p "Email" at bounding box center [772, 389] width 394 height 40
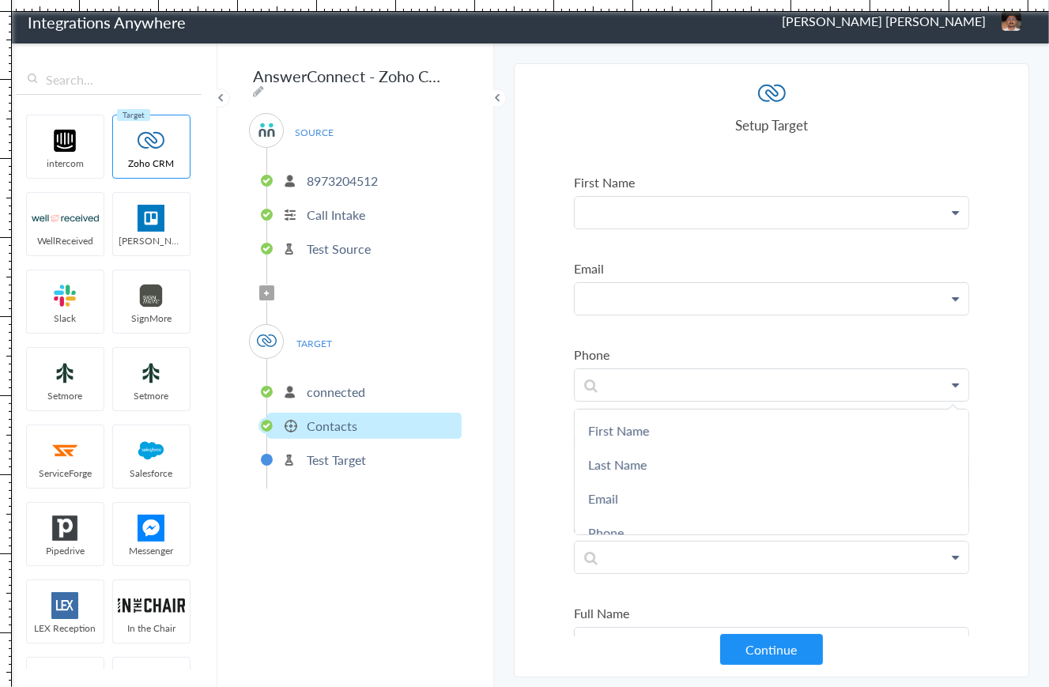
click at [548, 350] on section "Select Account 8973204512 Rename Delete ([DATE]) + connect Continue Setup Sourc…" at bounding box center [772, 370] width 516 height 614
click at [539, 256] on section "Select Account 8973204512 Rename Delete ([DATE]) + connect Continue Setup Sourc…" at bounding box center [772, 370] width 516 height 614
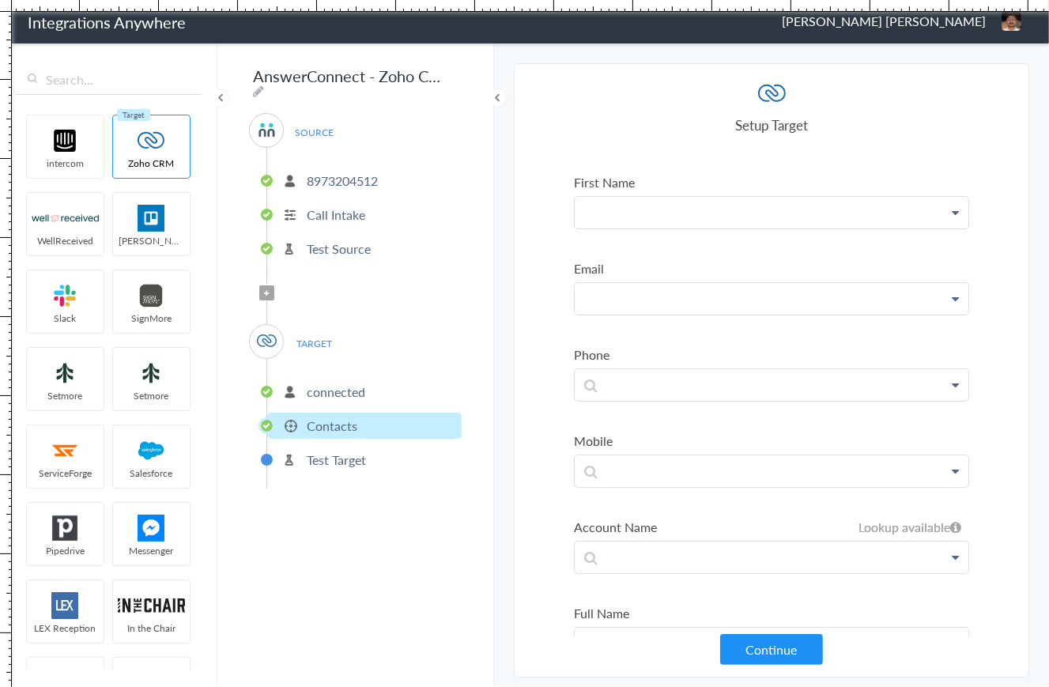
click at [539, 256] on section "Select Account 8973204512 Rename Delete ([DATE]) + connect Continue Setup Sourc…" at bounding box center [772, 370] width 516 height 614
